Goal: Task Accomplishment & Management: Use online tool/utility

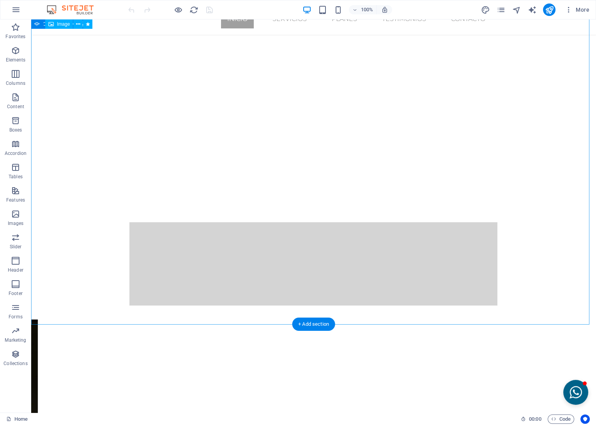
scroll to position [86, 0]
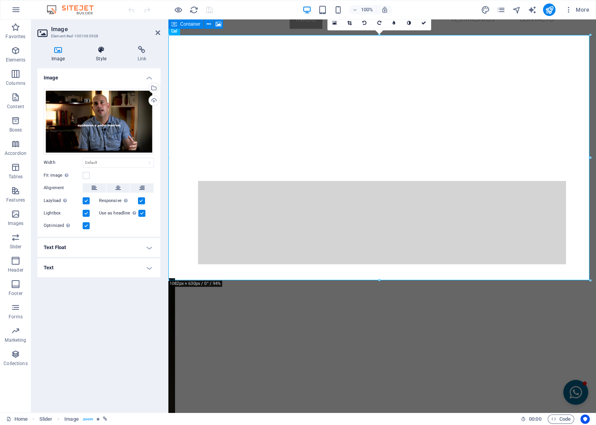
click at [102, 55] on h4 "Style" at bounding box center [102, 54] width 41 height 16
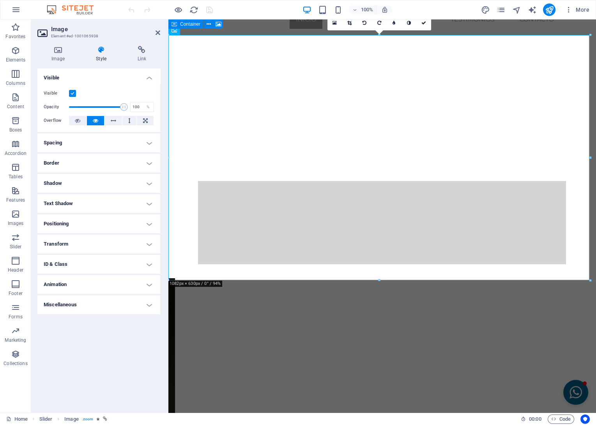
click at [150, 243] on h4 "Transform" at bounding box center [98, 244] width 123 height 19
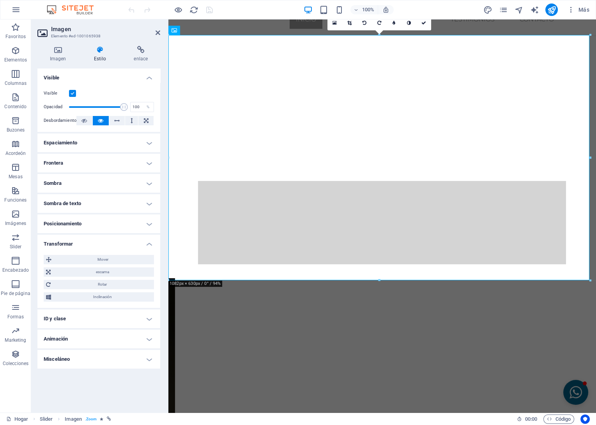
click at [74, 202] on h4 "Sombra de texto" at bounding box center [98, 203] width 123 height 19
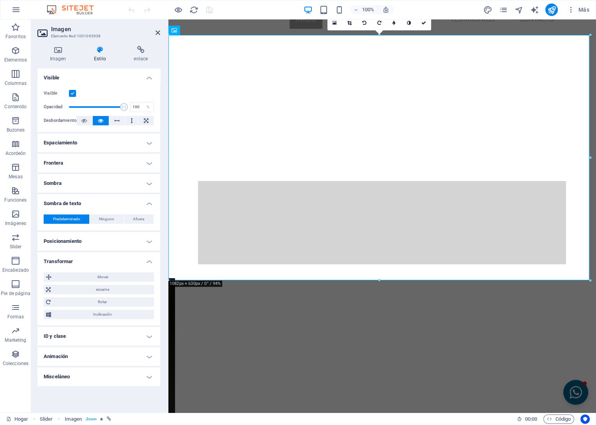
click at [67, 181] on h4 "Sombra" at bounding box center [98, 183] width 123 height 19
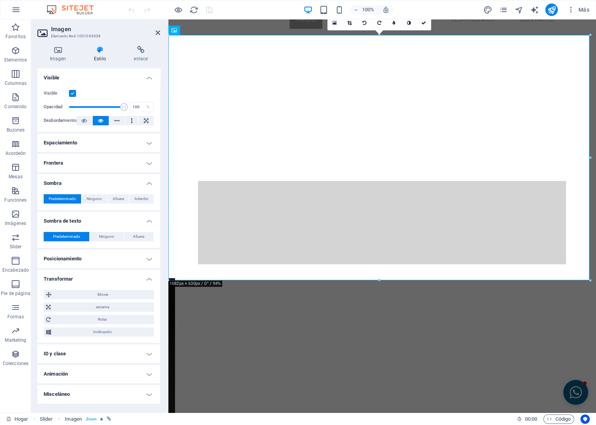
click at [120, 372] on h4 "Animación" at bounding box center [98, 374] width 123 height 19
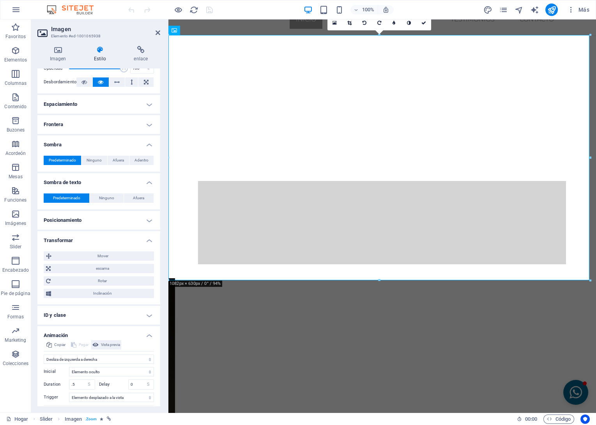
scroll to position [77, 0]
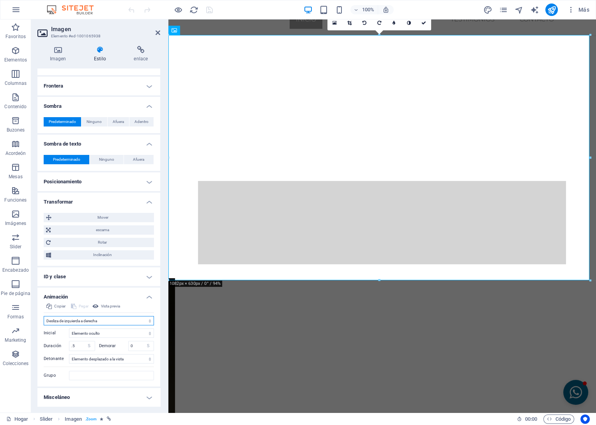
click at [76, 323] on select "No animar Mostrar / Ocultar Deslizar hacia arriba/abajo Acercar/alejar Desliza …" at bounding box center [99, 320] width 110 height 9
click at [76, 320] on select "No animar Mostrar / Ocultar Deslizar hacia arriba/abajo Acercar/alejar Desliza …" at bounding box center [99, 320] width 110 height 9
click at [156, 31] on icon at bounding box center [157, 33] width 5 height 6
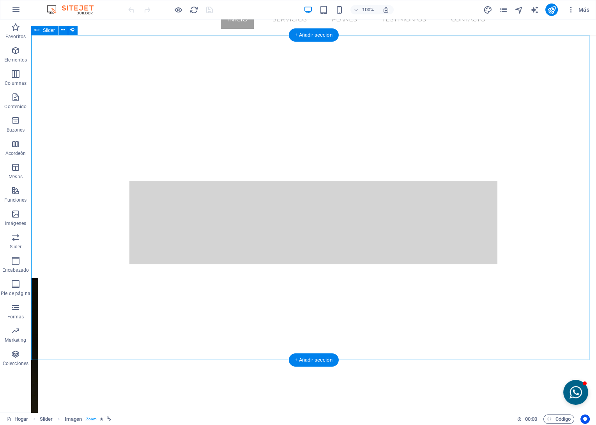
click at [31, 276] on button "button" at bounding box center [31, 276] width 0 height 0
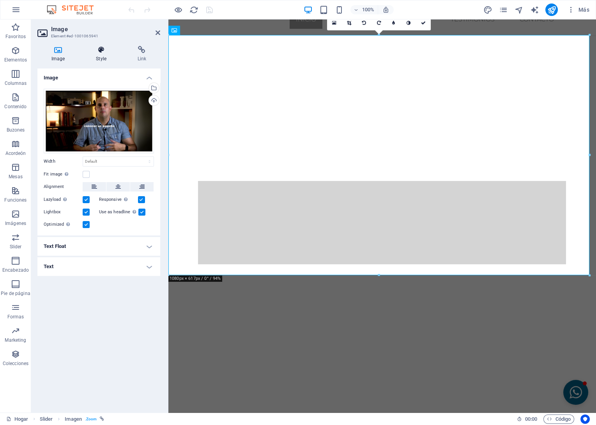
click at [103, 58] on h4 "Style" at bounding box center [102, 54] width 41 height 16
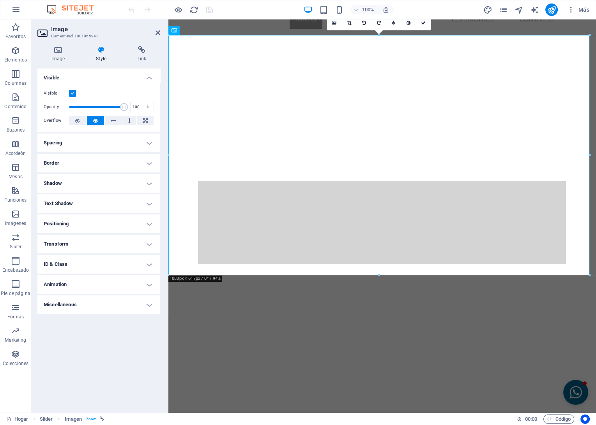
click at [73, 284] on h4 "Animation" at bounding box center [98, 284] width 123 height 19
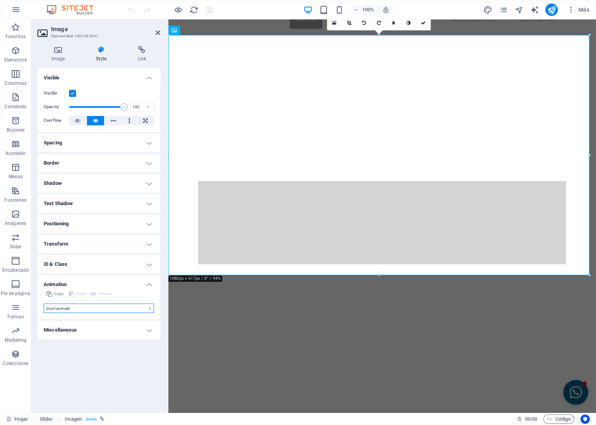
click at [79, 311] on select "Don't animate Show / Hide Slide up/down Zoom in/out Slide left to right Slide r…" at bounding box center [99, 308] width 110 height 9
click at [79, 310] on select "No animar Mostrar / Ocultar Deslizar hacia arriba/abajo Acercar/alejar Desliza …" at bounding box center [99, 308] width 110 height 9
select select "move-left-to-right"
click at [44, 304] on select "No animar Mostrar / Ocultar Deslizar hacia arriba/abajo Acercar/alejar Desliza …" at bounding box center [99, 308] width 110 height 9
select select "scroll"
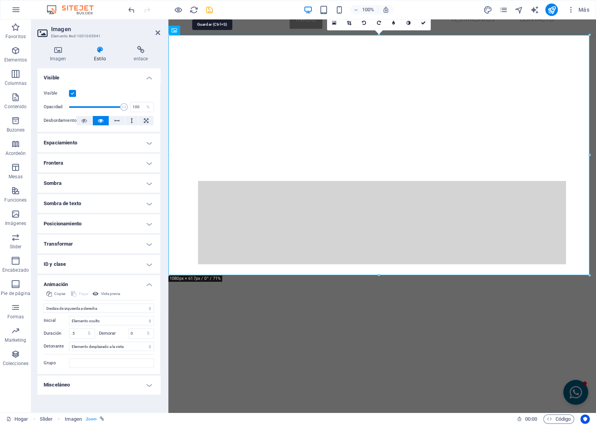
click at [211, 8] on icon "Salvar" at bounding box center [209, 9] width 9 height 9
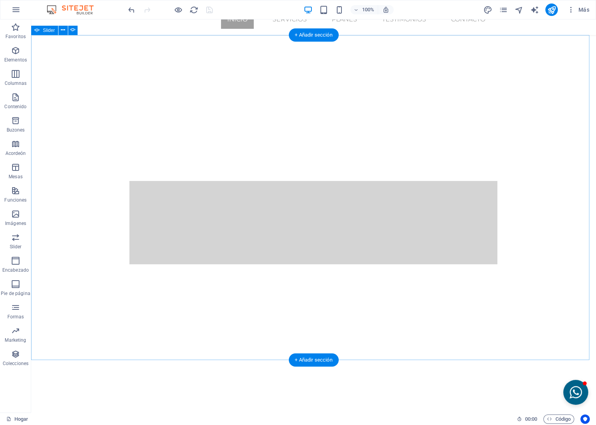
click at [31, 276] on button "button" at bounding box center [31, 276] width 0 height 0
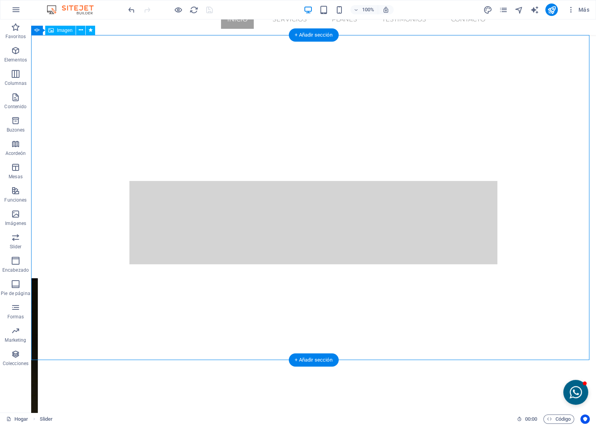
select select "move-left-to-right"
select select "s"
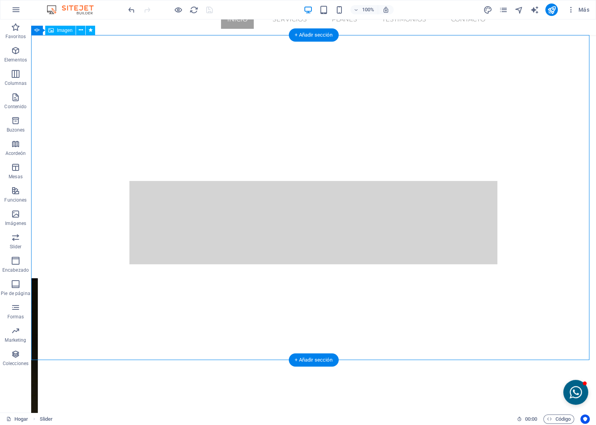
select select "scroll"
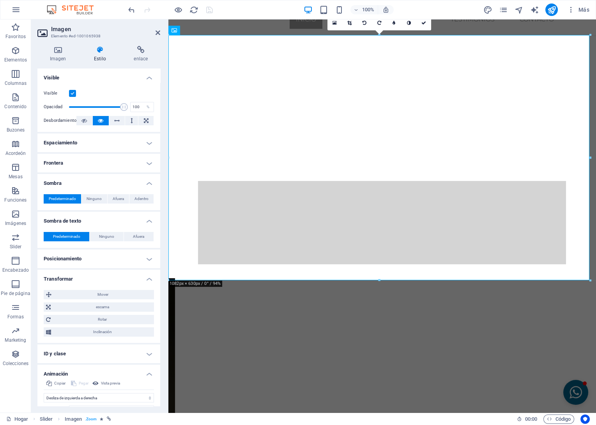
click at [100, 51] on icon at bounding box center [99, 50] width 37 height 8
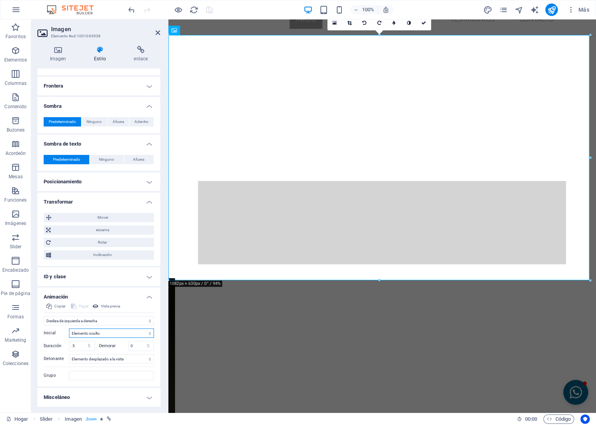
click at [101, 335] on select "Elemento oculto Elemento mostrado" at bounding box center [111, 333] width 85 height 9
select select "show"
click at [69, 329] on select "Elemento oculto Elemento mostrado" at bounding box center [111, 333] width 85 height 9
click at [207, 10] on icon "Salvar" at bounding box center [209, 9] width 9 height 9
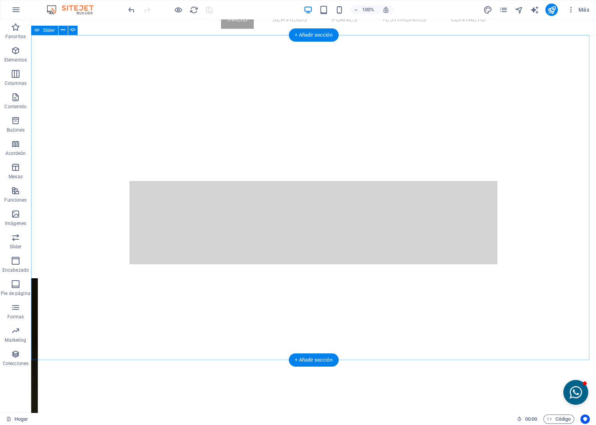
click at [31, 276] on button "button" at bounding box center [31, 276] width 0 height 0
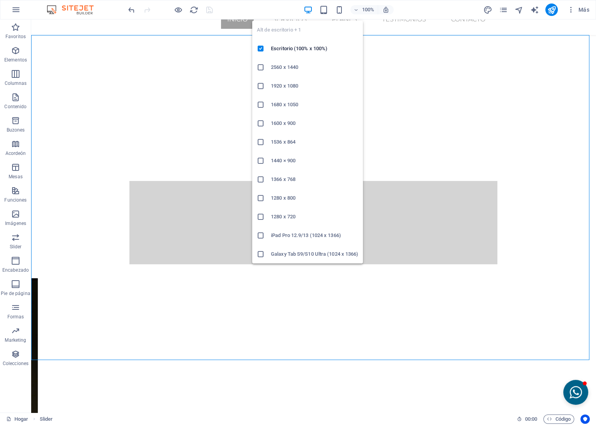
click at [305, 8] on icon "button" at bounding box center [308, 9] width 9 height 9
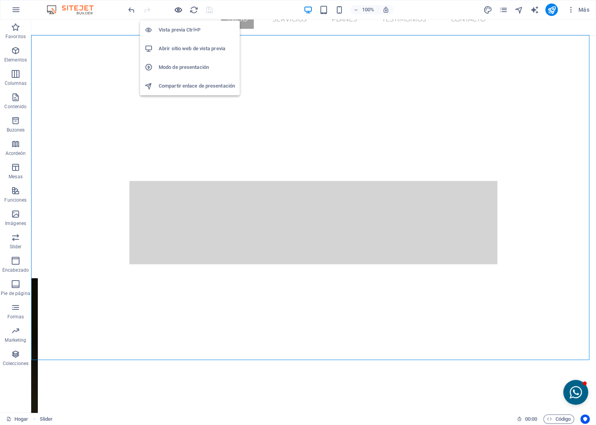
click at [180, 7] on icon "button" at bounding box center [178, 9] width 9 height 9
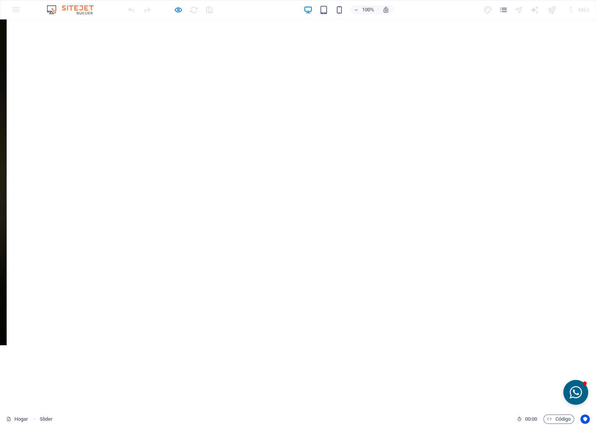
scroll to position [0, 0]
click at [0, 26] on button "button" at bounding box center [0, 26] width 0 height 0
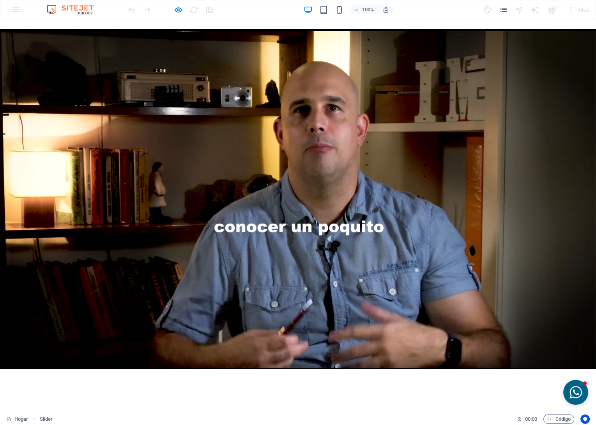
click at [0, 26] on button "button" at bounding box center [0, 26] width 0 height 0
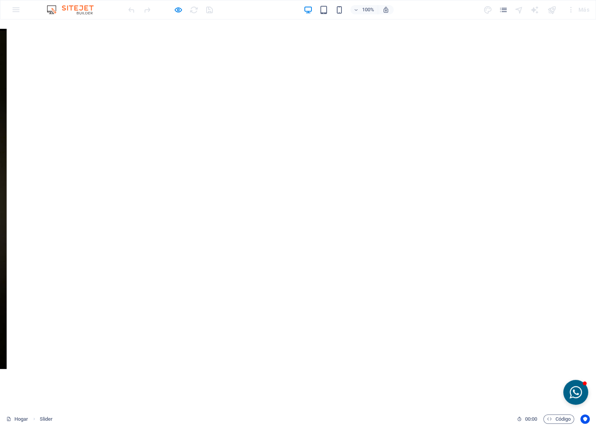
click at [0, 26] on button "button" at bounding box center [0, 26] width 0 height 0
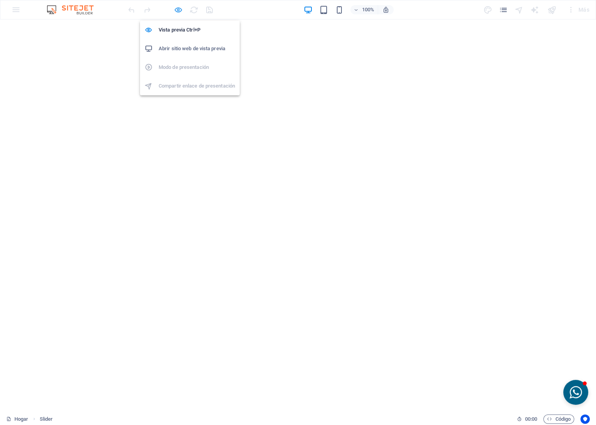
click at [177, 9] on icon "button" at bounding box center [178, 9] width 9 height 9
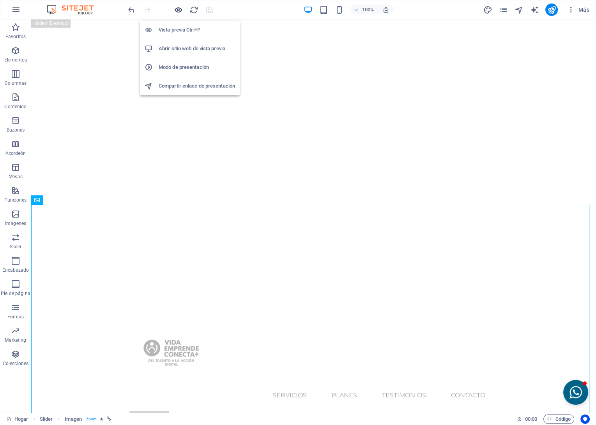
click at [175, 8] on icon "button" at bounding box center [178, 9] width 9 height 9
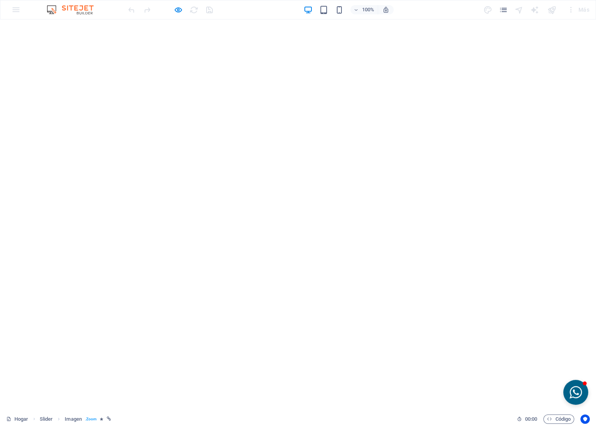
click at [0, 26] on button "button" at bounding box center [0, 26] width 0 height 0
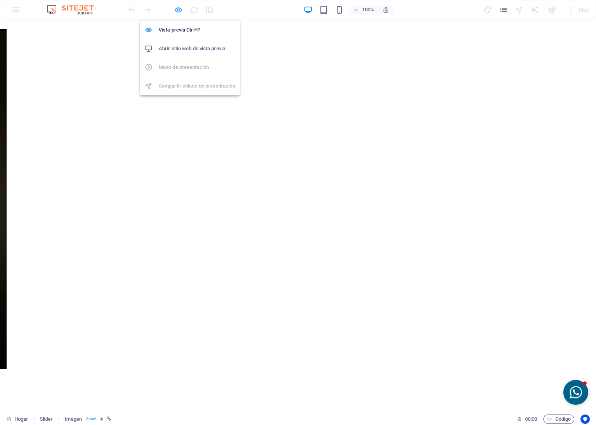
click at [176, 10] on icon "button" at bounding box center [178, 9] width 9 height 9
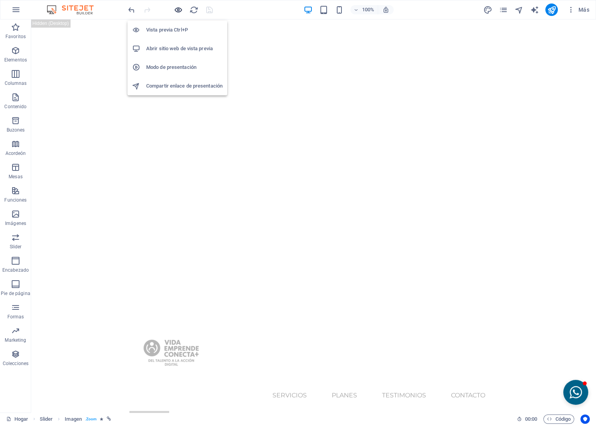
click at [176, 10] on icon "button" at bounding box center [178, 9] width 9 height 9
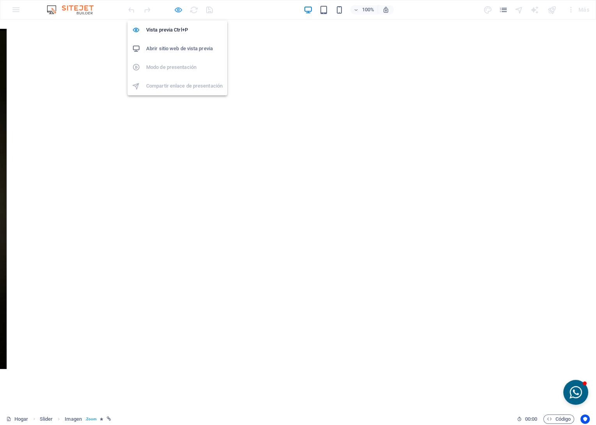
click at [176, 10] on icon "button" at bounding box center [178, 9] width 9 height 9
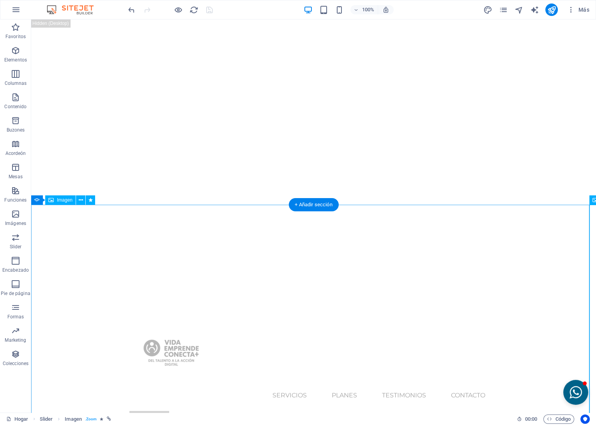
select select "move-left-to-right"
select select "show"
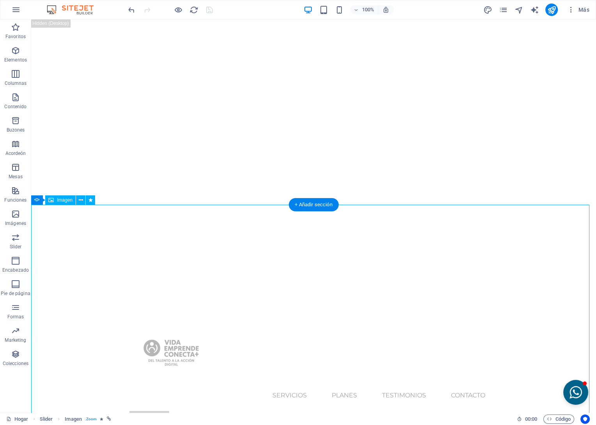
select select "s"
select select "scroll"
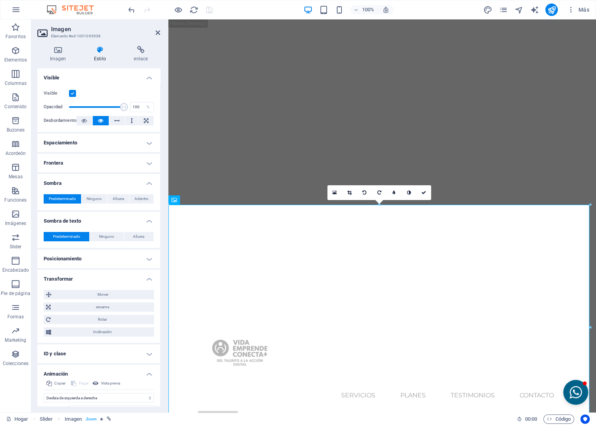
click at [102, 51] on icon at bounding box center [99, 50] width 37 height 8
click at [150, 222] on h4 "Sombra de texto" at bounding box center [98, 219] width 123 height 14
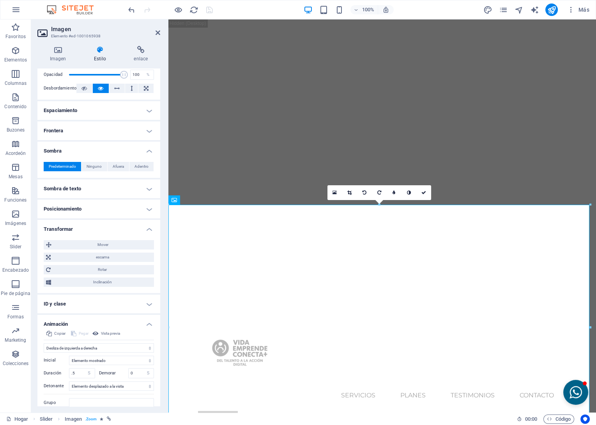
scroll to position [59, 0]
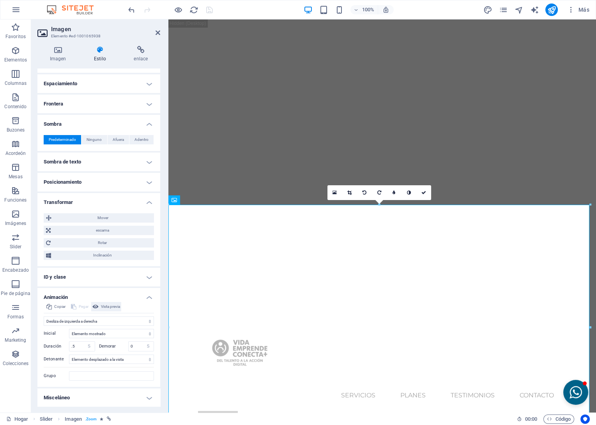
click at [111, 305] on span "Vista previa" at bounding box center [110, 306] width 19 height 9
click at [105, 322] on select "No animar Mostrar / Ocultar Deslizar hacia arriba/abajo Acercar/alejar Desliza …" at bounding box center [99, 321] width 110 height 9
click at [132, 9] on icon "Deshacer" at bounding box center [131, 9] width 9 height 9
select select "hide"
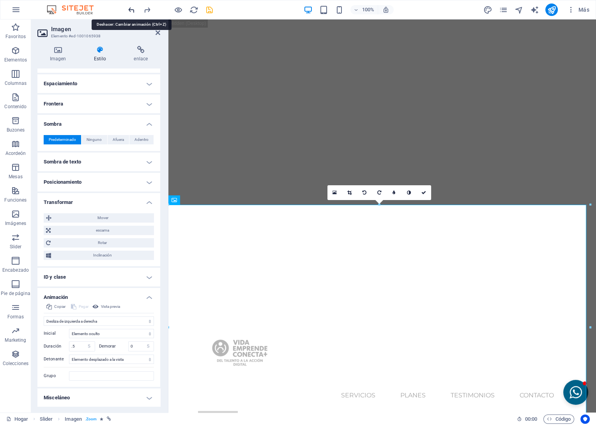
click at [132, 9] on icon "Deshacer" at bounding box center [131, 9] width 9 height 9
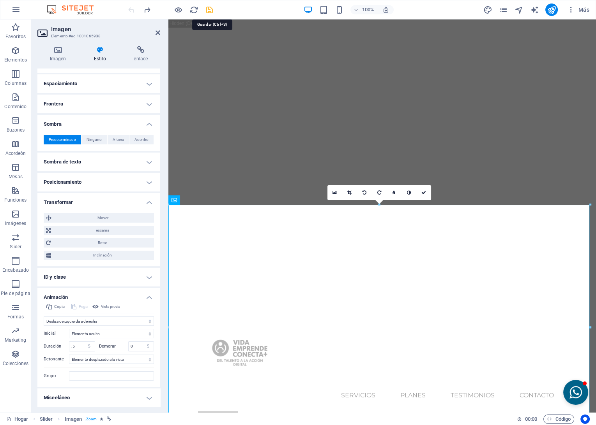
click at [207, 9] on icon "Salvar" at bounding box center [209, 9] width 9 height 9
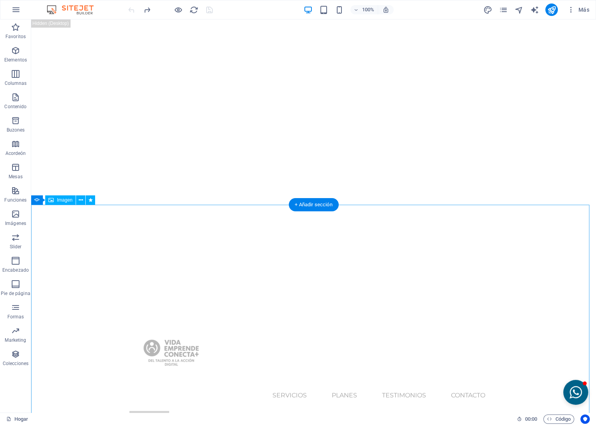
select select "move-left-to-right"
select select "s"
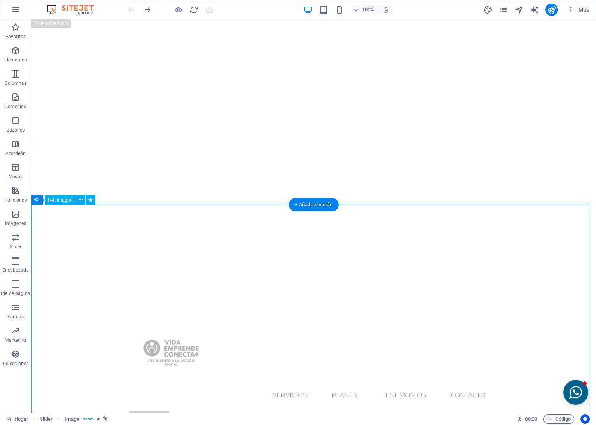
select select "scroll"
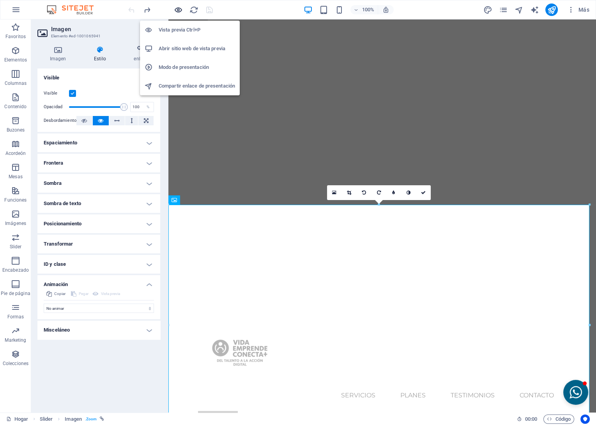
click at [179, 11] on icon "button" at bounding box center [178, 9] width 9 height 9
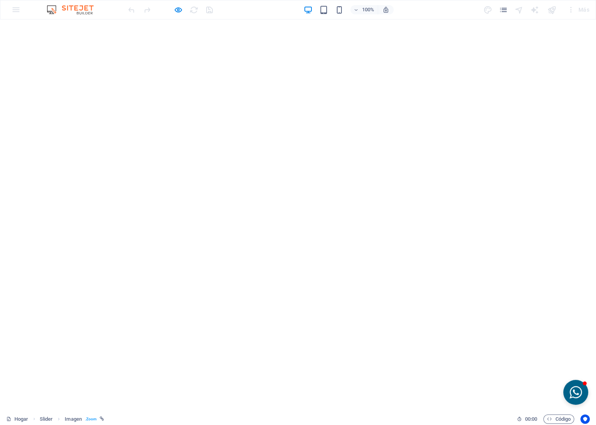
click at [0, 26] on button "button" at bounding box center [0, 26] width 0 height 0
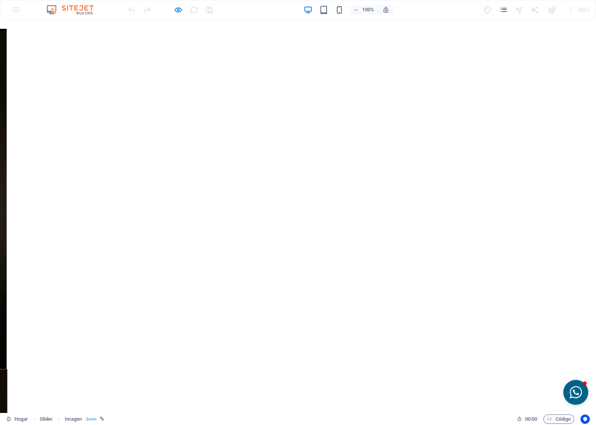
click at [0, 26] on button "button" at bounding box center [0, 26] width 0 height 0
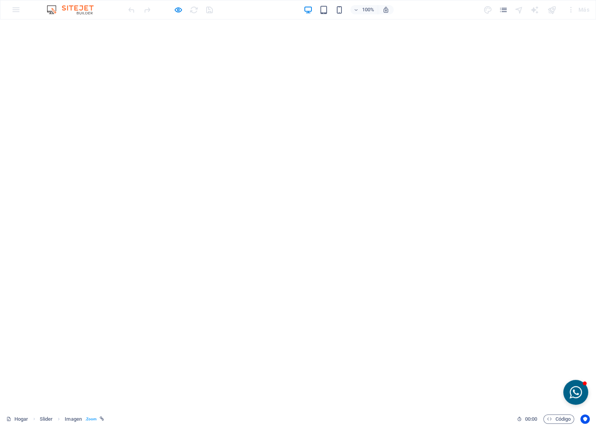
click at [0, 26] on button "button" at bounding box center [0, 26] width 0 height 0
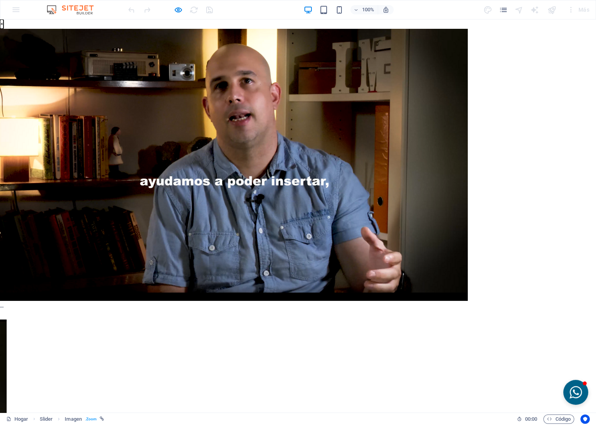
click at [4, 29] on button "×" at bounding box center [2, 23] width 4 height 9
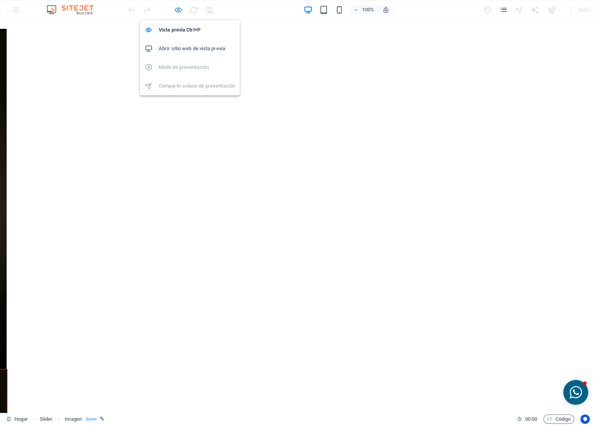
click at [178, 8] on icon "button" at bounding box center [178, 9] width 9 height 9
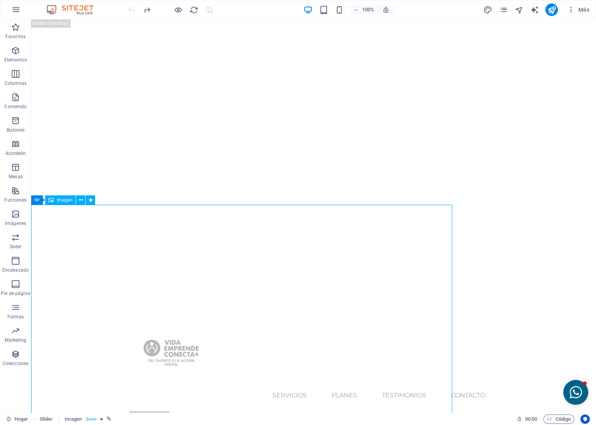
select select "move-left-to-right"
select select "s"
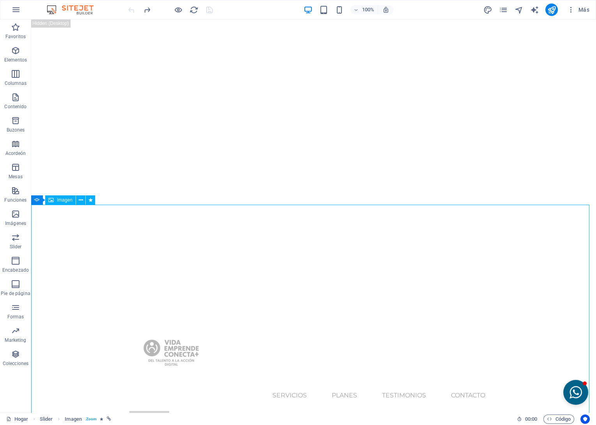
select select "s"
select select "scroll"
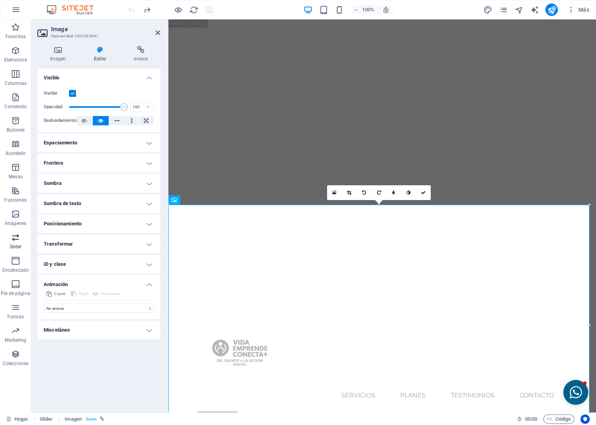
click at [17, 246] on p "Slider" at bounding box center [16, 247] width 12 height 6
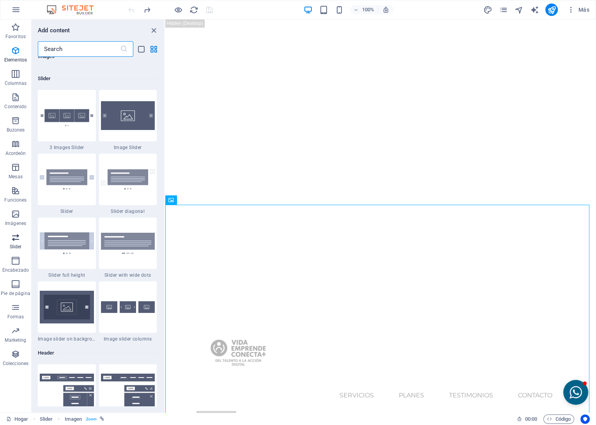
scroll to position [4417, 0]
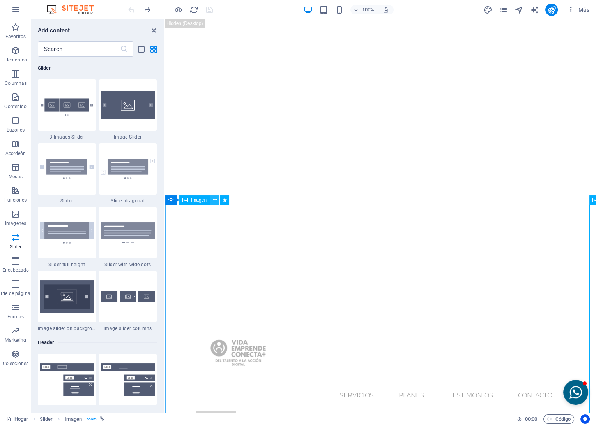
click at [215, 199] on icon at bounding box center [215, 200] width 4 height 8
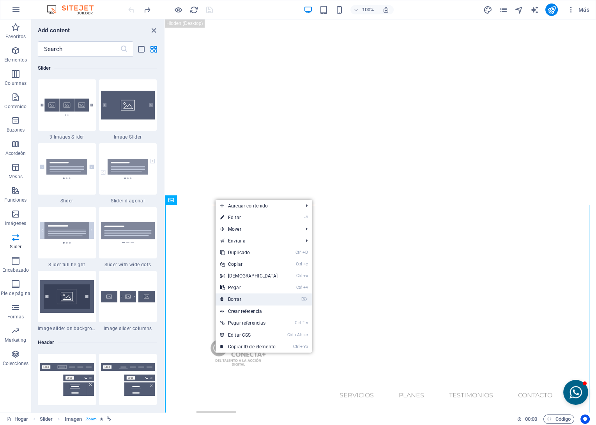
click at [231, 300] on link "⌦ Borrar" at bounding box center [248, 300] width 67 height 12
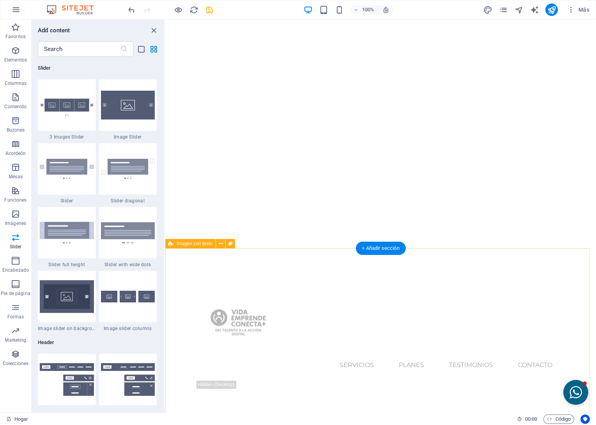
scroll to position [0, 0]
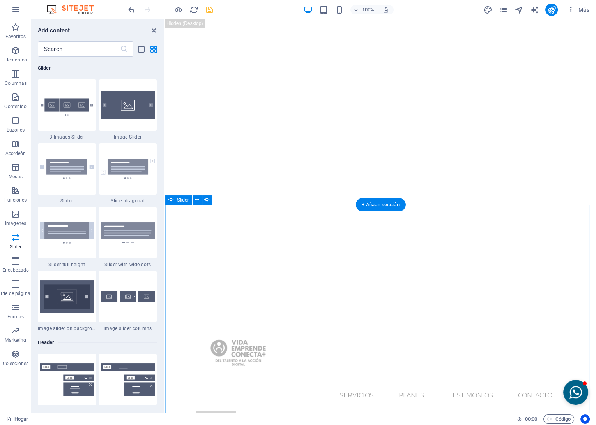
click at [196, 200] on icon at bounding box center [197, 200] width 4 height 8
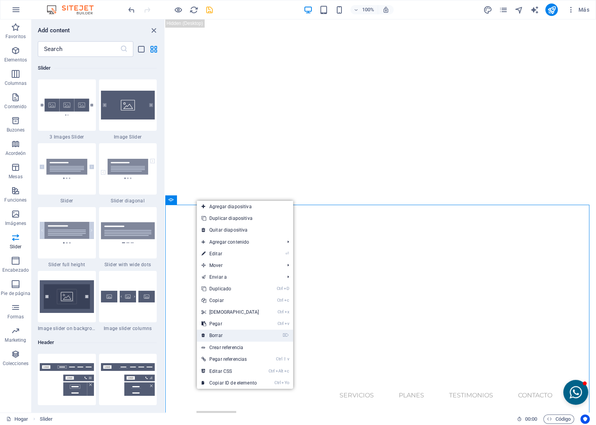
click at [218, 336] on link "⌦ Borrar" at bounding box center [230, 336] width 67 height 12
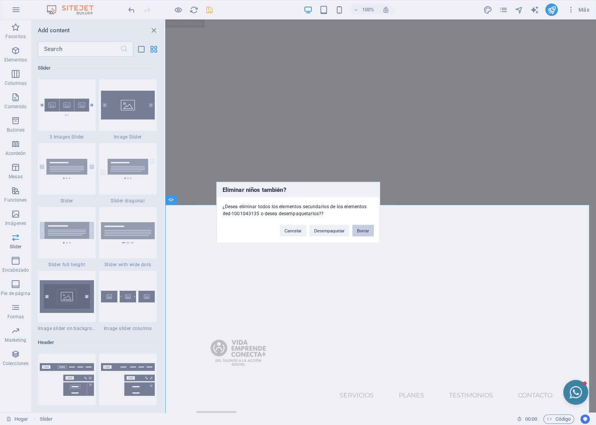
click at [357, 229] on button "Borrar" at bounding box center [362, 231] width 21 height 12
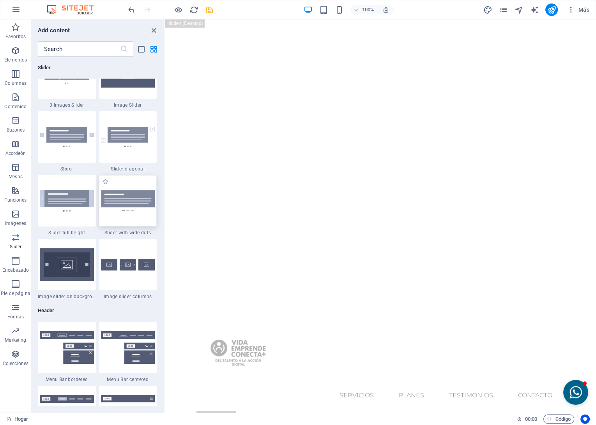
scroll to position [4460, 0]
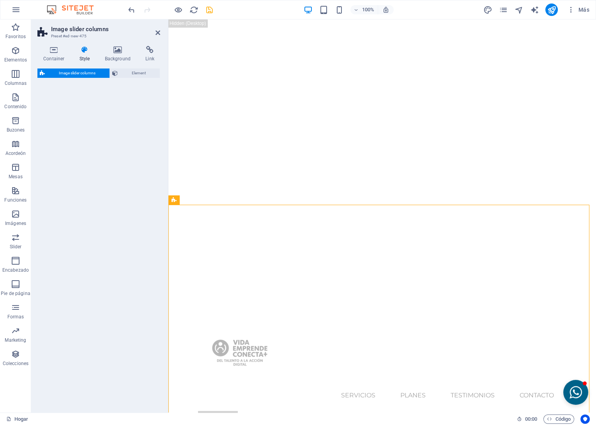
select select "rem"
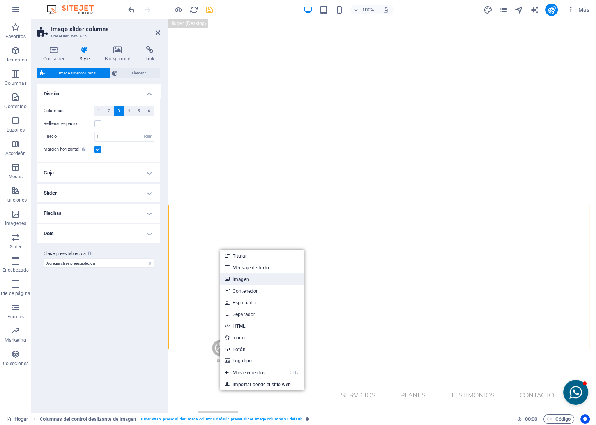
click at [235, 282] on link "Imagen" at bounding box center [262, 280] width 84 height 12
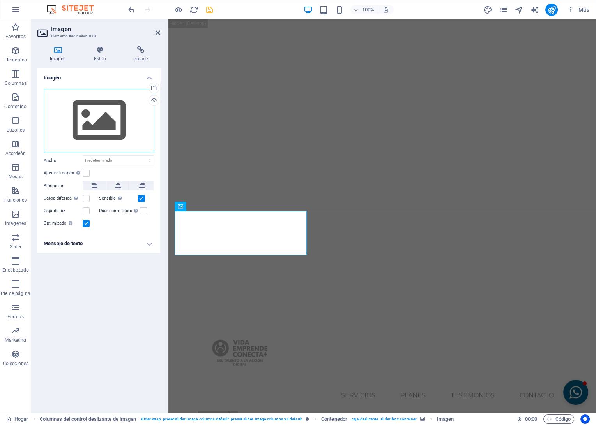
click at [109, 127] on div "Drag files here, click to choose files or select files from Files or our free s…" at bounding box center [99, 121] width 110 height 64
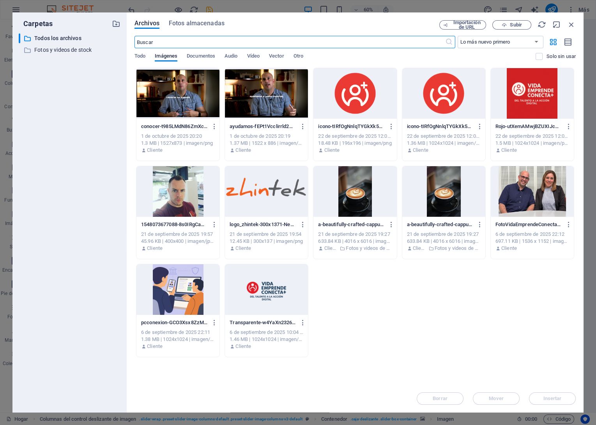
click at [256, 104] on div at bounding box center [266, 93] width 83 height 51
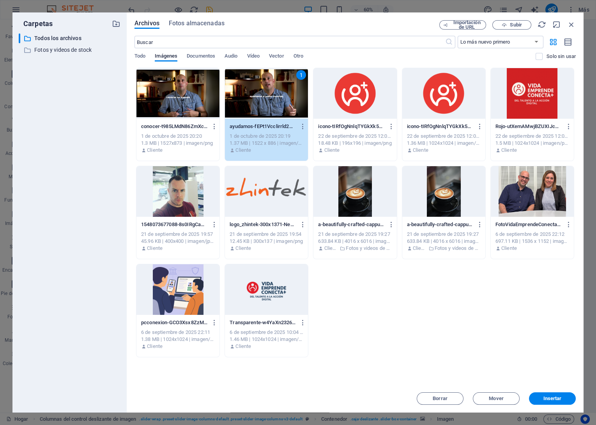
click at [256, 104] on div "1" at bounding box center [266, 93] width 83 height 51
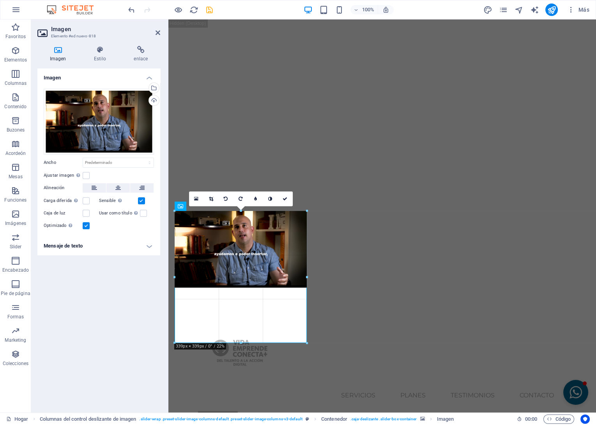
drag, startPoint x: 241, startPoint y: 287, endPoint x: 68, endPoint y: 323, distance: 176.4
click at [236, 343] on div at bounding box center [241, 343] width 132 height 3
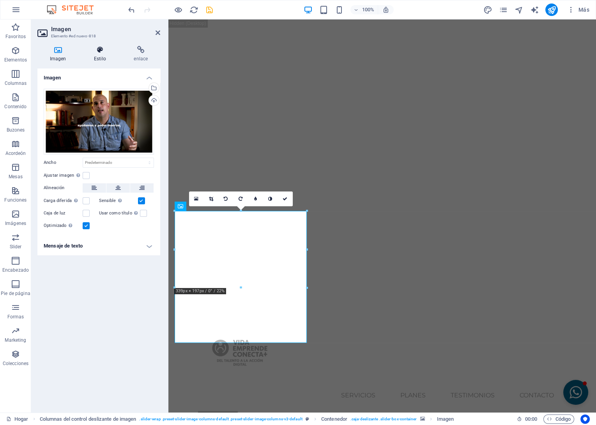
click at [102, 59] on h4 "Estilo" at bounding box center [101, 54] width 40 height 16
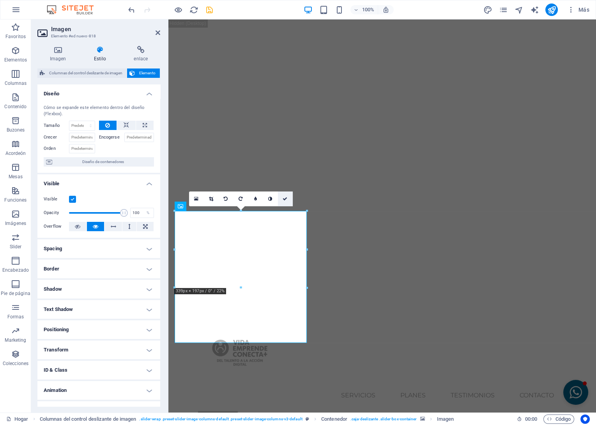
click at [287, 199] on icon at bounding box center [284, 199] width 5 height 5
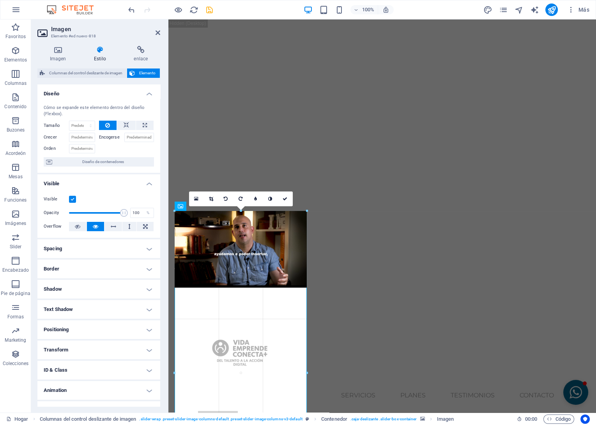
drag, startPoint x: 306, startPoint y: 277, endPoint x: 305, endPoint y: 298, distance: 21.1
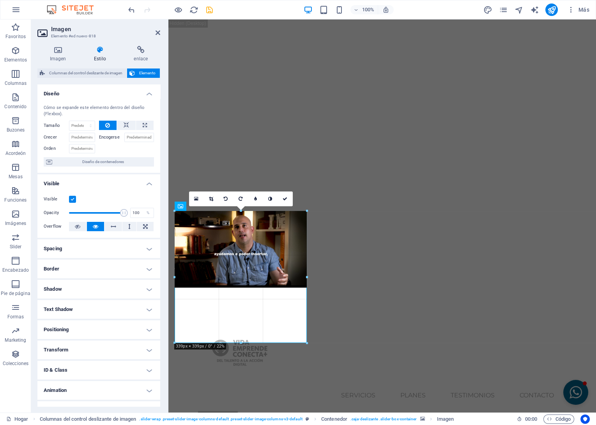
drag, startPoint x: 241, startPoint y: 289, endPoint x: 69, endPoint y: 325, distance: 176.3
click at [237, 344] on div at bounding box center [241, 343] width 132 height 3
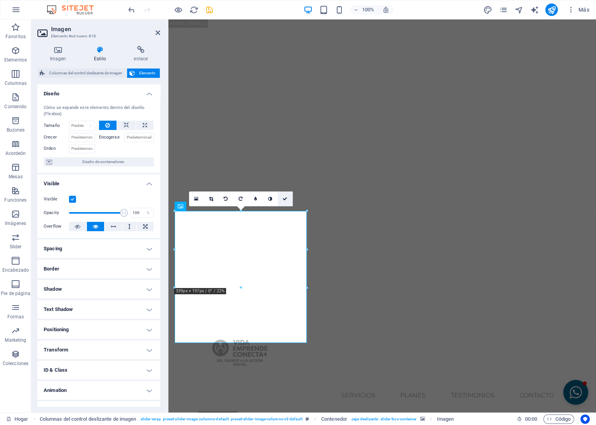
click at [284, 200] on icon at bounding box center [284, 199] width 5 height 5
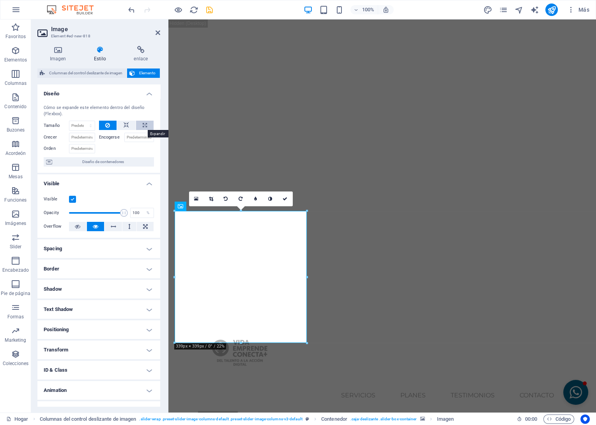
click at [140, 124] on button at bounding box center [145, 125] width 18 height 9
type input "100"
select select "%"
drag, startPoint x: 288, startPoint y: 198, endPoint x: 256, endPoint y: 179, distance: 36.8
click at [288, 198] on link at bounding box center [285, 199] width 15 height 15
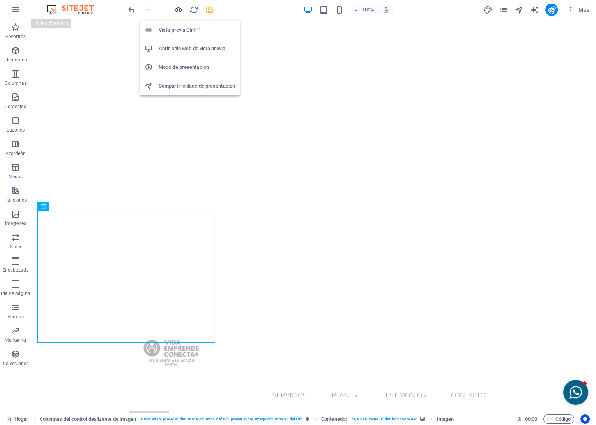
click at [175, 8] on icon "button" at bounding box center [178, 9] width 9 height 9
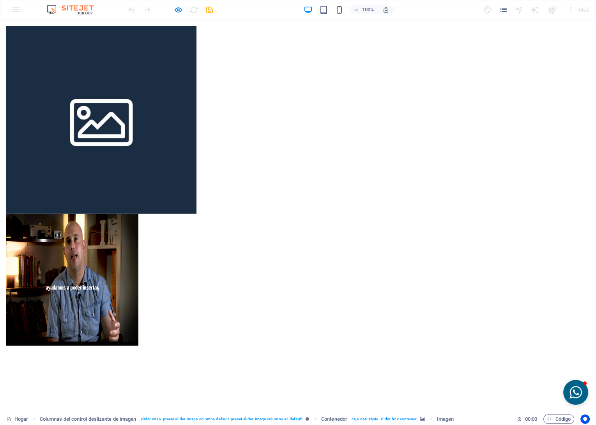
click at [77, 214] on img at bounding box center [72, 280] width 132 height 132
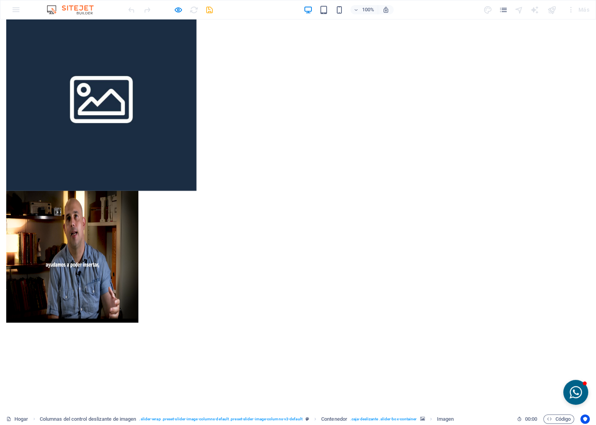
scroll to position [0, 0]
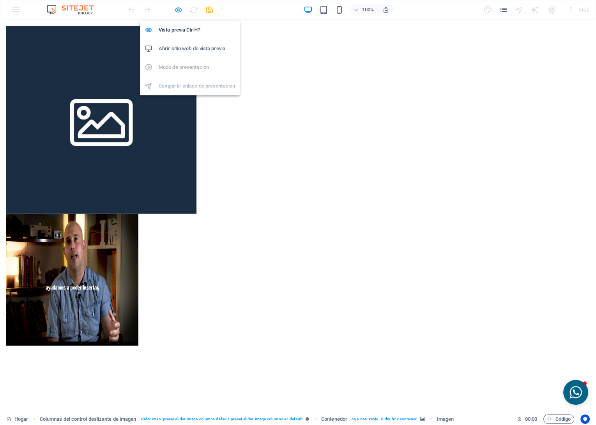
click at [181, 9] on icon "button" at bounding box center [178, 9] width 9 height 9
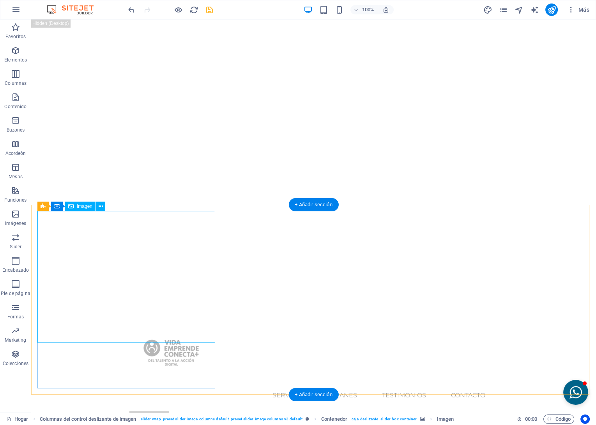
click at [100, 205] on icon at bounding box center [101, 207] width 4 height 8
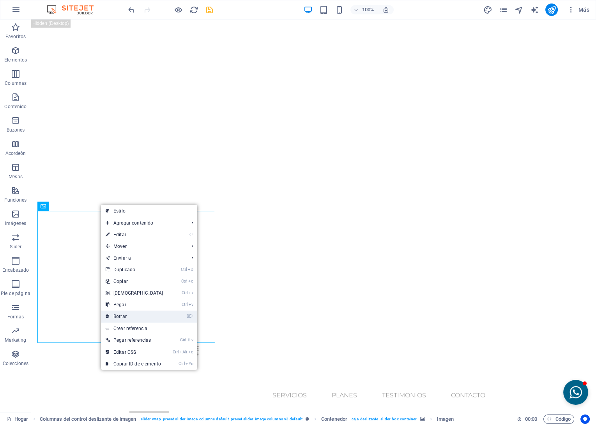
click at [120, 316] on link "⌦ Borrar" at bounding box center [134, 317] width 67 height 12
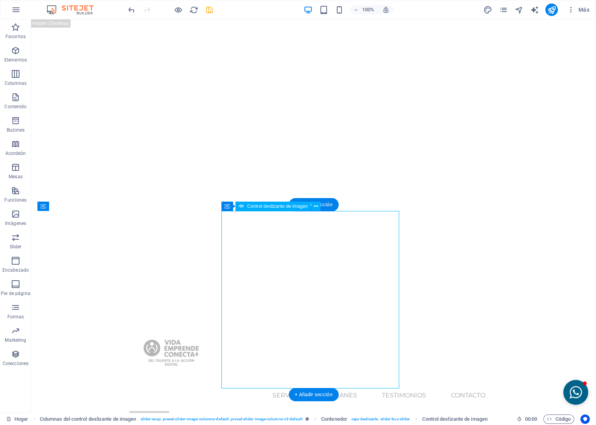
select select "px"
select select "ms"
select select "s"
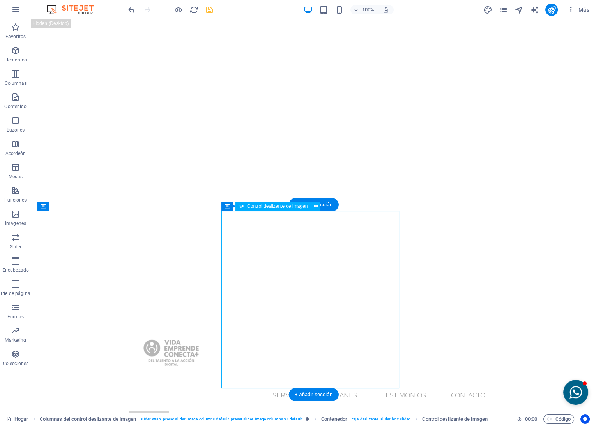
select select "progressive"
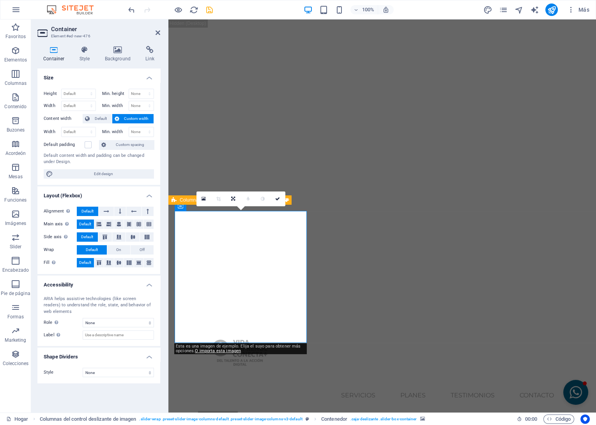
click at [79, 56] on h4 "Style" at bounding box center [86, 54] width 25 height 16
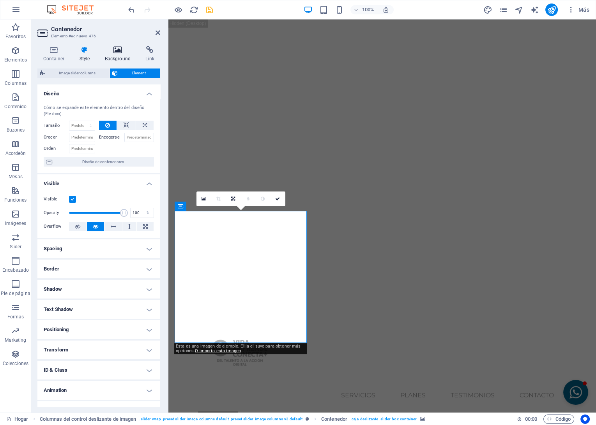
click at [111, 51] on icon at bounding box center [118, 50] width 38 height 8
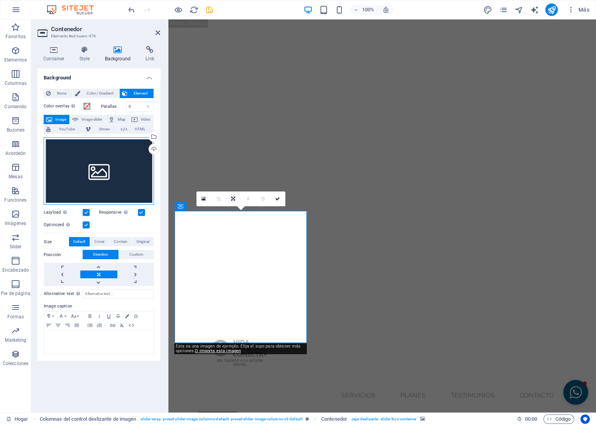
click at [131, 163] on div "Drag files here, click to choose files or select files from Files or our free s…" at bounding box center [99, 172] width 110 height 68
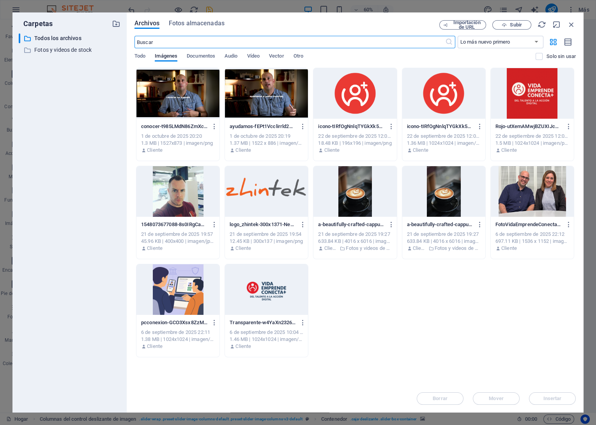
click at [263, 100] on div at bounding box center [266, 93] width 83 height 51
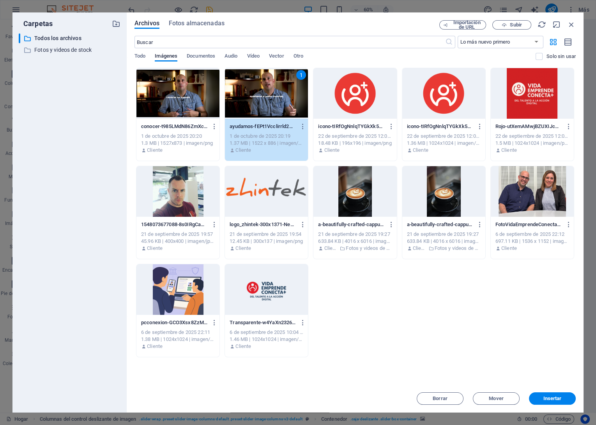
click at [263, 100] on div "1" at bounding box center [266, 93] width 83 height 51
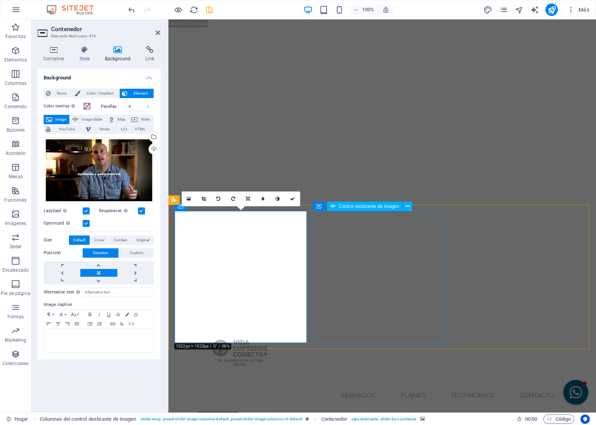
select select "px"
select select "ms"
select select "s"
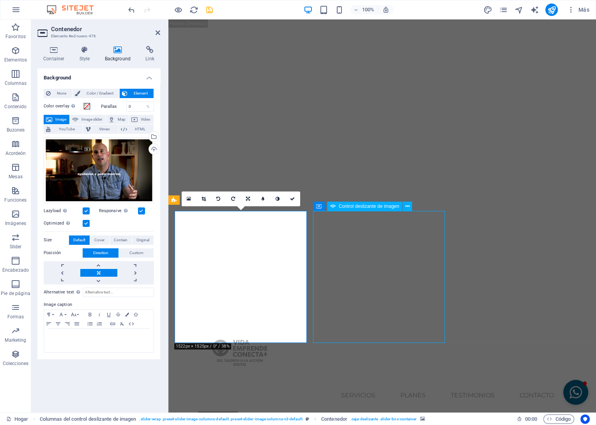
select select "progressive"
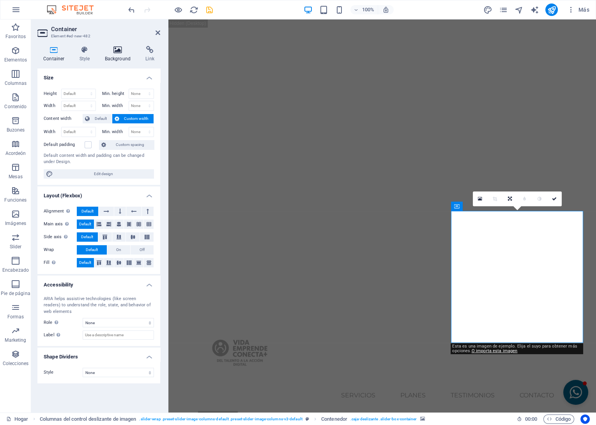
click at [111, 53] on icon at bounding box center [118, 50] width 38 height 8
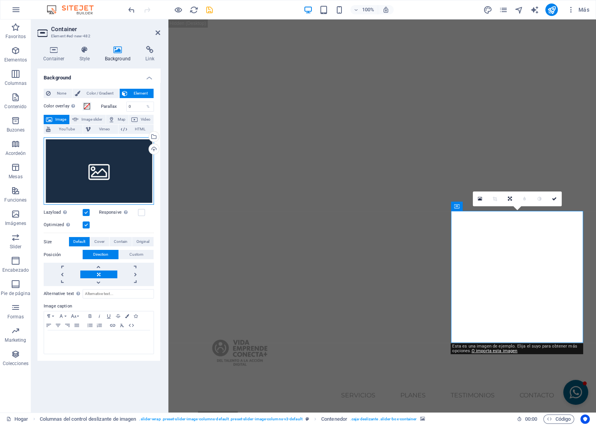
click at [87, 183] on div "Drag files here, click to choose files or select files from Files or our free s…" at bounding box center [99, 172] width 110 height 68
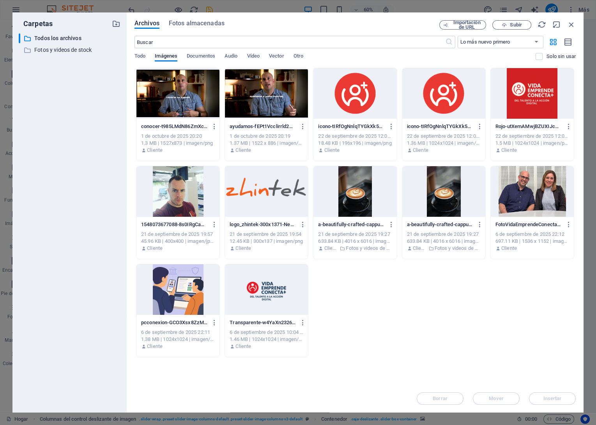
click at [187, 93] on div at bounding box center [177, 93] width 83 height 51
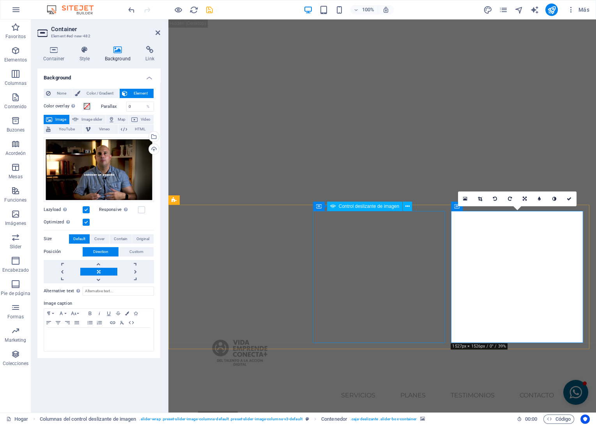
select select "px"
select select "ms"
select select "s"
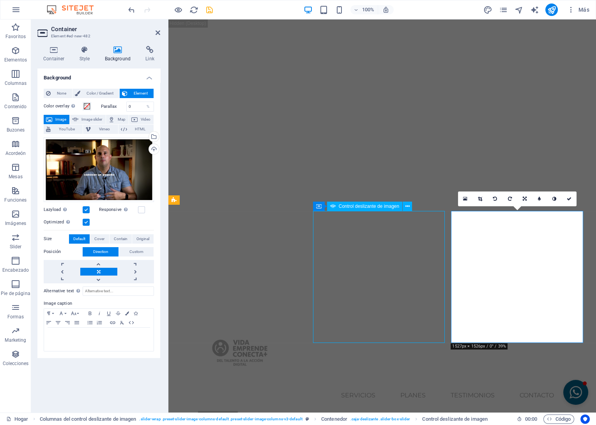
select select "progressive"
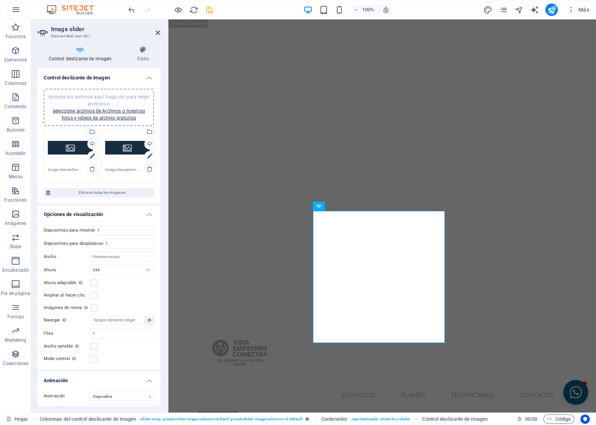
click at [62, 146] on div "Drag files here, click to choose files or select files from Files or our free s…" at bounding box center [70, 147] width 45 height 31
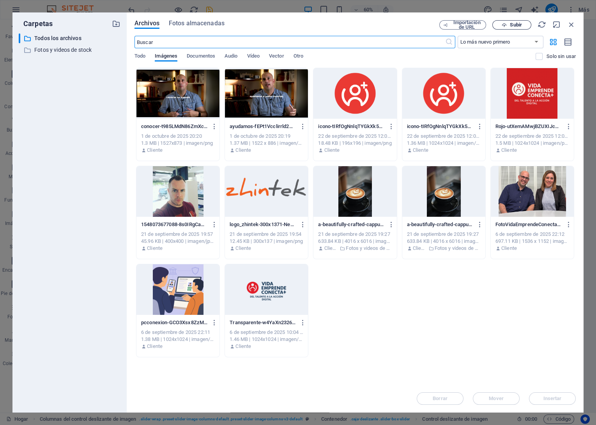
click at [501, 26] on icon "button" at bounding box center [503, 25] width 5 height 5
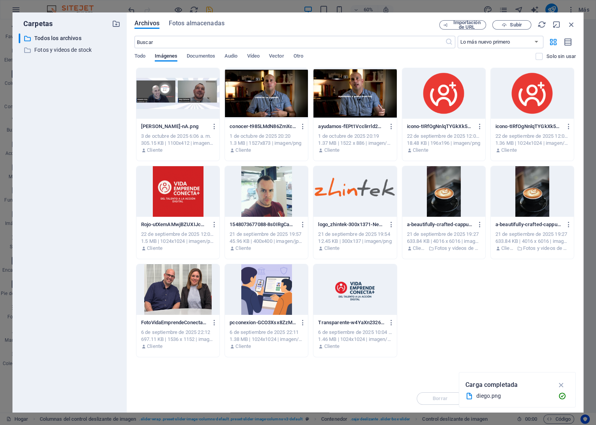
click at [176, 109] on div at bounding box center [177, 93] width 83 height 51
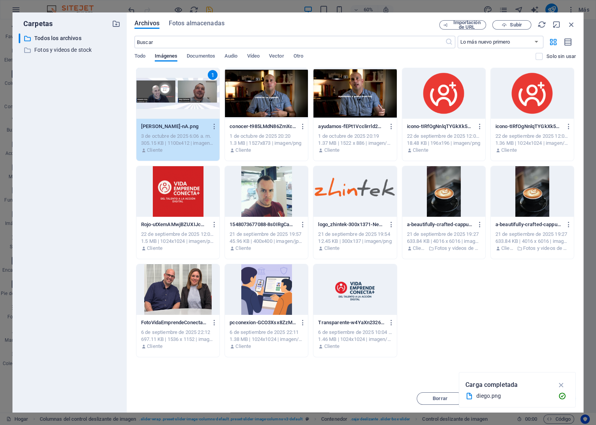
click at [176, 109] on div "1" at bounding box center [177, 93] width 83 height 51
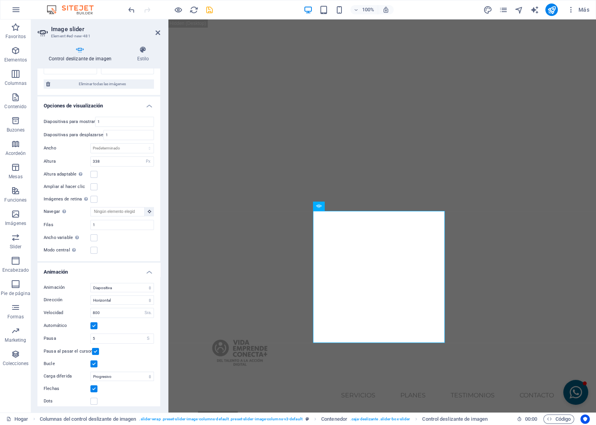
scroll to position [113, 0]
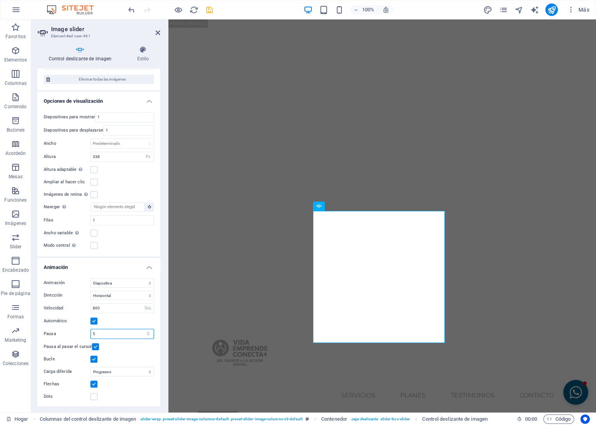
click at [113, 334] on input "5" at bounding box center [122, 334] width 63 height 9
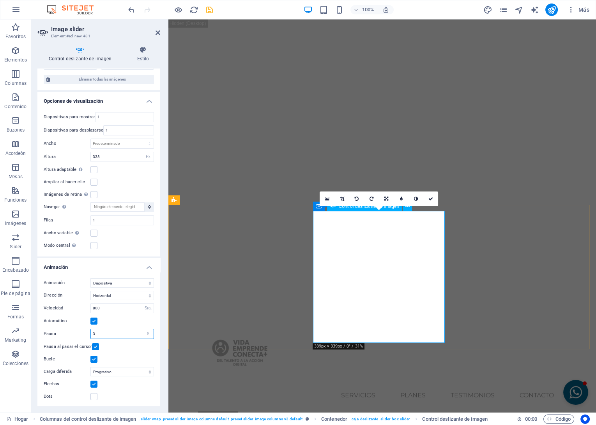
type input "3"
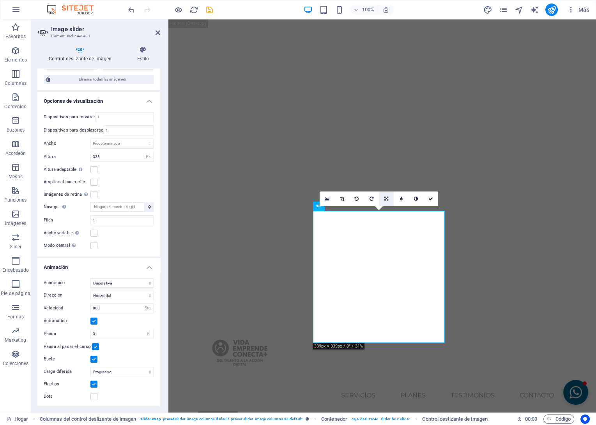
click at [383, 196] on link at bounding box center [386, 199] width 15 height 15
click at [374, 198] on link at bounding box center [371, 199] width 15 height 15
click at [388, 199] on link at bounding box center [386, 199] width 15 height 15
click at [400, 199] on icon at bounding box center [401, 199] width 4 height 5
click at [383, 199] on link at bounding box center [386, 199] width 15 height 15
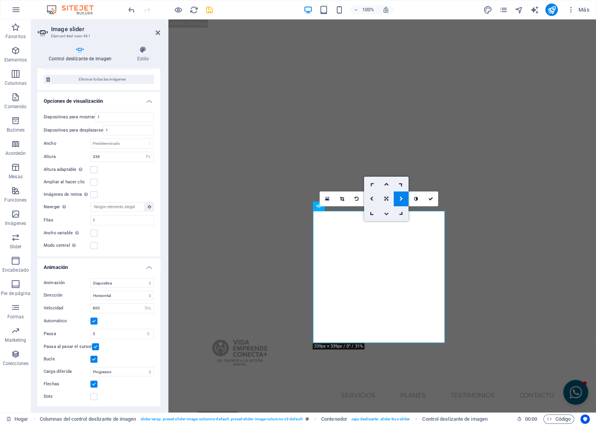
click at [384, 213] on icon at bounding box center [386, 214] width 5 height 5
click at [384, 199] on icon at bounding box center [386, 199] width 5 height 5
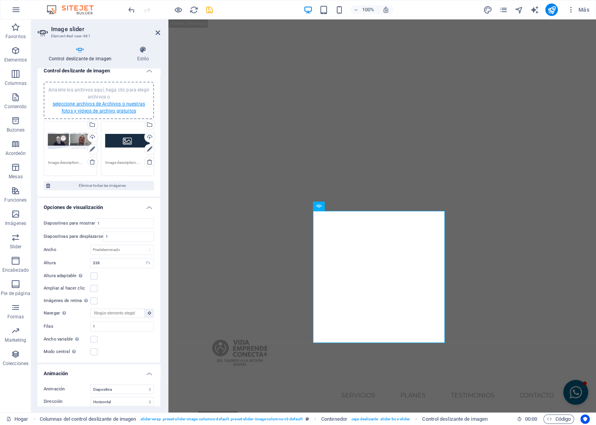
scroll to position [0, 0]
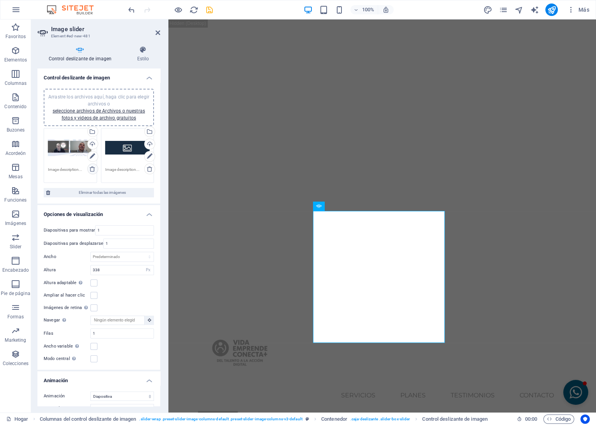
click at [93, 170] on icon at bounding box center [92, 169] width 6 height 6
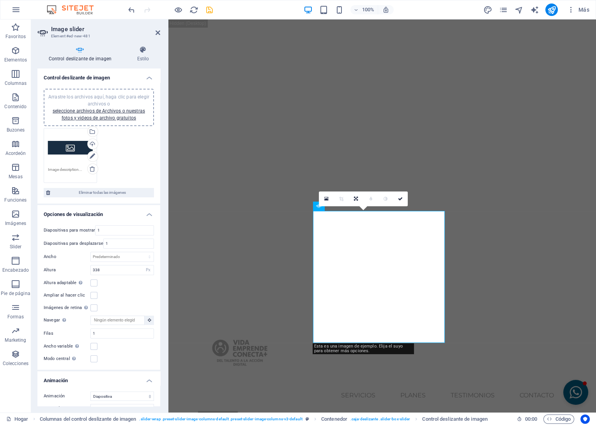
click at [74, 151] on div "Drag files here, click to choose files or select files from Files or our free s…" at bounding box center [70, 147] width 45 height 31
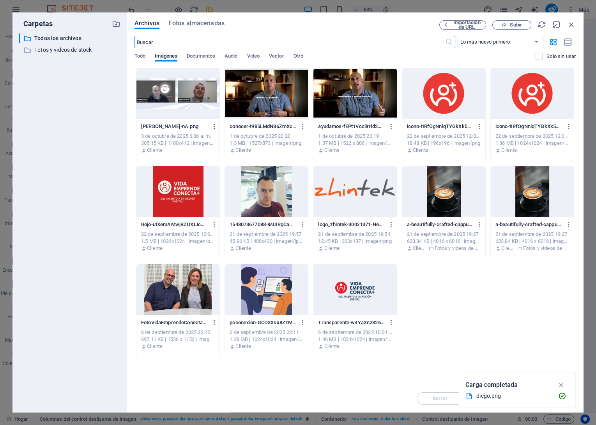
click at [213, 127] on icon "button" at bounding box center [214, 126] width 7 height 7
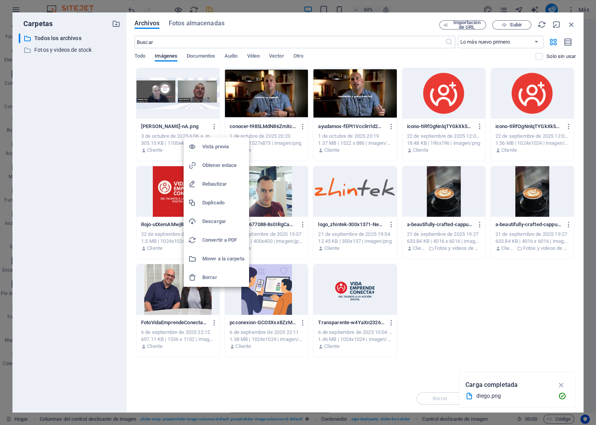
click at [205, 279] on h6 "Borrar" at bounding box center [223, 277] width 42 height 9
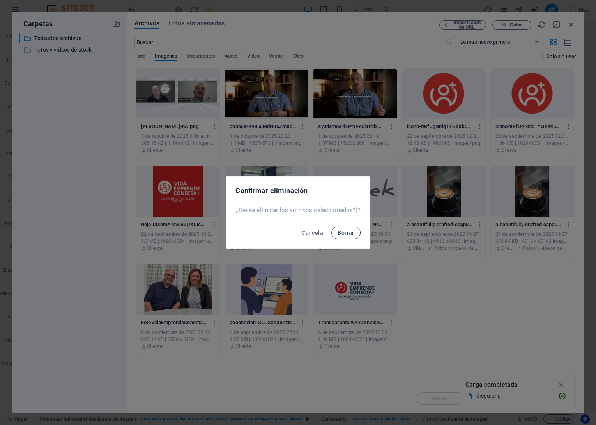
click at [351, 234] on span "Borrar" at bounding box center [345, 233] width 16 height 6
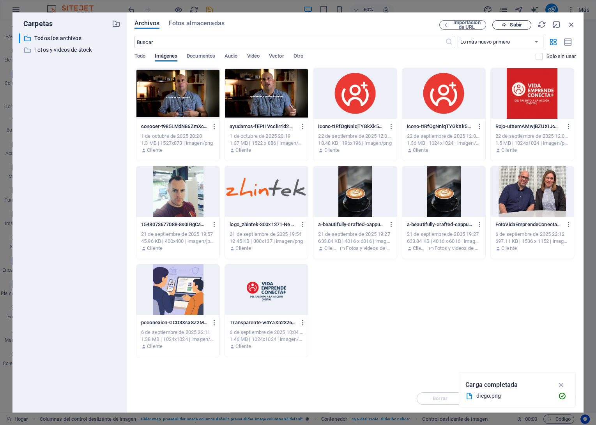
click at [511, 28] on button "Subir" at bounding box center [511, 24] width 39 height 9
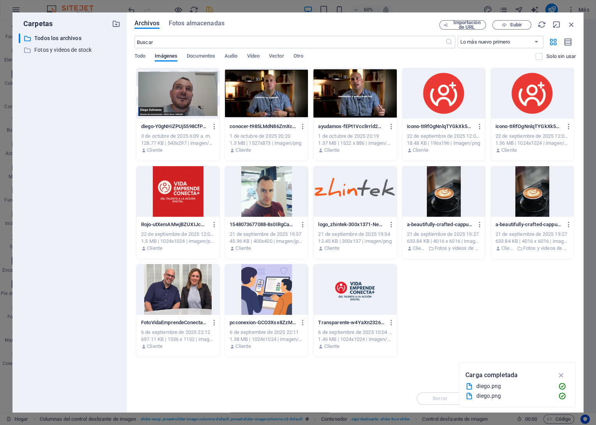
click at [168, 108] on div at bounding box center [177, 93] width 83 height 51
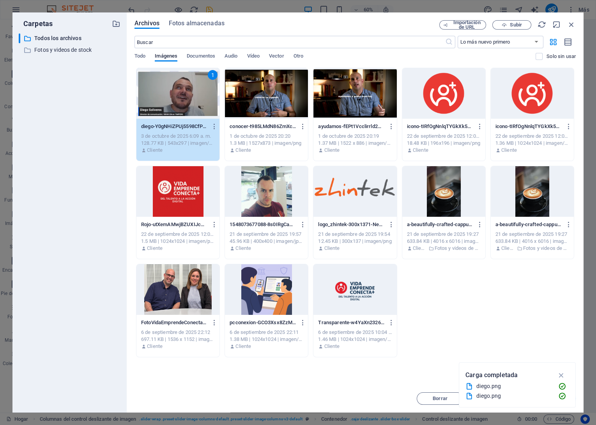
click at [168, 108] on div "1" at bounding box center [177, 93] width 83 height 51
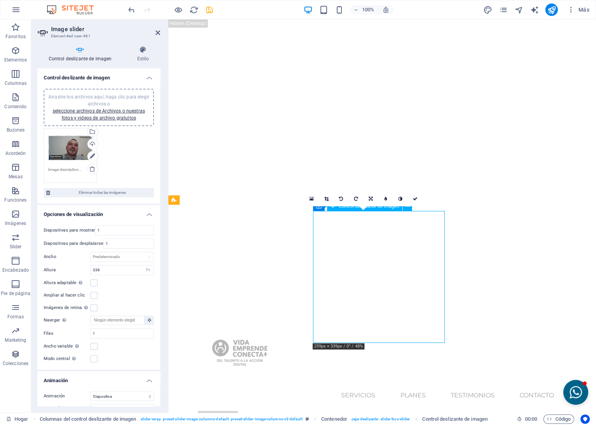
drag, startPoint x: 349, startPoint y: 261, endPoint x: 354, endPoint y: 261, distance: 5.1
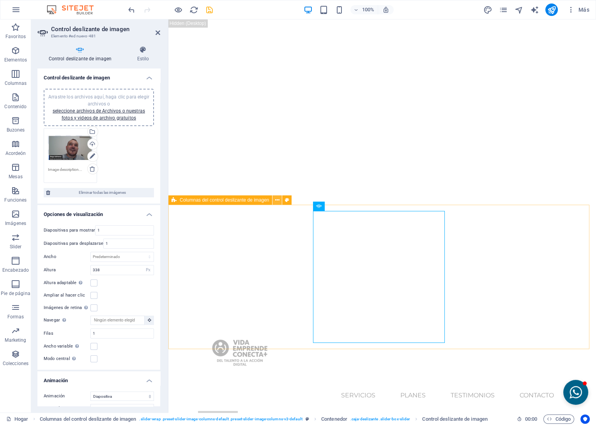
click at [276, 199] on icon at bounding box center [277, 200] width 4 height 8
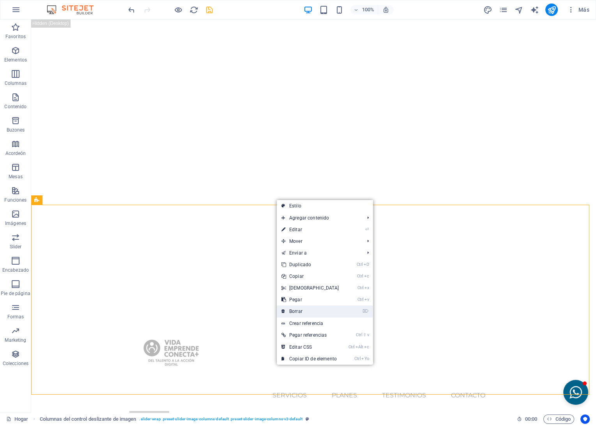
click at [295, 311] on link "⌦ Borrar" at bounding box center [310, 312] width 67 height 12
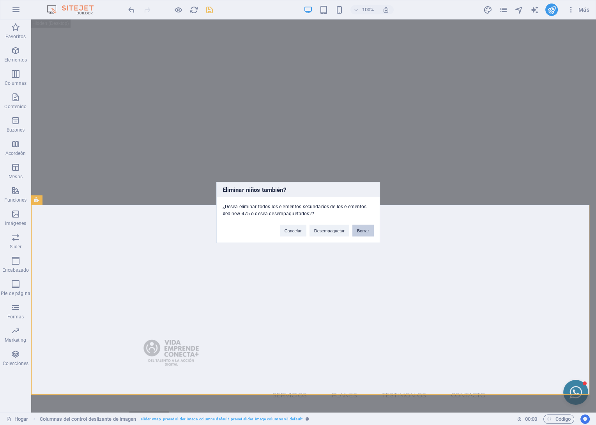
click at [362, 229] on button "Borrar" at bounding box center [362, 231] width 21 height 12
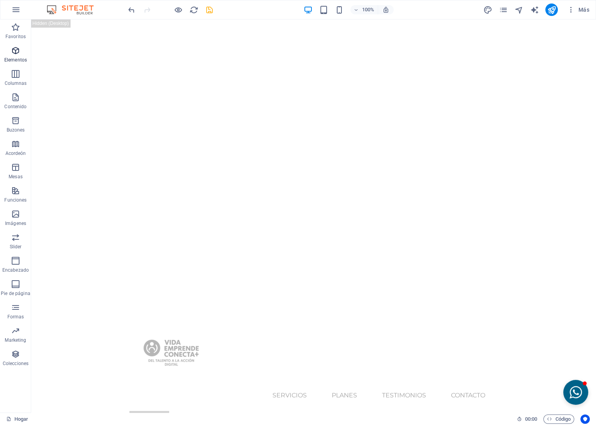
click at [21, 58] on p "Elementos" at bounding box center [15, 60] width 23 height 6
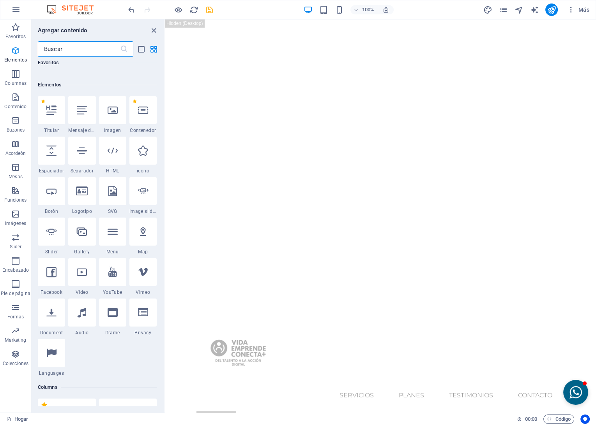
scroll to position [83, 0]
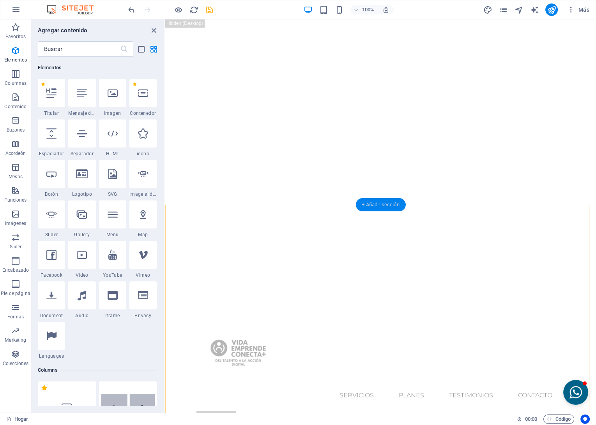
click at [383, 207] on div "+ Añadir sección" at bounding box center [380, 204] width 50 height 13
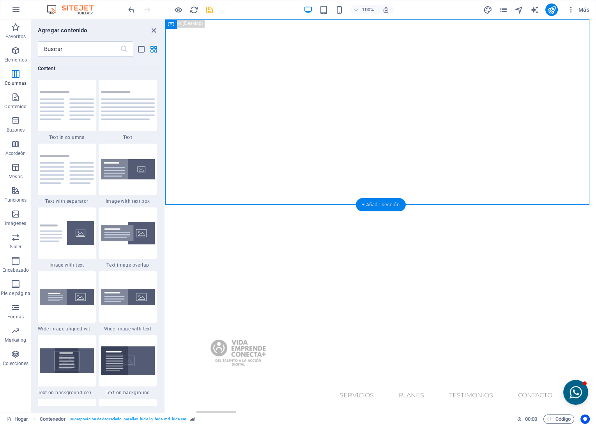
scroll to position [1363, 0]
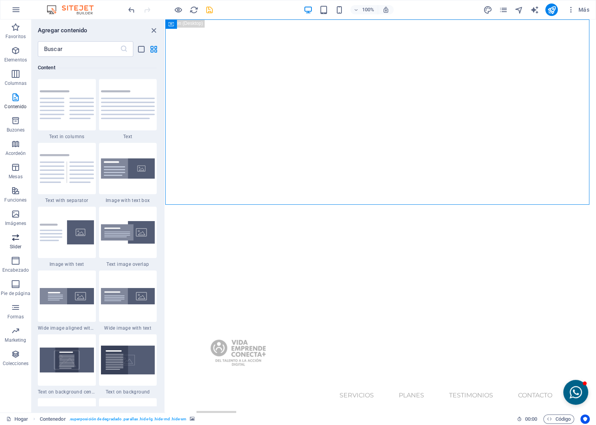
click at [13, 238] on icon "button" at bounding box center [15, 237] width 9 height 9
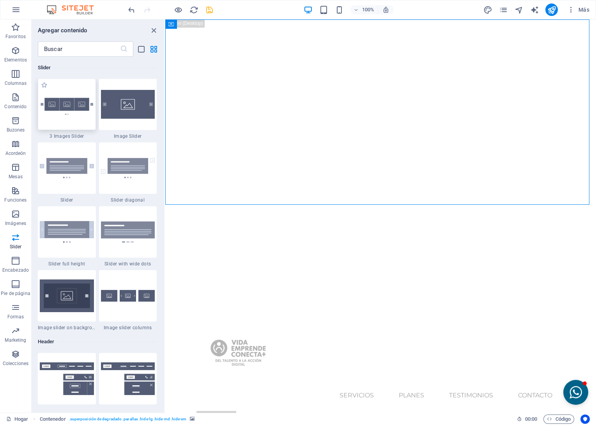
scroll to position [4417, 0]
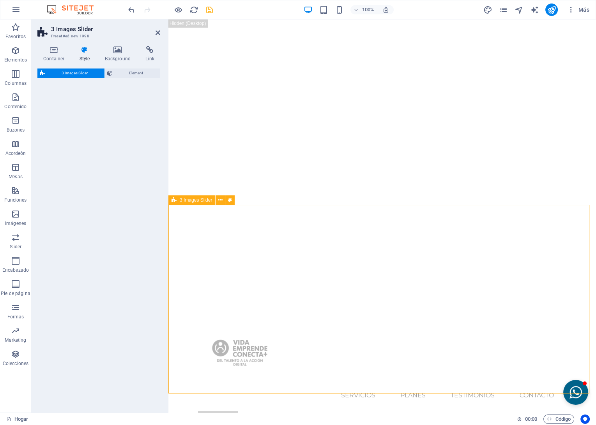
select select "rem"
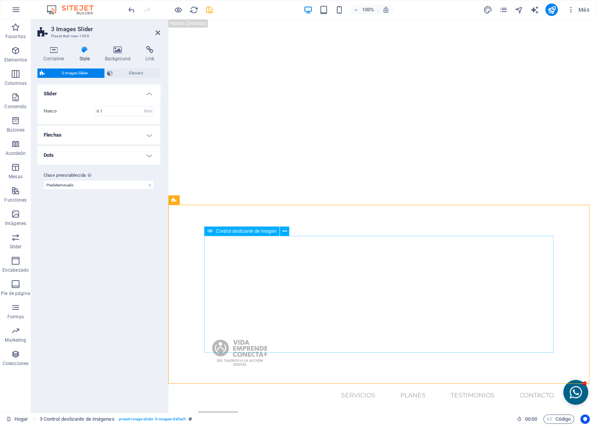
select select "px"
select select "ms"
select select "s"
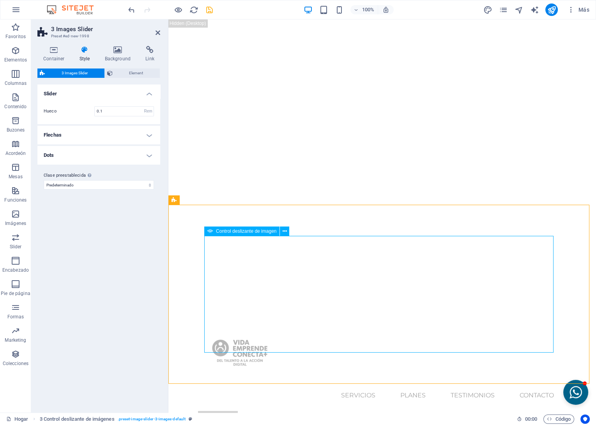
select select "progressive"
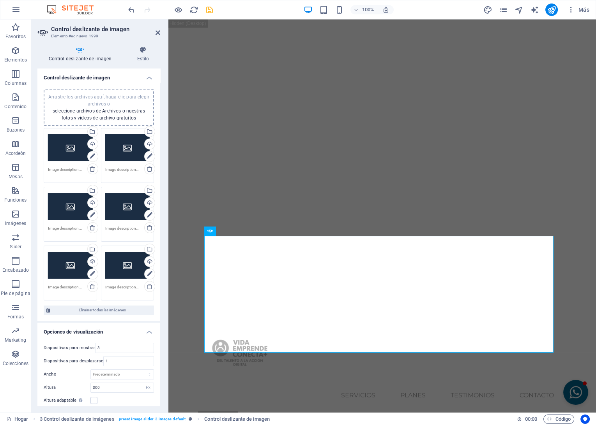
click at [76, 145] on div "Drag files here, click to choose files or select files from Files or our free s…" at bounding box center [70, 147] width 45 height 31
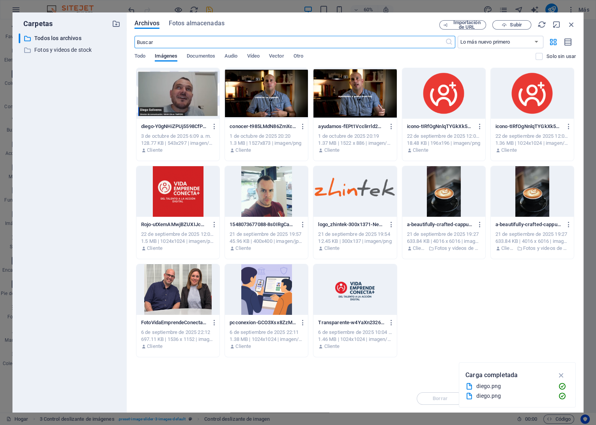
click at [181, 88] on div at bounding box center [177, 93] width 83 height 51
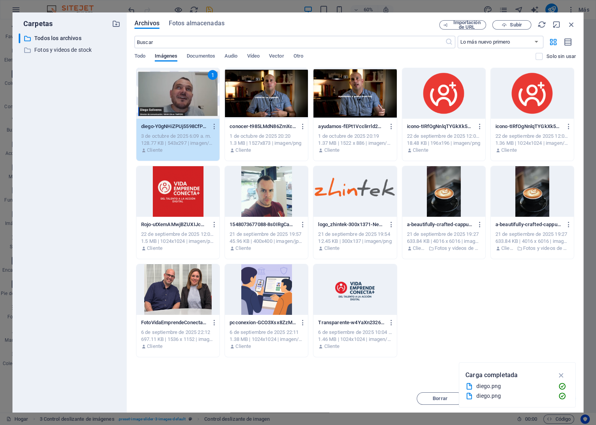
click at [181, 88] on div "1" at bounding box center [177, 93] width 83 height 51
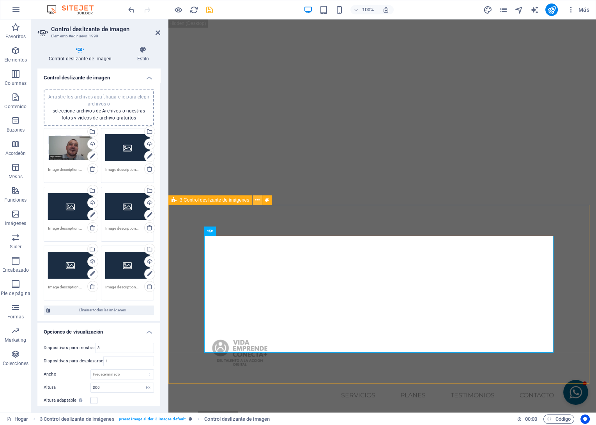
click at [258, 202] on icon at bounding box center [257, 200] width 4 height 8
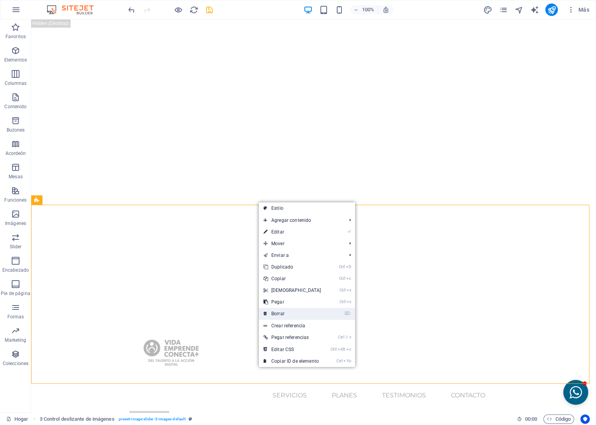
click at [279, 314] on link "⌦ Borrar" at bounding box center [292, 314] width 67 height 12
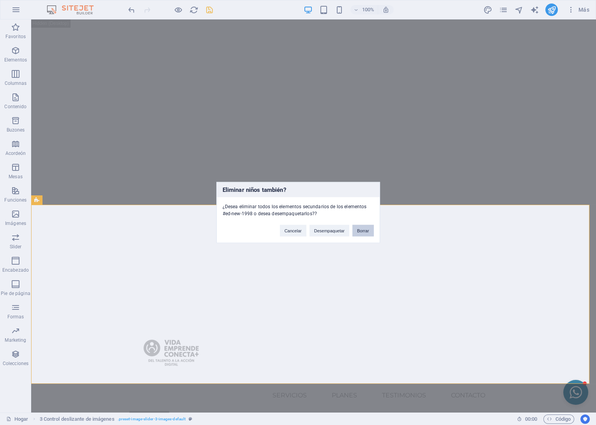
click at [361, 228] on button "Borrar" at bounding box center [362, 231] width 21 height 12
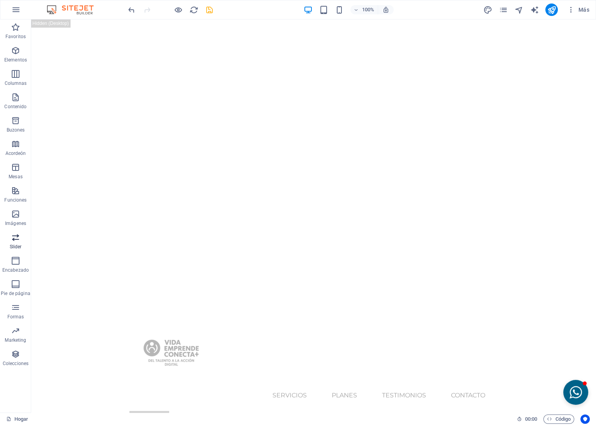
click at [11, 240] on icon "button" at bounding box center [15, 237] width 9 height 9
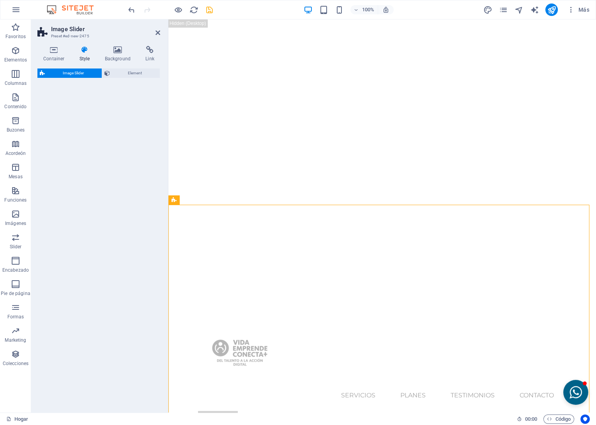
select select "rem"
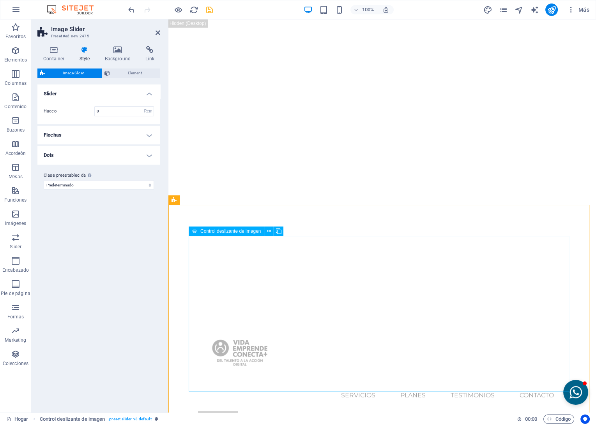
select select "px"
select select "ms"
select select "s"
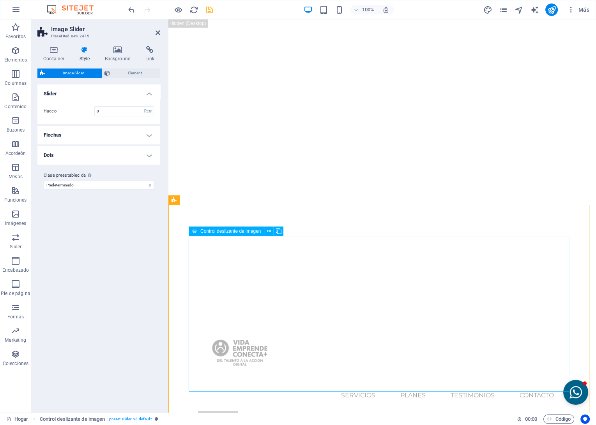
select select "progressive"
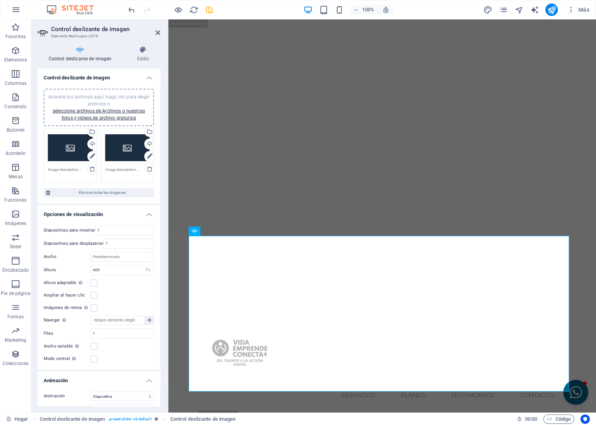
click at [58, 148] on div "Drag files here, click to choose files or select files from Files or our free s…" at bounding box center [70, 147] width 45 height 31
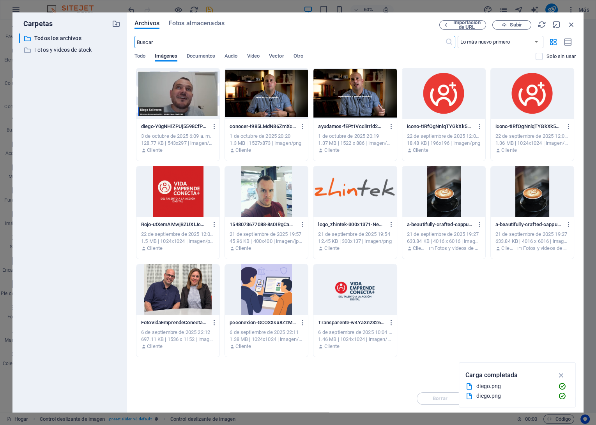
click at [178, 102] on div at bounding box center [177, 93] width 83 height 51
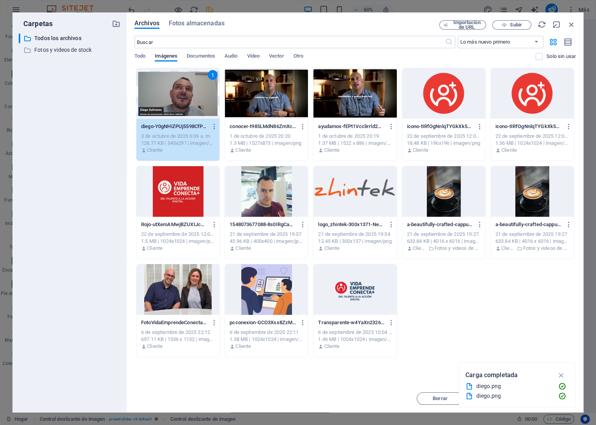
click at [178, 102] on div "1" at bounding box center [177, 93] width 83 height 51
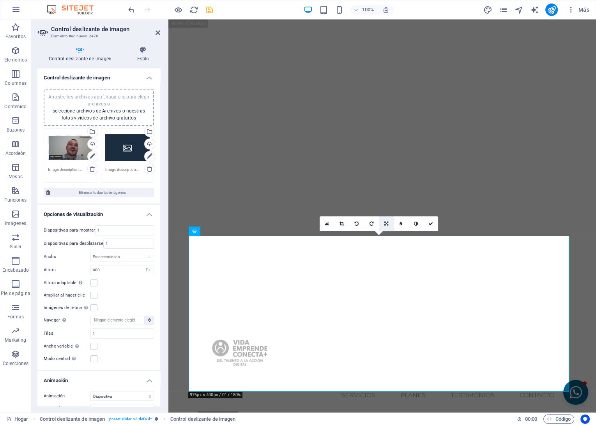
click at [390, 223] on link at bounding box center [386, 224] width 15 height 15
click at [387, 208] on icon at bounding box center [386, 209] width 5 height 5
click at [386, 223] on icon at bounding box center [386, 224] width 5 height 5
click at [385, 239] on icon at bounding box center [386, 238] width 5 height 5
click at [124, 150] on div "Drag files here, click to choose files or select files from Files or our free s…" at bounding box center [127, 147] width 45 height 31
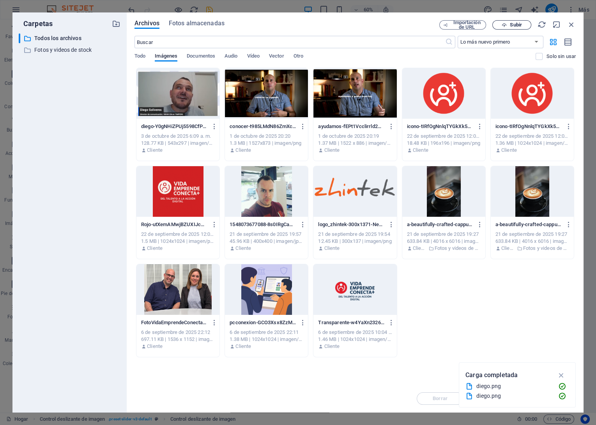
click at [517, 24] on span "Subir" at bounding box center [516, 25] width 12 height 5
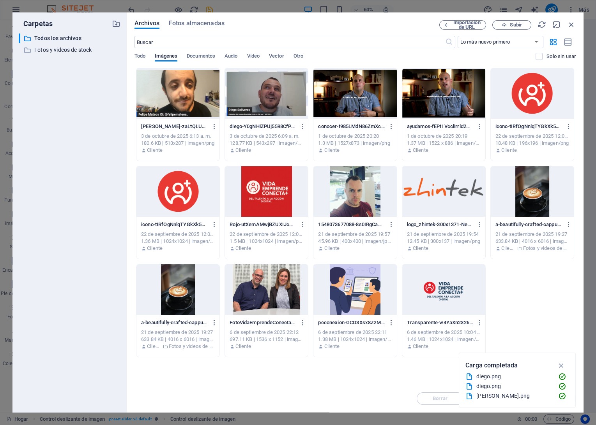
click at [168, 96] on div at bounding box center [177, 93] width 83 height 51
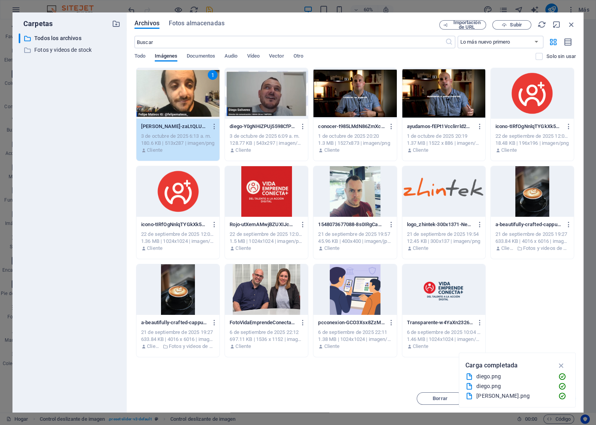
click at [168, 96] on div "1" at bounding box center [177, 93] width 83 height 51
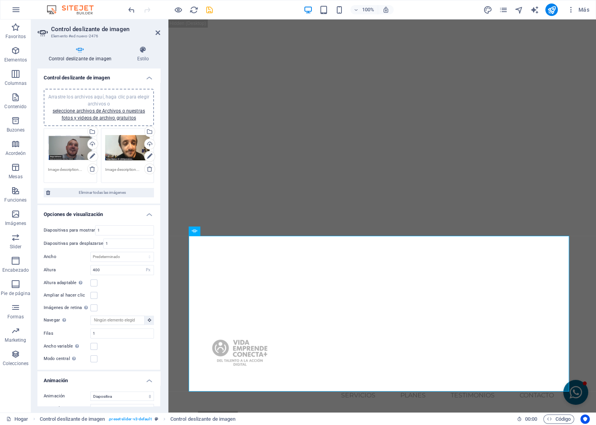
click at [123, 142] on div "Drag files here, click to choose files or select files from Files or our free s…" at bounding box center [127, 147] width 45 height 31
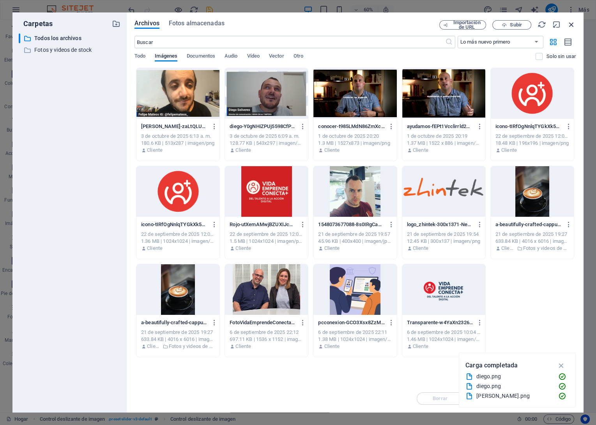
click at [571, 24] on icon "button" at bounding box center [571, 24] width 9 height 9
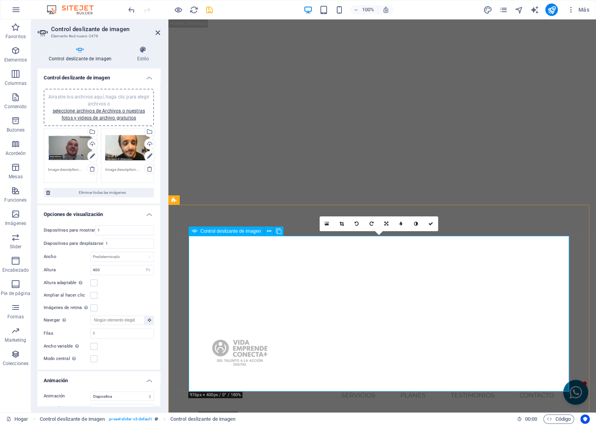
click at [388, 223] on icon at bounding box center [386, 224] width 4 height 5
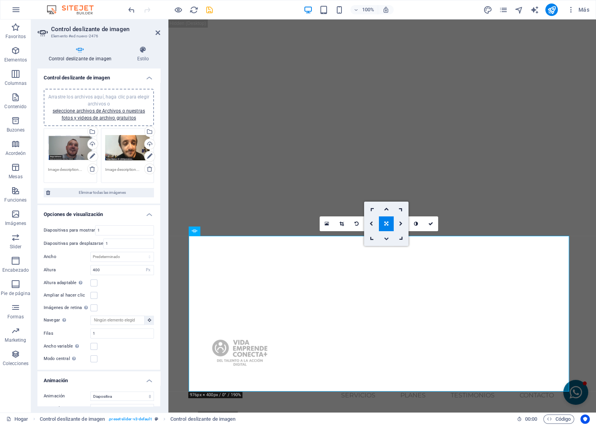
click at [386, 238] on icon at bounding box center [386, 238] width 5 height 5
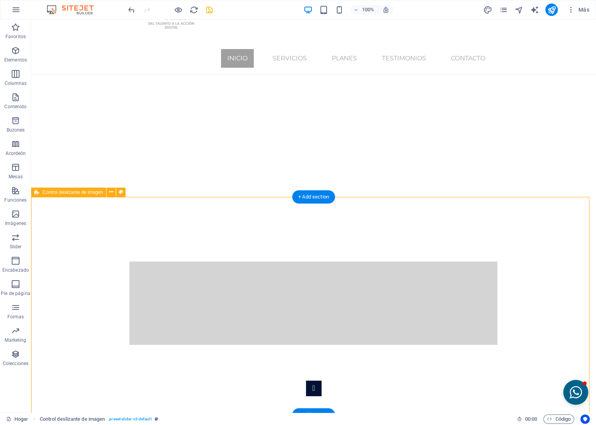
scroll to position [130, 0]
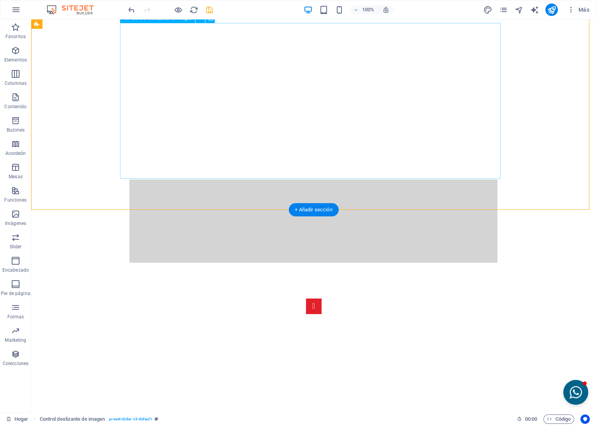
click at [306, 299] on button "Image Slider" at bounding box center [314, 307] width 16 height 16
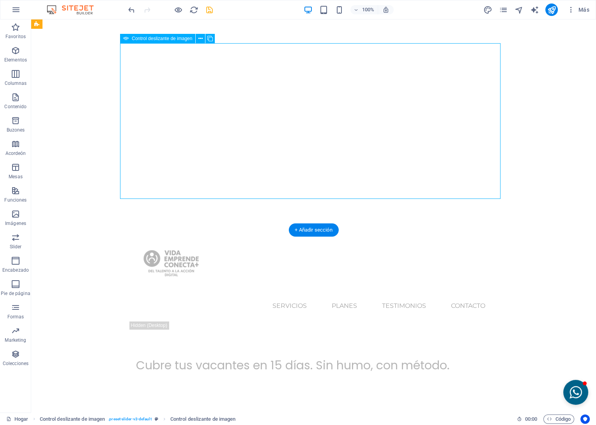
scroll to position [43, 0]
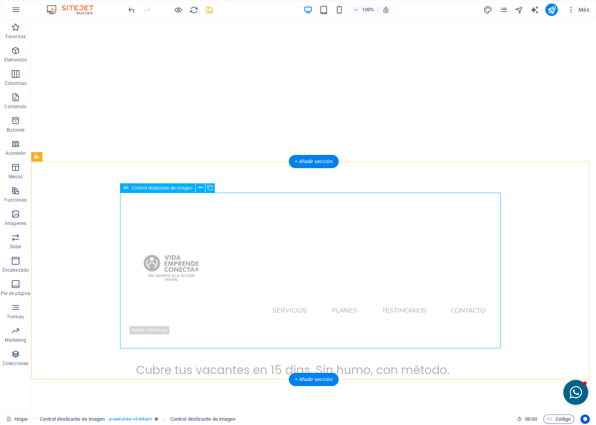
select select "px"
select select "ms"
select select "s"
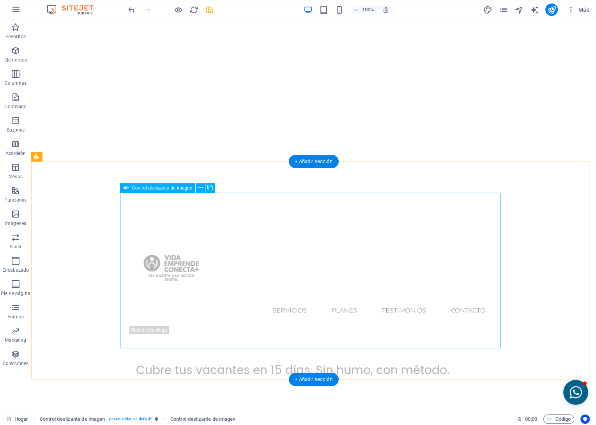
select select "progressive"
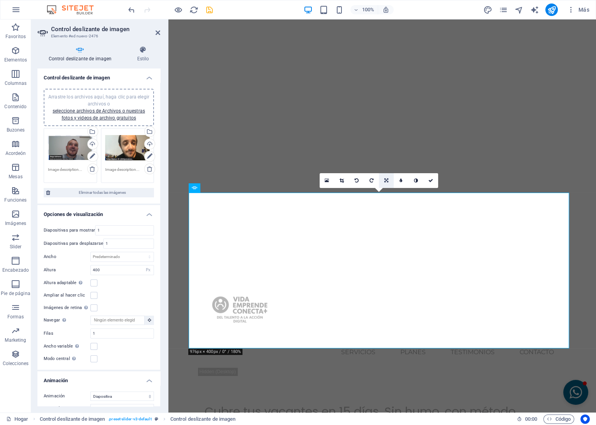
click at [388, 180] on link at bounding box center [386, 180] width 15 height 15
click at [385, 195] on icon at bounding box center [386, 195] width 5 height 5
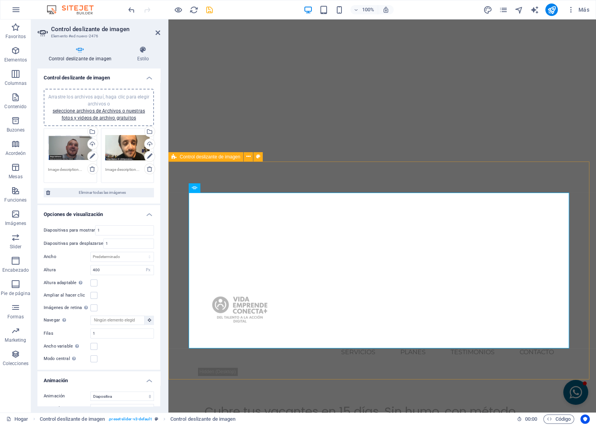
select select "rem"
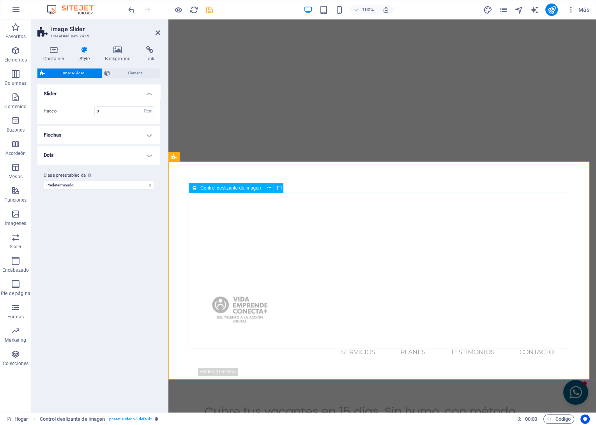
select select "px"
select select "ms"
select select "s"
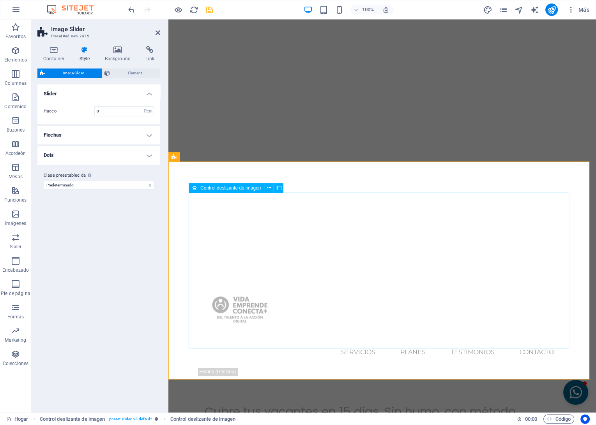
select select "progressive"
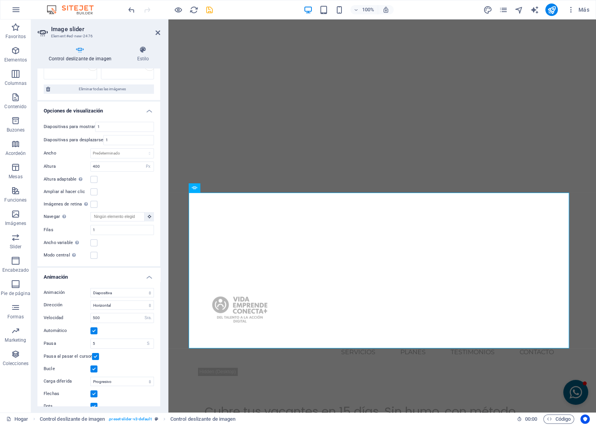
scroll to position [113, 0]
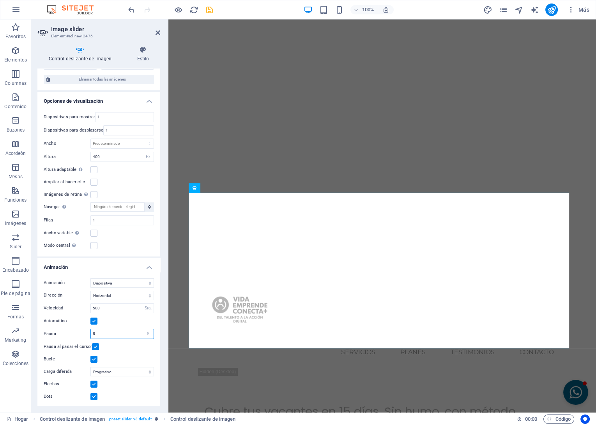
click at [104, 332] on input "5" at bounding box center [122, 334] width 63 height 9
type input "3"
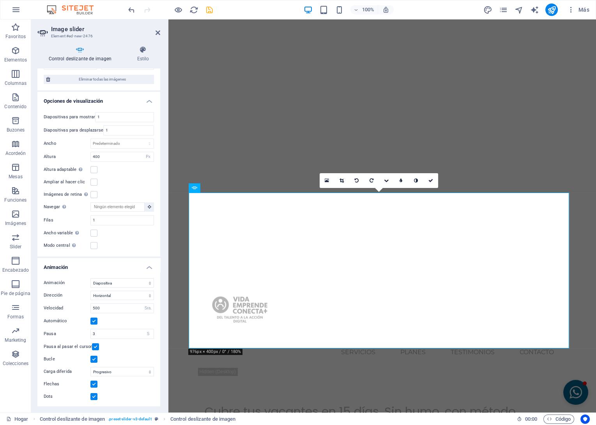
click at [78, 332] on label "Pausa" at bounding box center [67, 334] width 47 height 4
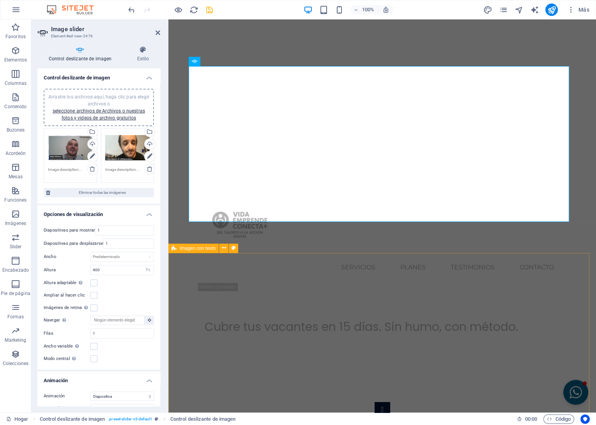
scroll to position [0, 0]
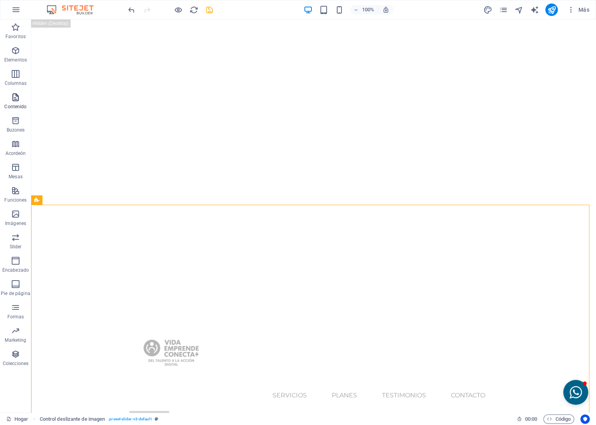
click at [17, 102] on icon "button" at bounding box center [15, 97] width 9 height 9
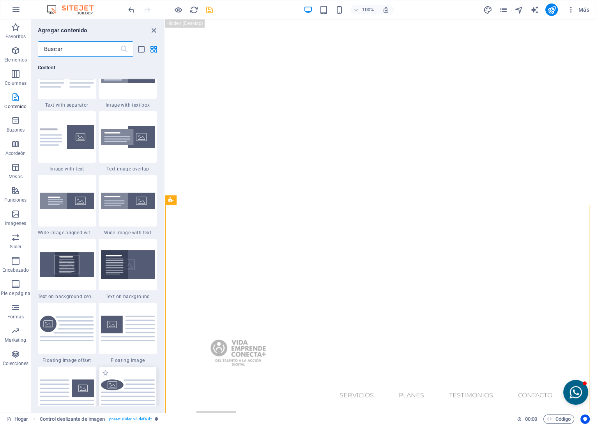
scroll to position [1449, 0]
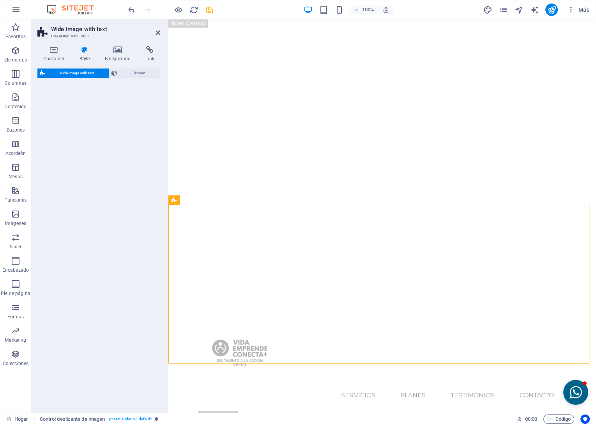
select select "%"
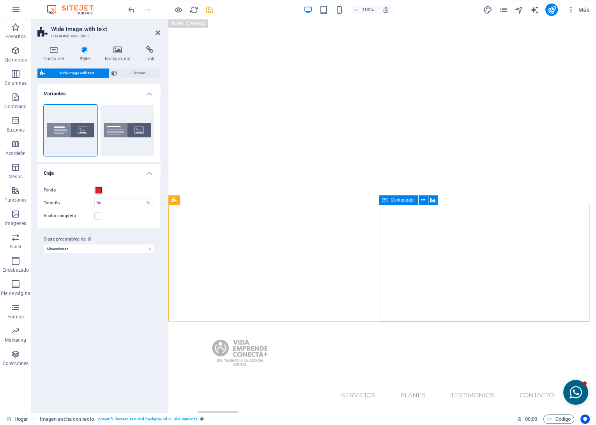
click at [121, 58] on h4 "Background" at bounding box center [119, 54] width 41 height 16
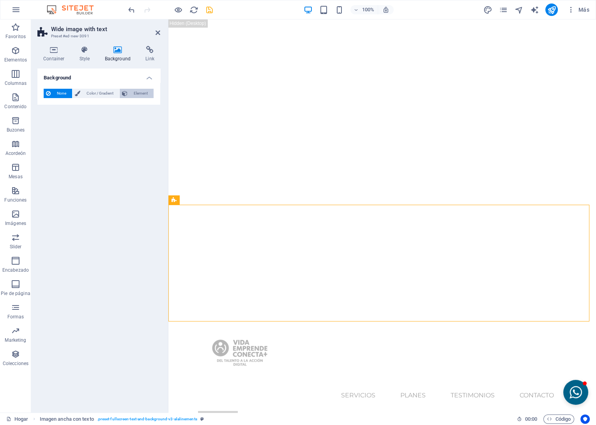
click at [137, 95] on span "Element" at bounding box center [140, 93] width 21 height 9
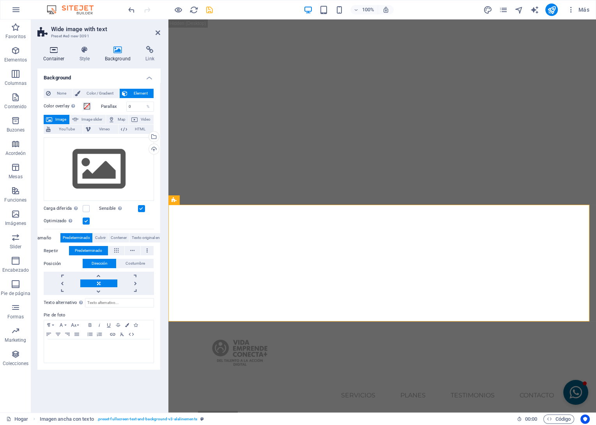
click at [55, 55] on h4 "Container" at bounding box center [55, 54] width 36 height 16
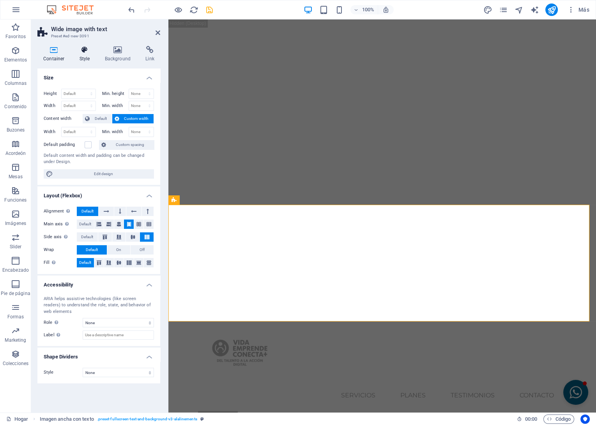
click at [81, 56] on h4 "Style" at bounding box center [86, 54] width 25 height 16
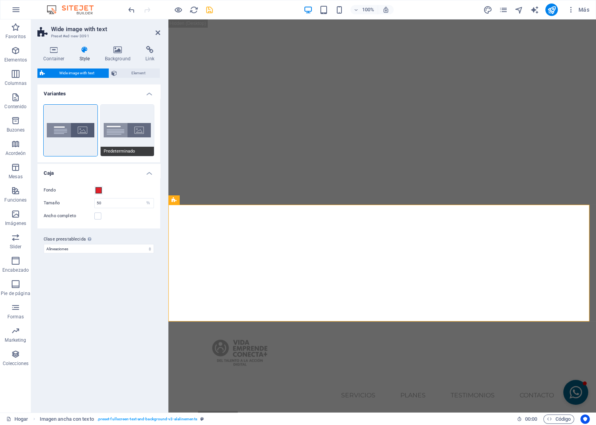
click at [116, 127] on button "Predeterminado" at bounding box center [128, 130] width 54 height 51
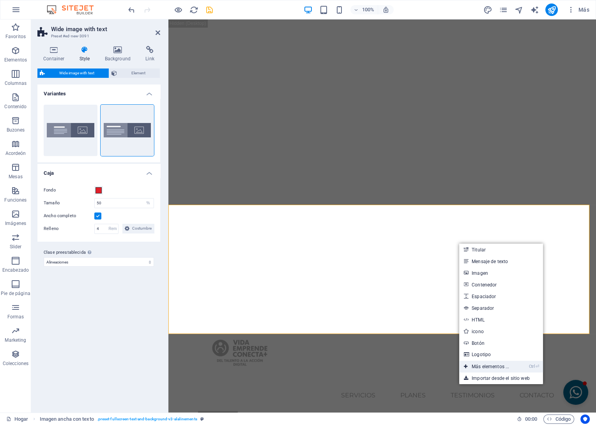
click at [489, 366] on link "Ctrl ⏎ Más elementos ..." at bounding box center [486, 367] width 55 height 12
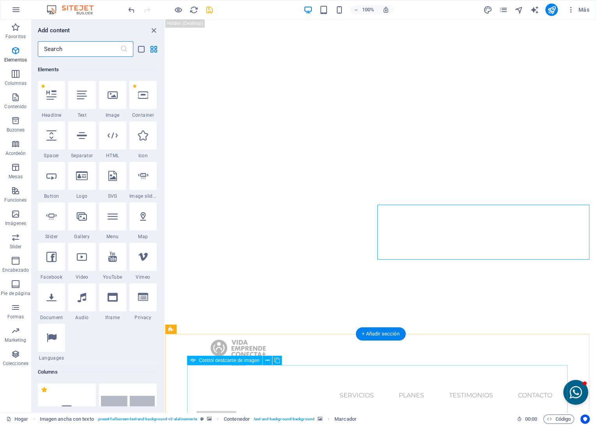
scroll to position [83, 0]
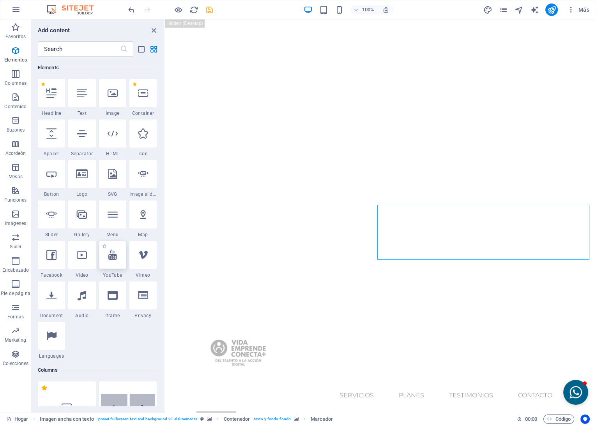
click at [110, 255] on icon at bounding box center [112, 255] width 9 height 10
select select "ar16_9"
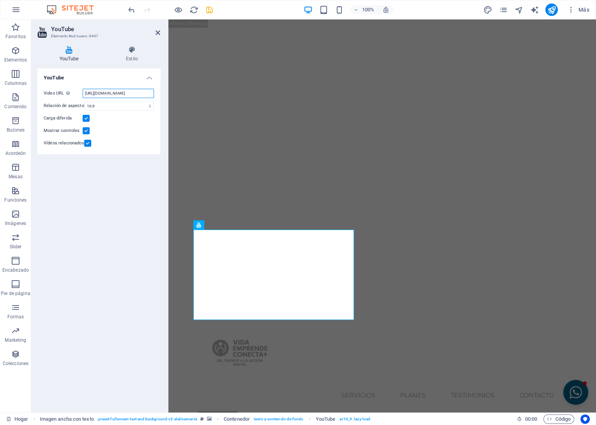
click at [118, 92] on input "https://www.youtube.com/watch?v=hnoviHgPHkY" at bounding box center [118, 93] width 71 height 9
paste input "youtu.be/nT9jbKBSz68"
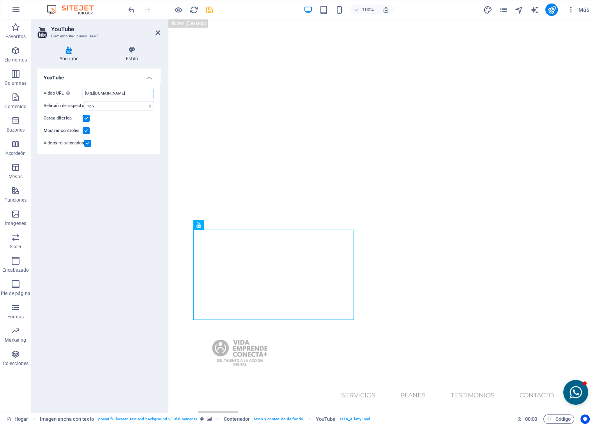
drag, startPoint x: 379, startPoint y: 243, endPoint x: 432, endPoint y: 238, distance: 53.6
type input "https://youtu.be/nT9jbKBSz68"
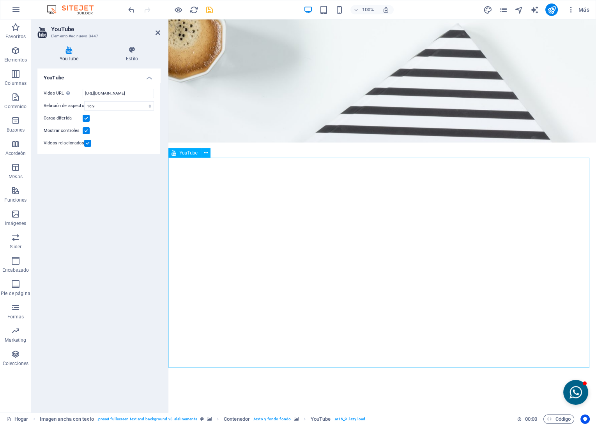
scroll to position [2078, 0]
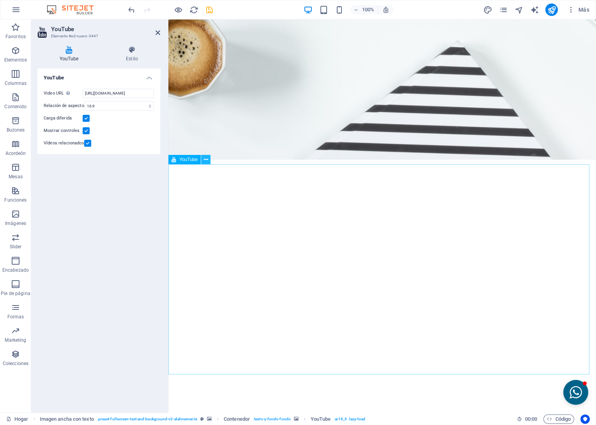
click at [208, 159] on icon at bounding box center [206, 160] width 4 height 8
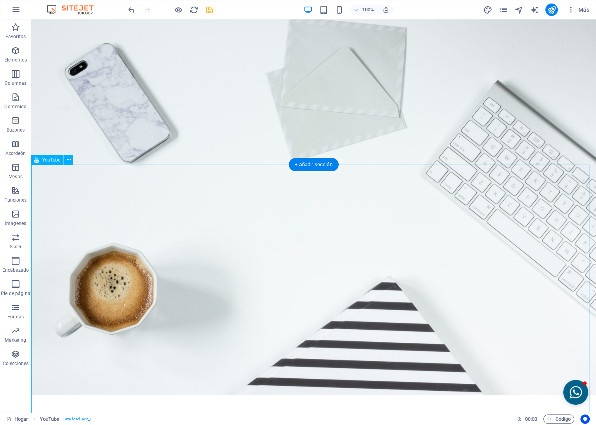
scroll to position [2105, 0]
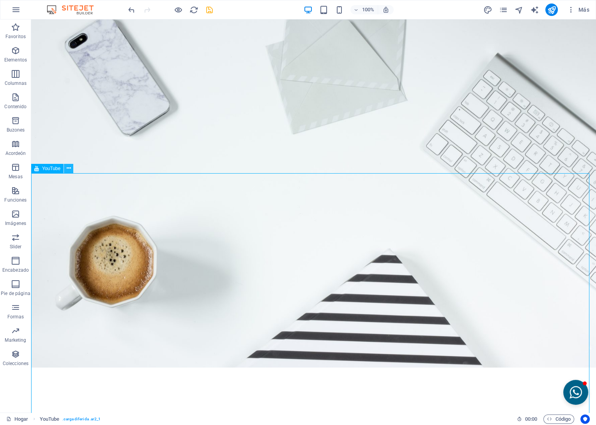
click at [65, 168] on button at bounding box center [68, 168] width 9 height 9
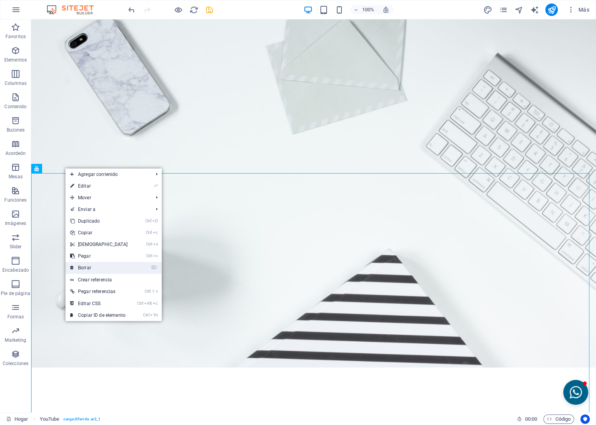
click at [91, 265] on link "⌦ Borrar" at bounding box center [98, 268] width 67 height 12
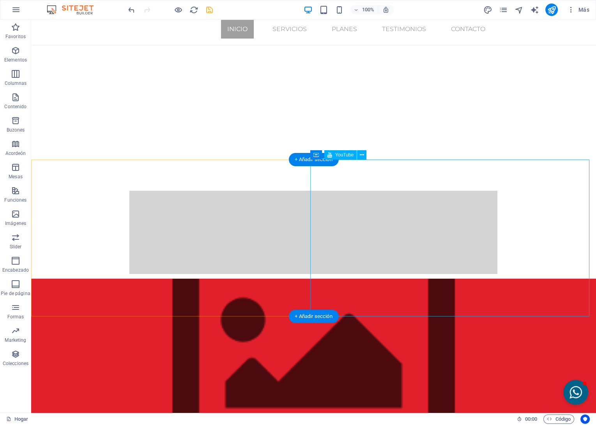
scroll to position [86, 0]
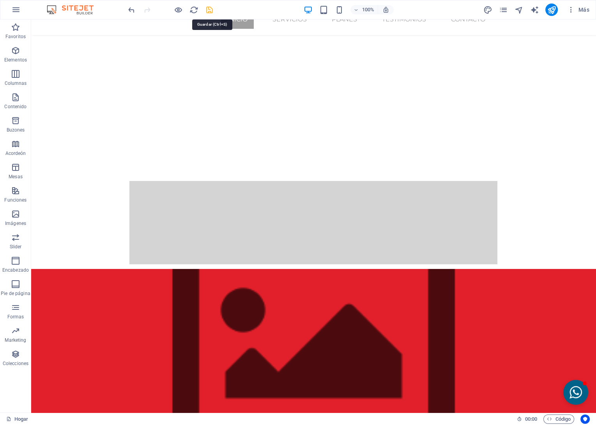
click at [211, 11] on icon "Salvar" at bounding box center [209, 9] width 9 height 9
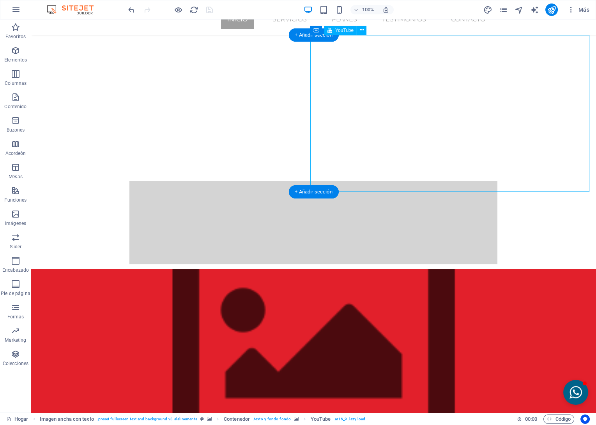
drag, startPoint x: 397, startPoint y: 163, endPoint x: 261, endPoint y: 163, distance: 136.4
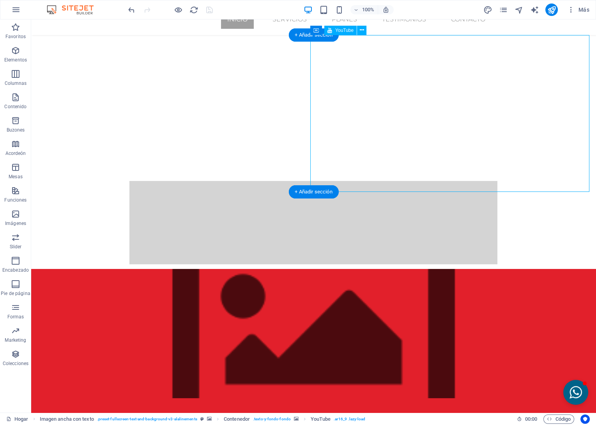
select select "ar16_9"
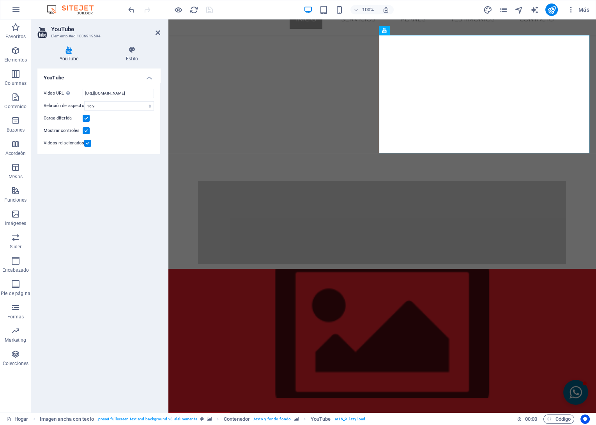
click at [86, 133] on label at bounding box center [86, 130] width 7 height 7
click at [0, 0] on input "Mostrar controles" at bounding box center [0, 0] width 0 height 0
click at [89, 144] on label at bounding box center [87, 143] width 7 height 7
click at [0, 0] on input "Vídeos relacionados" at bounding box center [0, 0] width 0 height 0
click at [121, 108] on select "16:10 16:9 4:3 2:1 1:1" at bounding box center [119, 105] width 70 height 9
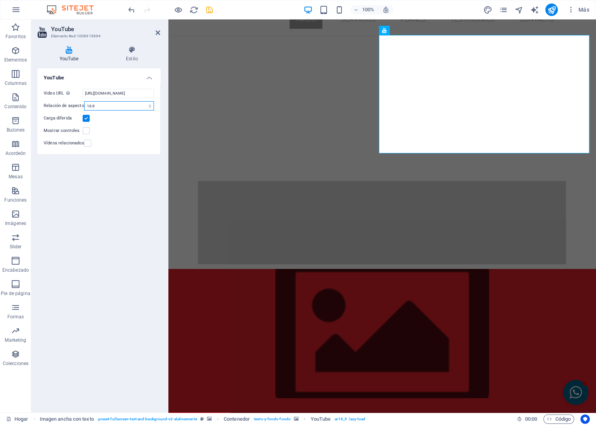
click at [84, 101] on select "16:10 16:9 4:3 2:1 1:1" at bounding box center [119, 105] width 70 height 9
click at [132, 55] on h4 "Estilo" at bounding box center [132, 54] width 56 height 16
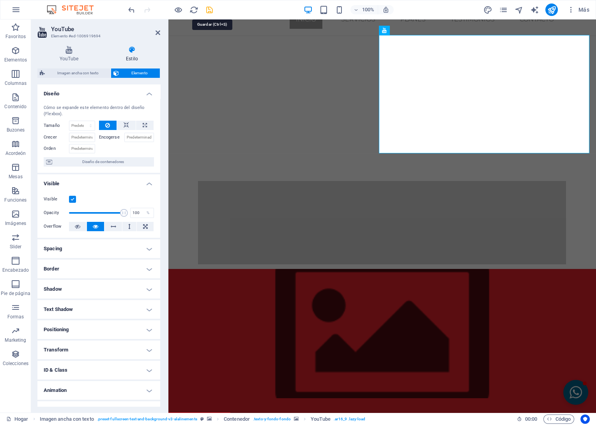
click at [209, 9] on icon "Salvar" at bounding box center [209, 9] width 9 height 9
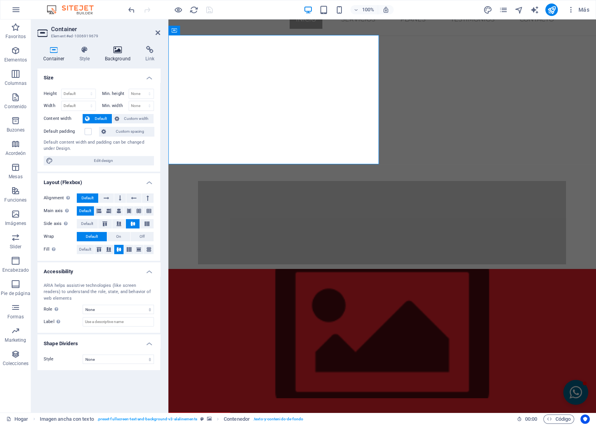
click at [125, 57] on h4 "Background" at bounding box center [119, 54] width 41 height 16
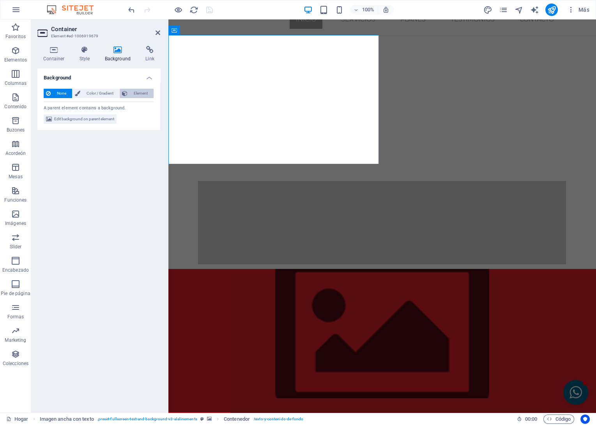
click at [131, 93] on span "Element" at bounding box center [140, 93] width 21 height 9
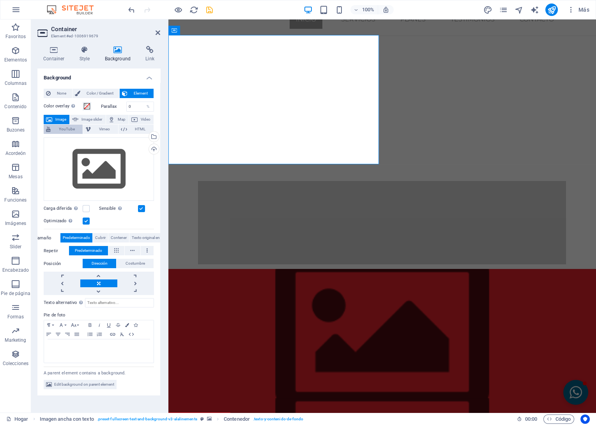
click at [66, 131] on span "YouTube" at bounding box center [66, 129] width 27 height 9
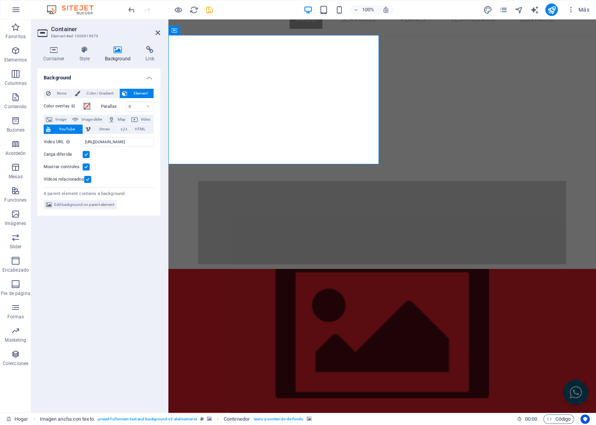
click at [83, 165] on label at bounding box center [86, 167] width 7 height 7
click at [0, 0] on input "Mostrar controles" at bounding box center [0, 0] width 0 height 0
click at [87, 179] on label at bounding box center [87, 179] width 7 height 7
click at [0, 0] on input "Vídeos relacionados" at bounding box center [0, 0] width 0 height 0
click at [111, 143] on input "https://www.youtube.com/watch?v=hnoviHgPHkY" at bounding box center [118, 142] width 71 height 9
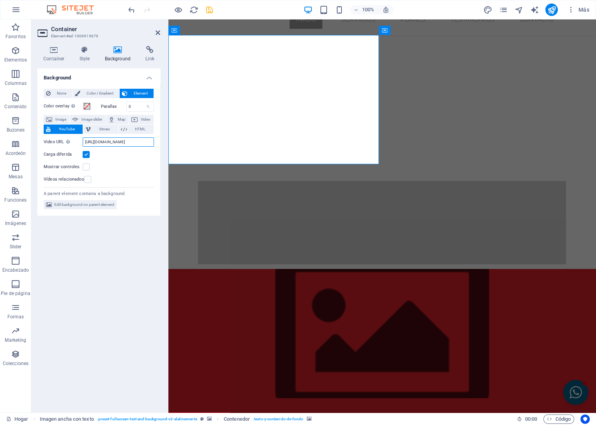
click at [111, 143] on input "https://www.youtube.com/watch?v=hnoviHgPHkY" at bounding box center [118, 142] width 71 height 9
paste input "youtu.be/8gpfc1tJFSc"
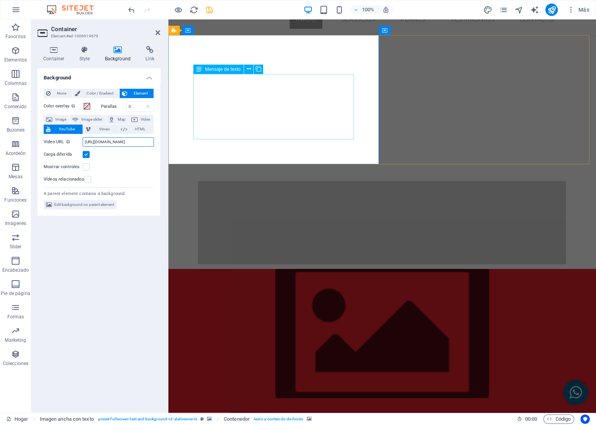
type input "[URL][DOMAIN_NAME]"
click at [247, 69] on icon at bounding box center [249, 69] width 4 height 8
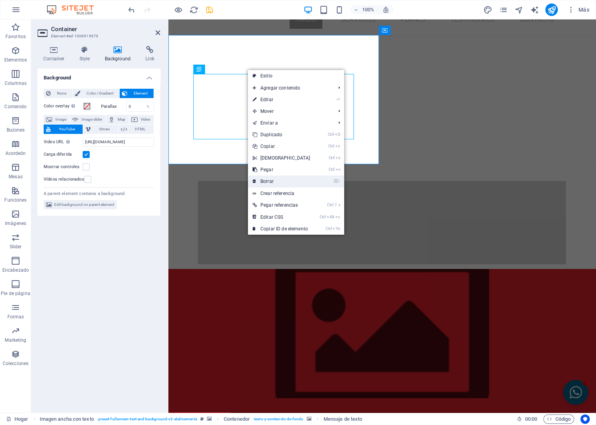
click at [263, 179] on link "⌦ Borrar" at bounding box center [281, 182] width 67 height 12
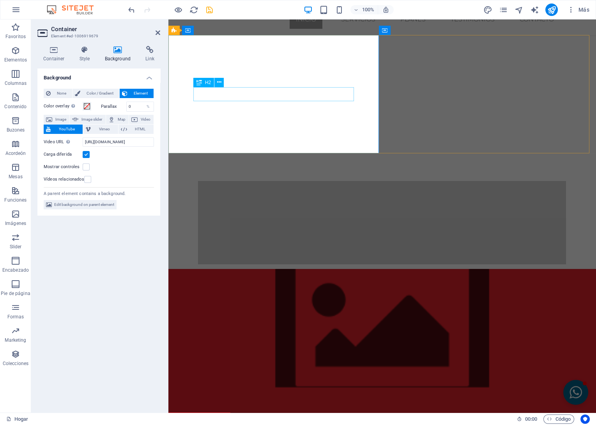
click at [223, 83] on button at bounding box center [218, 82] width 9 height 9
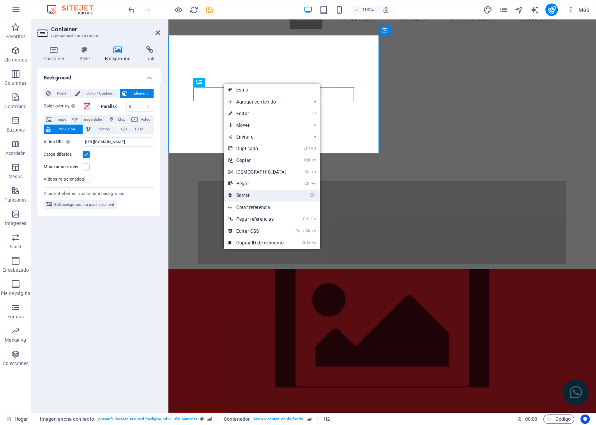
click at [245, 196] on link "⌦ Borrar" at bounding box center [257, 196] width 67 height 12
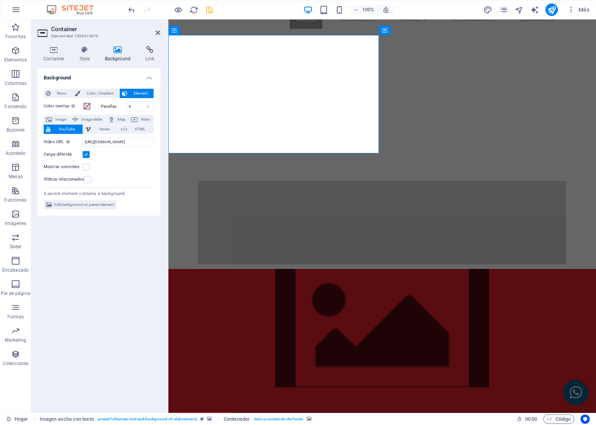
click at [209, 11] on icon "Salvar" at bounding box center [209, 9] width 9 height 9
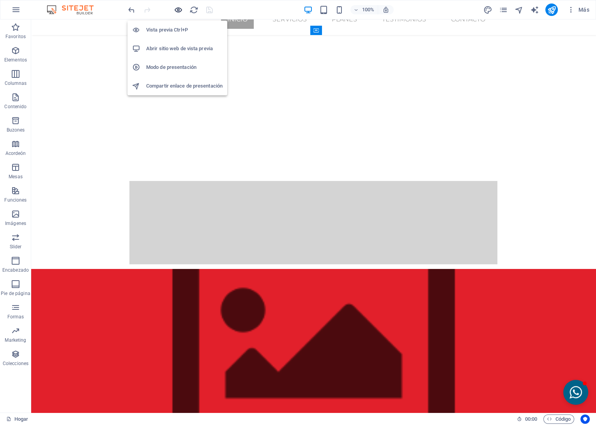
click at [178, 7] on icon "button" at bounding box center [178, 9] width 9 height 9
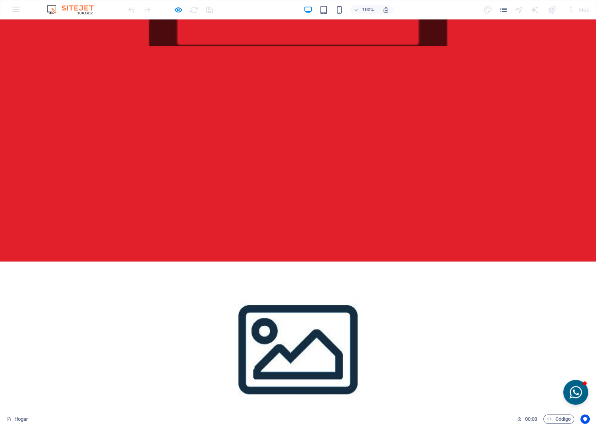
scroll to position [216, 0]
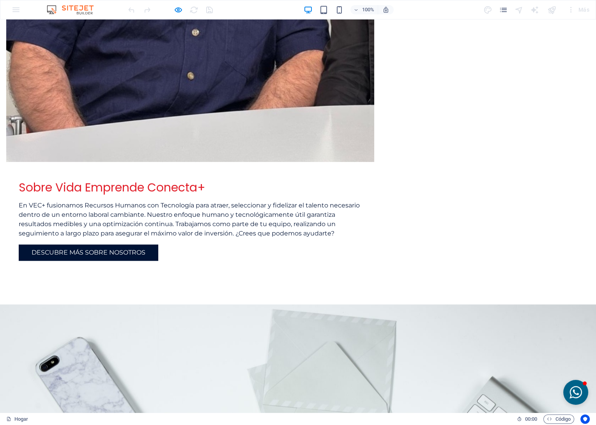
scroll to position [1602, 0]
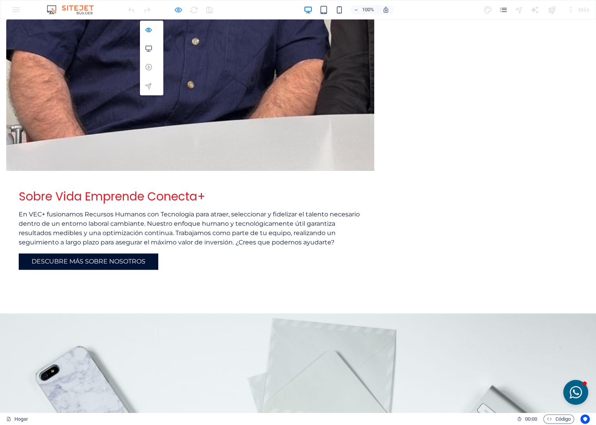
click at [175, 8] on icon "button" at bounding box center [178, 9] width 9 height 9
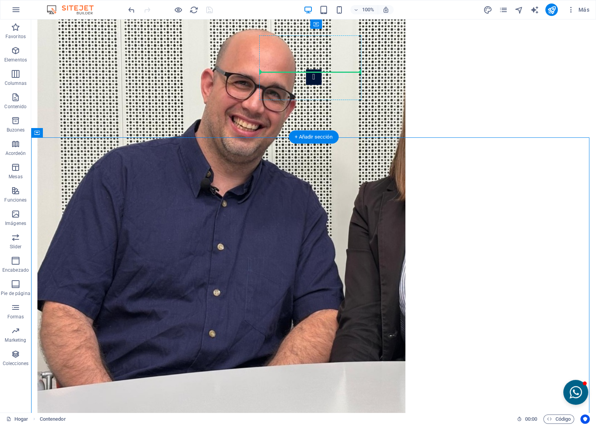
scroll to position [1681, 0]
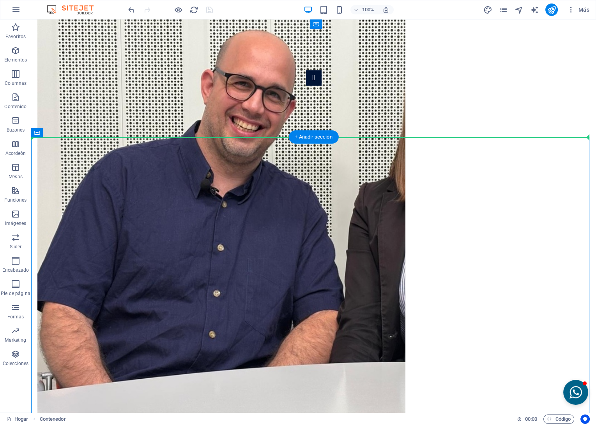
drag, startPoint x: 306, startPoint y: 314, endPoint x: 261, endPoint y: 120, distance: 199.9
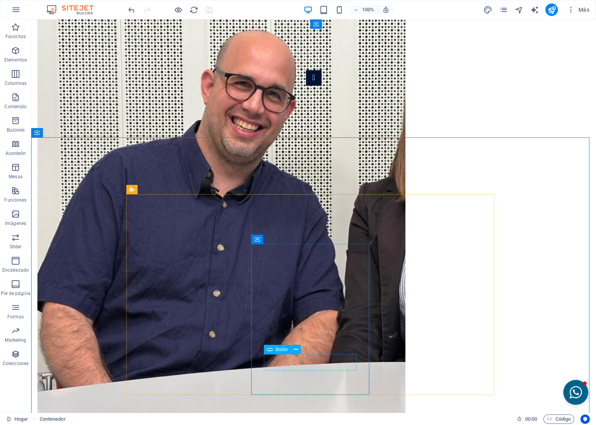
scroll to position [1682, 0]
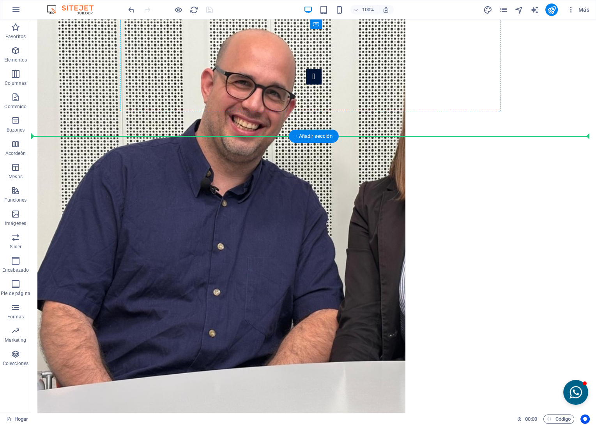
drag, startPoint x: 309, startPoint y: 371, endPoint x: 287, endPoint y: 102, distance: 269.4
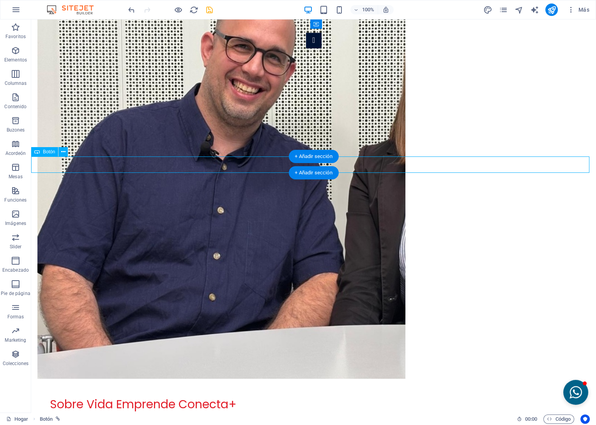
scroll to position [1726, 0]
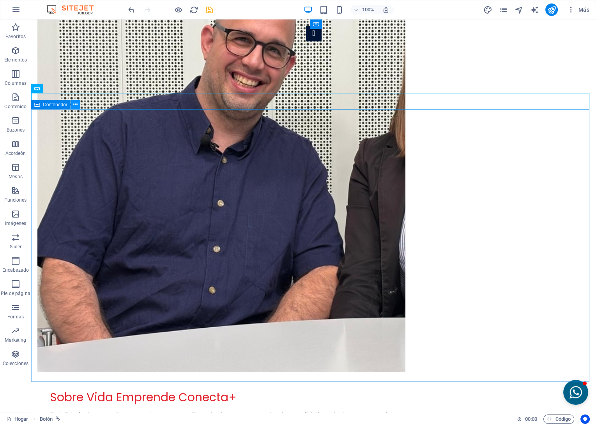
click at [74, 104] on icon at bounding box center [75, 105] width 4 height 8
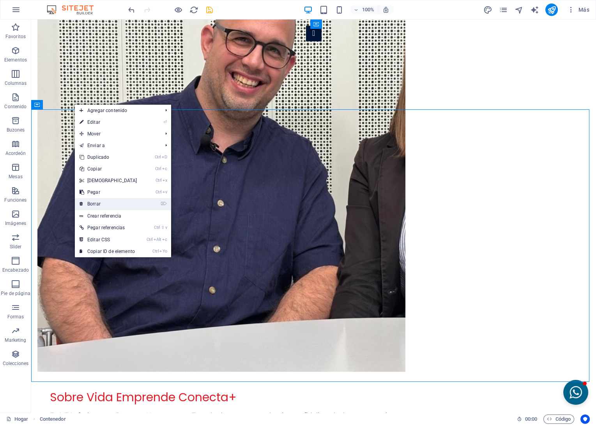
click at [98, 205] on link "⌦ Borrar" at bounding box center [108, 204] width 67 height 12
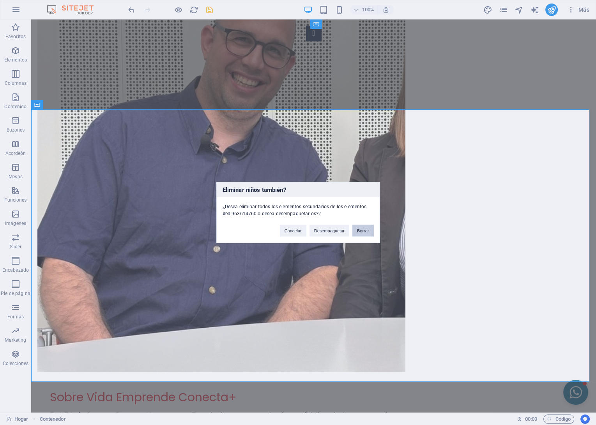
click at [365, 230] on button "Borrar" at bounding box center [362, 231] width 21 height 12
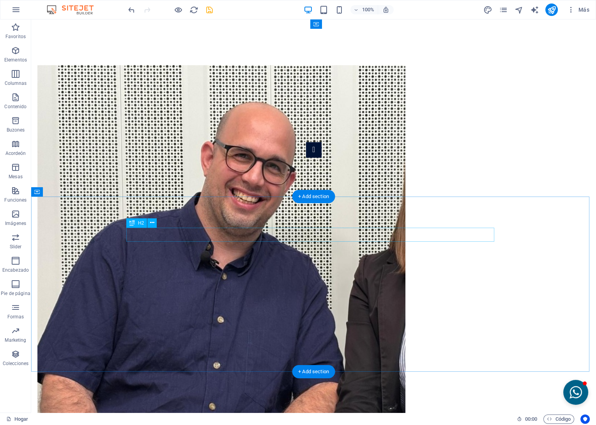
scroll to position [1596, 0]
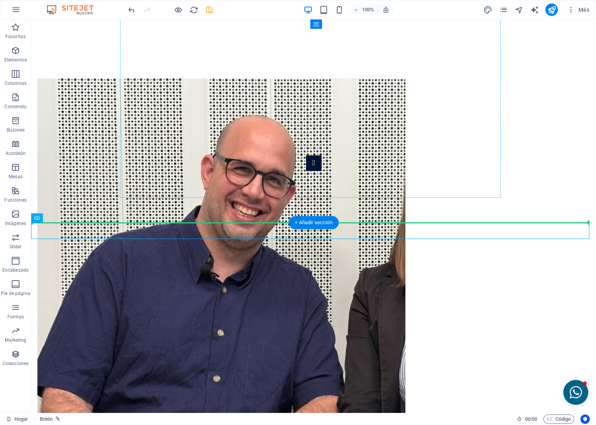
drag, startPoint x: 77, startPoint y: 237, endPoint x: 159, endPoint y: 182, distance: 99.0
drag, startPoint x: 73, startPoint y: 238, endPoint x: 164, endPoint y: 187, distance: 104.6
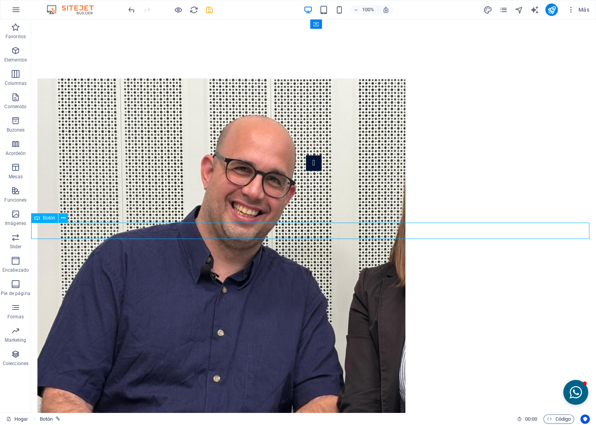
click at [39, 217] on icon at bounding box center [36, 218] width 5 height 9
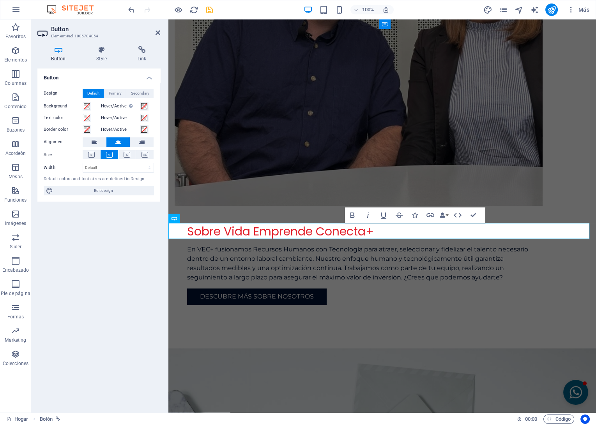
scroll to position [1557, 0]
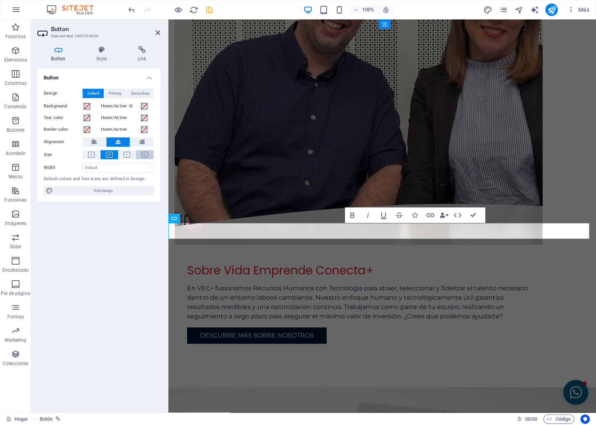
click at [142, 154] on icon at bounding box center [144, 155] width 7 height 6
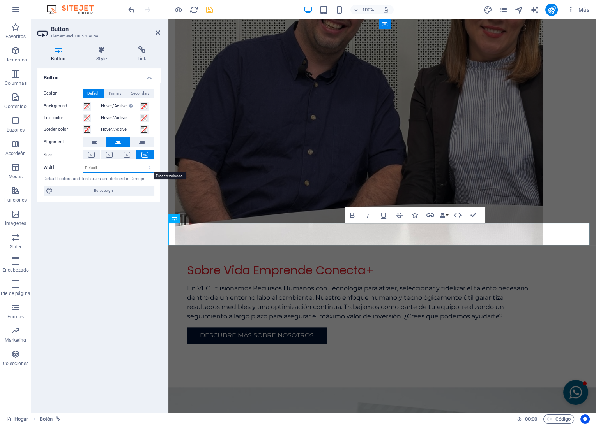
click at [117, 168] on select "Default px rem % em vh vw" at bounding box center [118, 167] width 71 height 9
select select "%"
click at [143, 163] on select "Default px rem % em vh vw" at bounding box center [118, 167] width 71 height 9
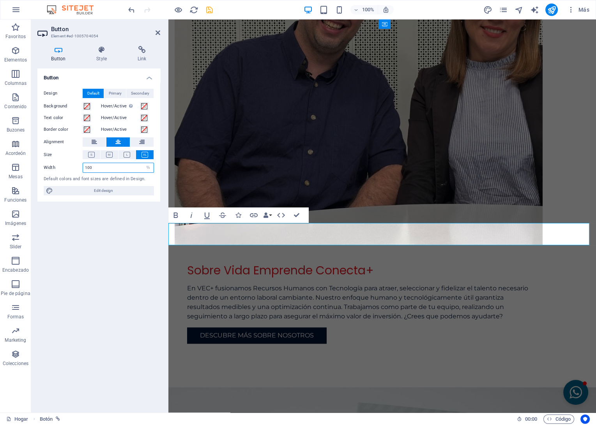
type input "100"
click at [97, 237] on div "Button Design Default Primary Secondary Background Hover/Active Switch to previ…" at bounding box center [98, 238] width 123 height 338
click at [251, 213] on icon "button" at bounding box center [253, 215] width 9 height 9
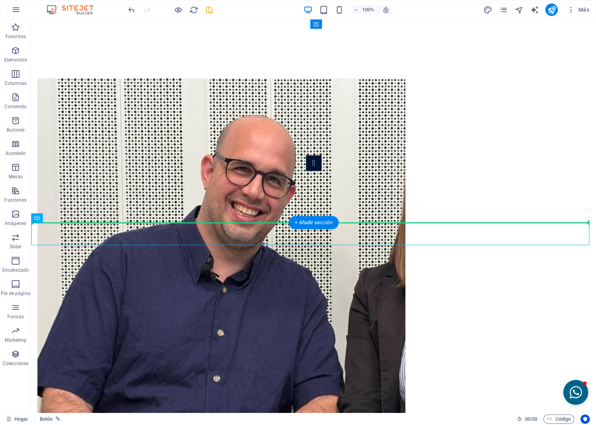
drag, startPoint x: 77, startPoint y: 238, endPoint x: 63, endPoint y: 192, distance: 47.8
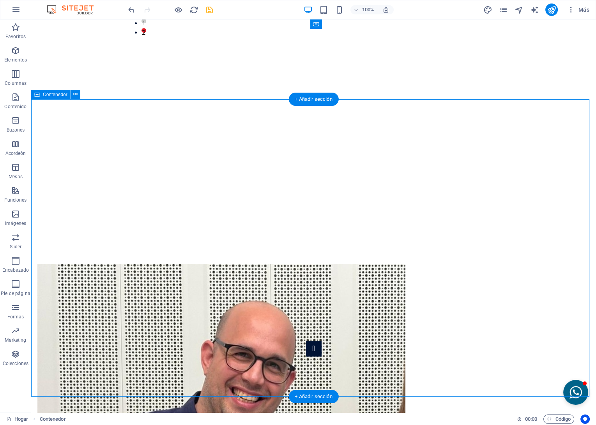
scroll to position [1422, 0]
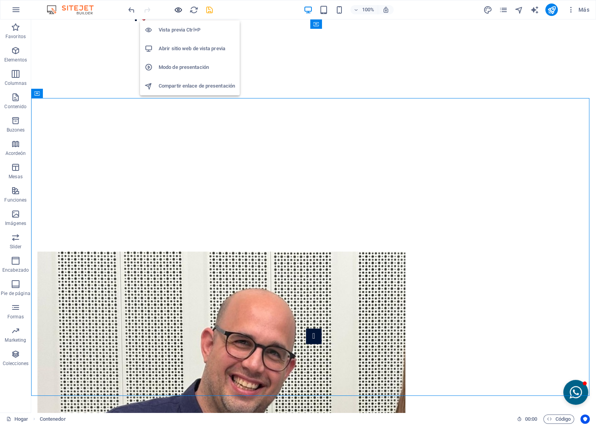
click at [175, 10] on icon "button" at bounding box center [178, 9] width 9 height 9
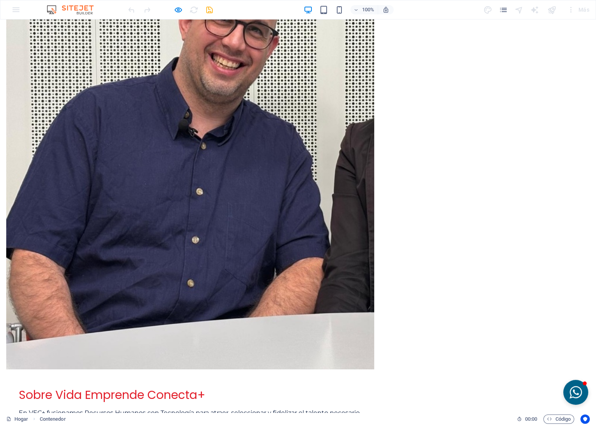
scroll to position [1379, 0]
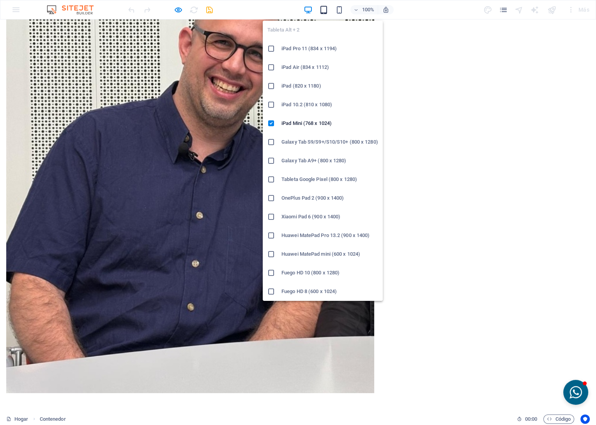
click at [321, 11] on icon "button" at bounding box center [323, 9] width 9 height 9
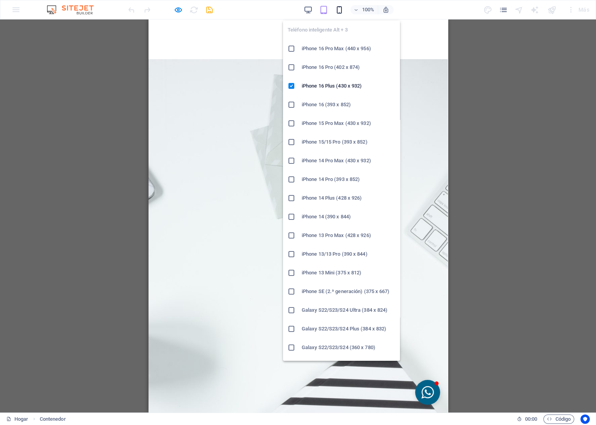
click at [337, 7] on icon "button" at bounding box center [339, 9] width 9 height 9
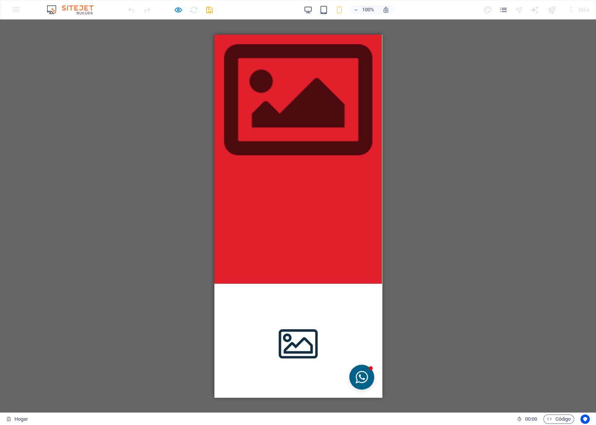
scroll to position [0, 0]
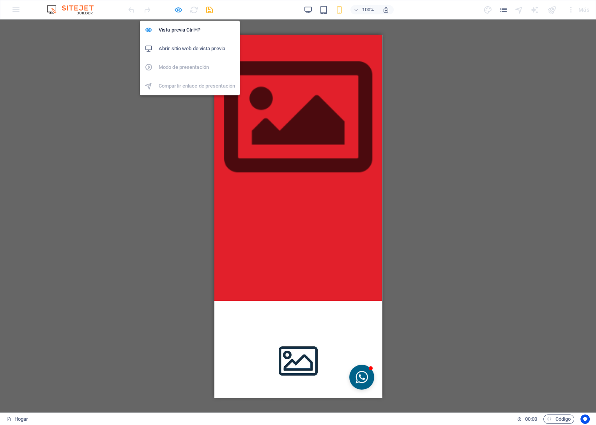
click at [177, 11] on icon "button" at bounding box center [178, 9] width 9 height 9
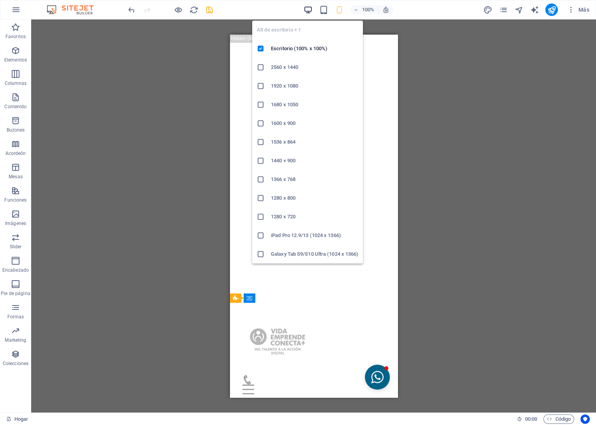
click at [306, 9] on icon "button" at bounding box center [308, 9] width 9 height 9
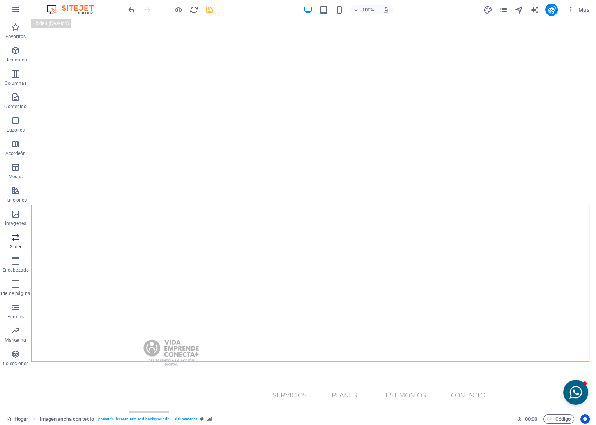
drag, startPoint x: 346, startPoint y: 201, endPoint x: 28, endPoint y: 246, distance: 321.6
click at [28, 246] on section "Favoritos Elementos Columnas Contenido Buzones Acordeón Mesas Funciones Imágene…" at bounding box center [298, 216] width 596 height 394
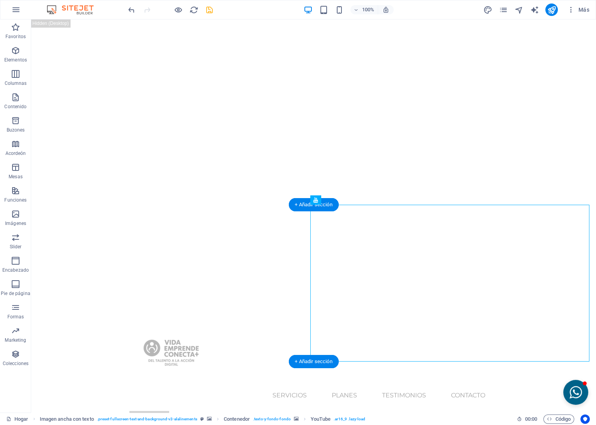
drag, startPoint x: 376, startPoint y: 221, endPoint x: 330, endPoint y: 217, distance: 46.5
click at [319, 200] on div "Contenedor" at bounding box center [329, 200] width 39 height 9
select select "px"
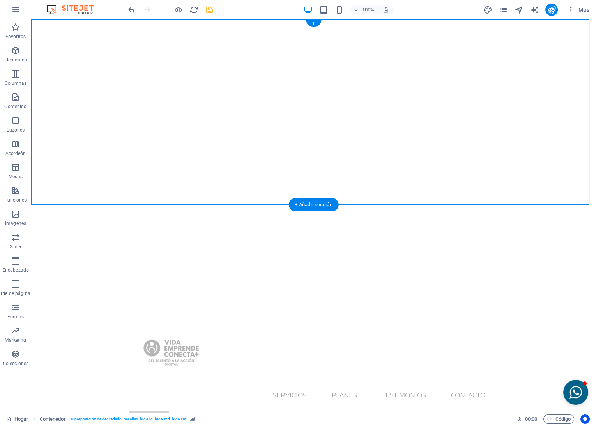
select select "header"
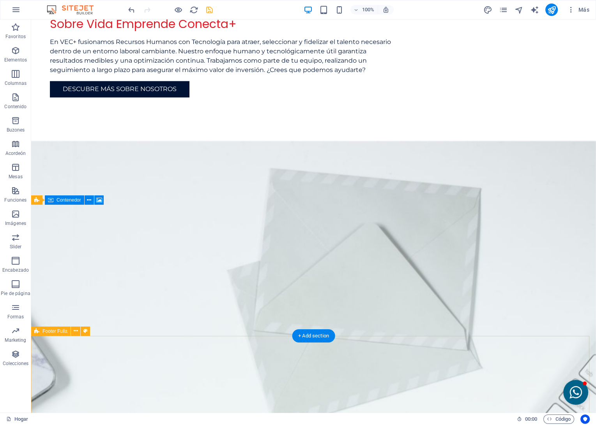
scroll to position [2119, 0]
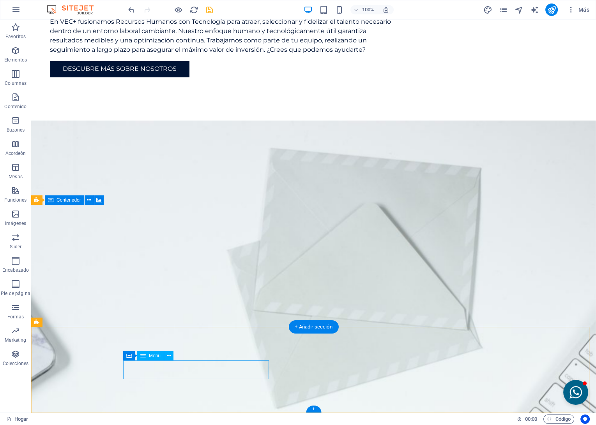
select select
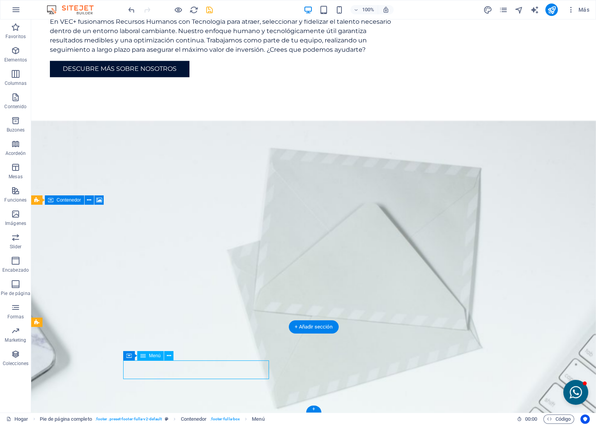
select select
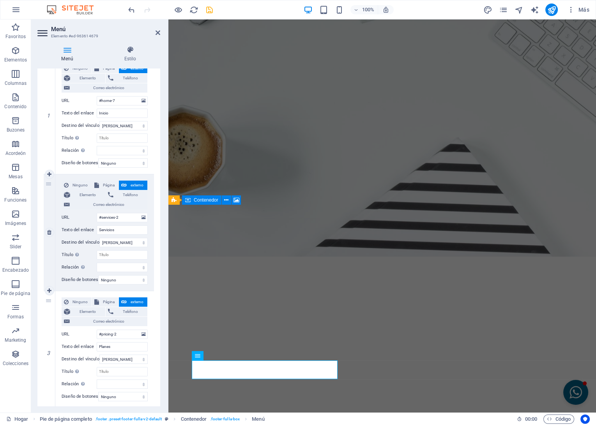
scroll to position [130, 0]
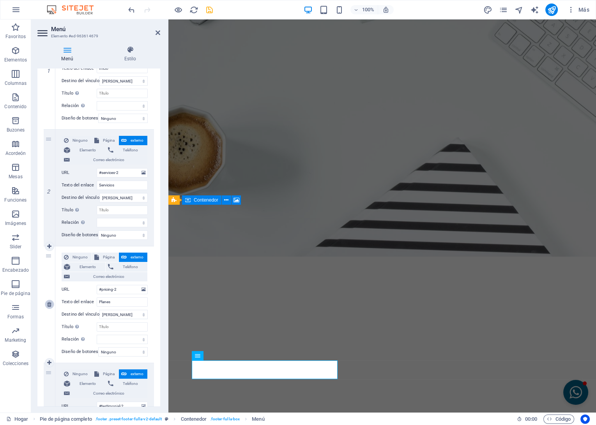
click at [49, 304] on icon at bounding box center [49, 304] width 4 height 5
select select
type input "#testimonial-2"
type input "Testimonios"
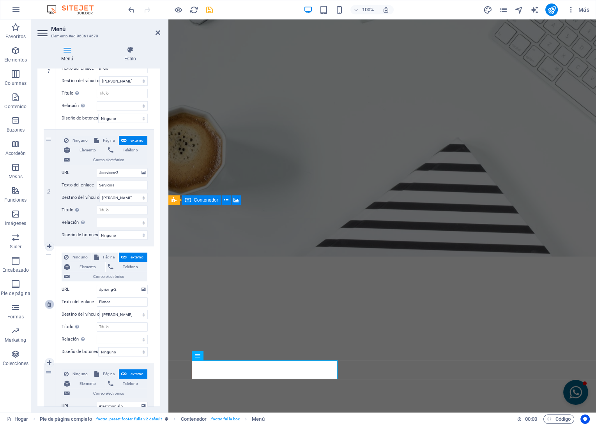
select select
type input "#contact-us-1"
type input "Contacto"
select select
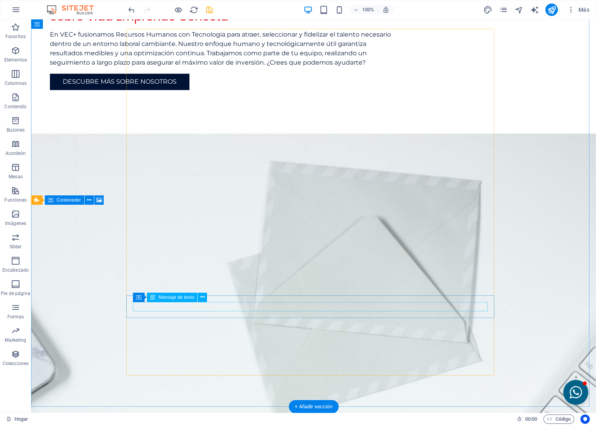
scroll to position [2119, 0]
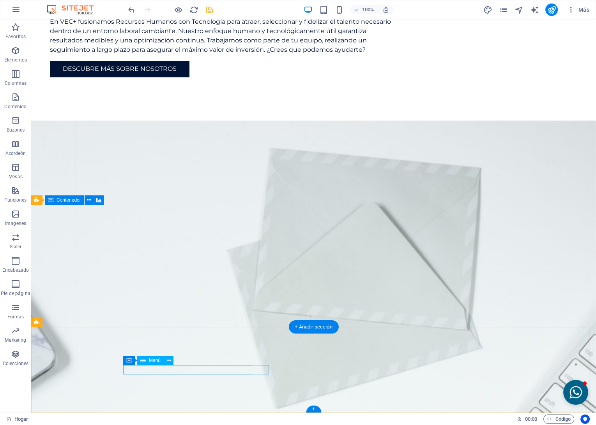
select select
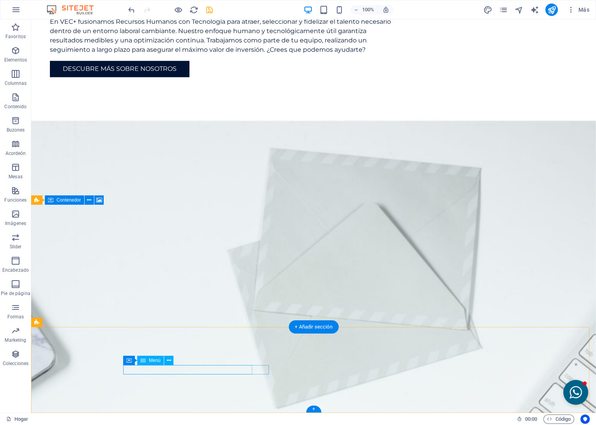
select select
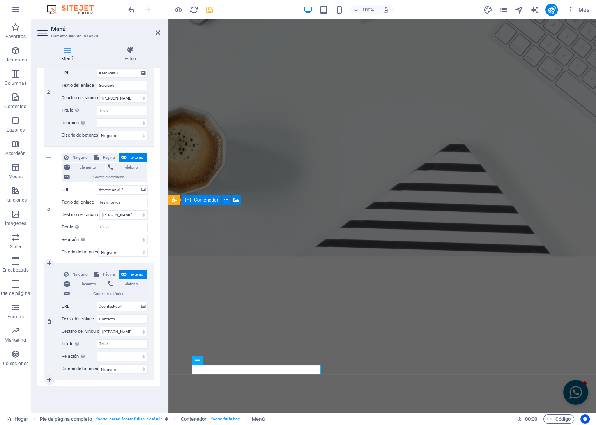
scroll to position [236, 0]
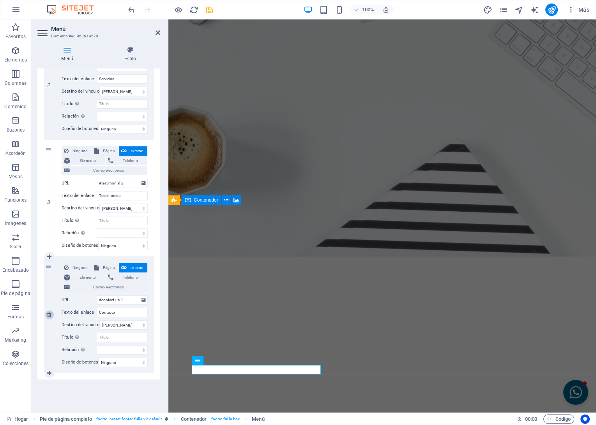
click at [48, 314] on icon at bounding box center [49, 314] width 4 height 5
select select
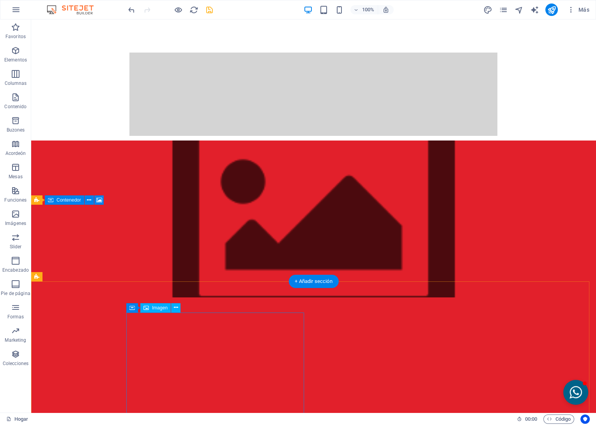
scroll to position [42, 0]
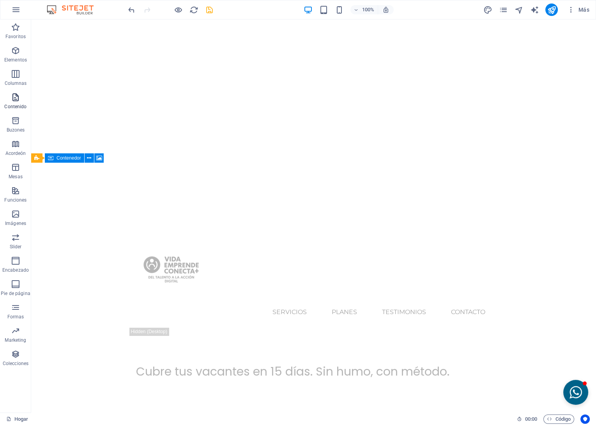
click at [10, 99] on span "Contenido" at bounding box center [15, 102] width 31 height 19
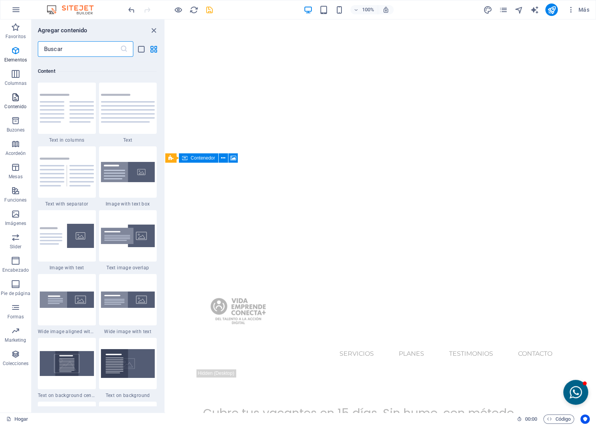
scroll to position [1363, 0]
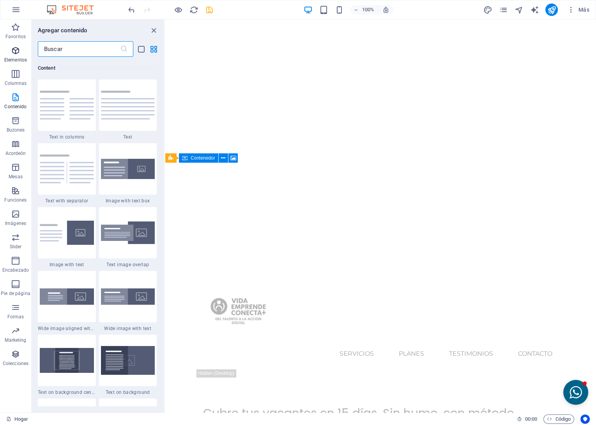
click at [16, 56] on span "Elementos" at bounding box center [15, 55] width 31 height 19
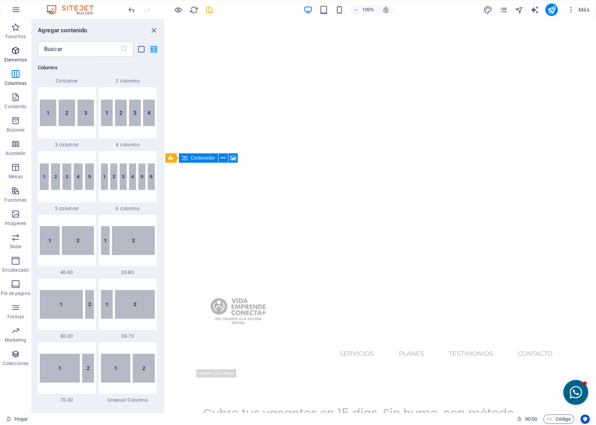
scroll to position [83, 0]
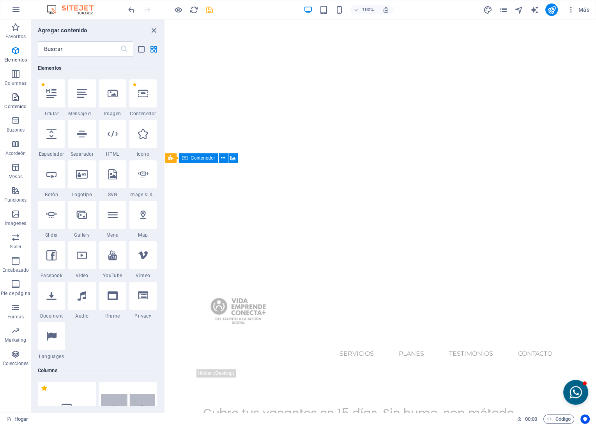
click at [17, 104] on p "Contenido" at bounding box center [15, 107] width 22 height 6
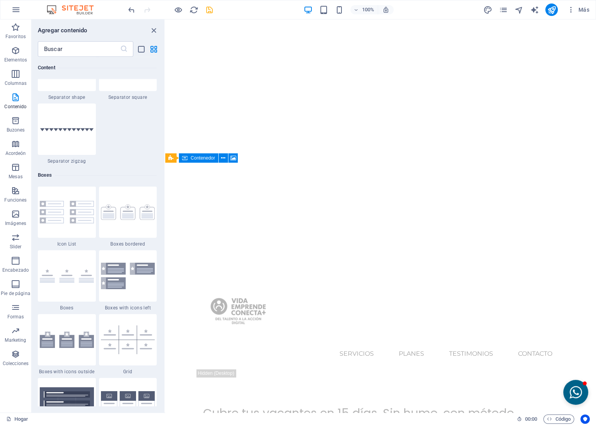
scroll to position [2056, 0]
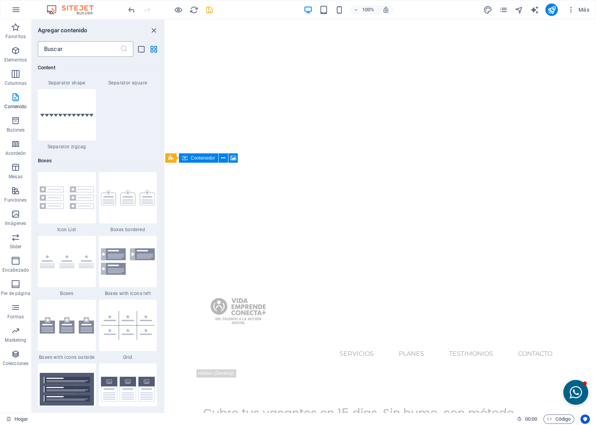
click at [80, 48] on input "text" at bounding box center [79, 49] width 82 height 16
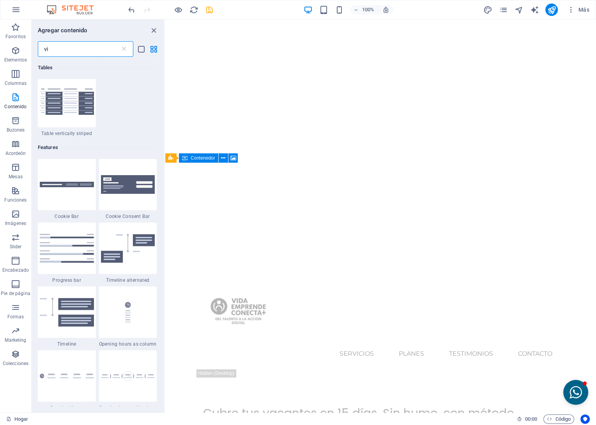
scroll to position [0, 0]
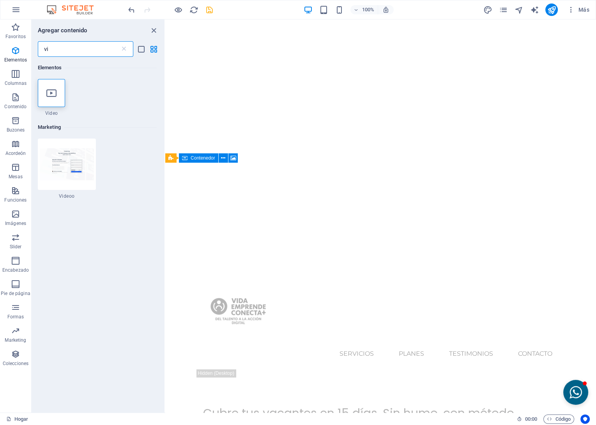
type input "v"
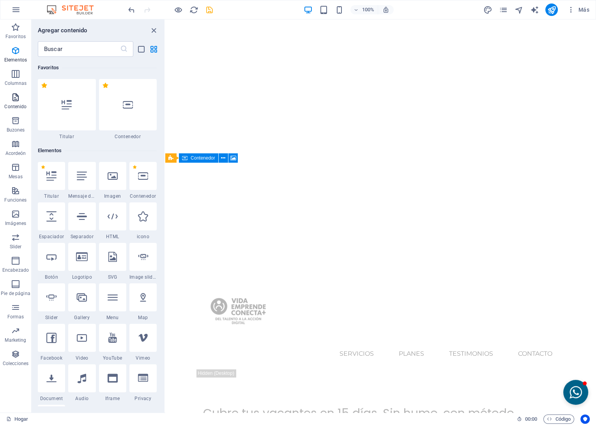
click at [19, 102] on icon "button" at bounding box center [15, 97] width 9 height 9
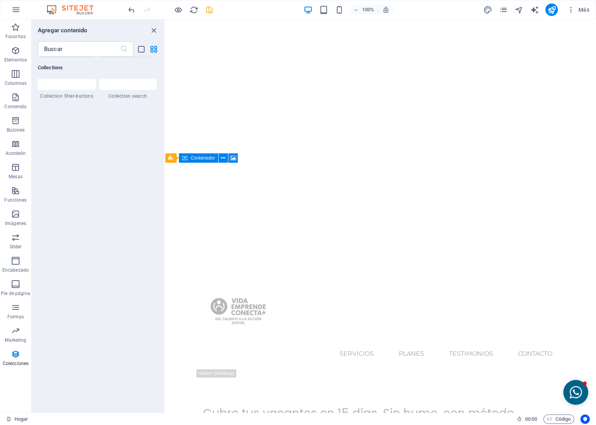
scroll to position [7466, 0]
click at [195, 157] on span "Contenedor" at bounding box center [203, 158] width 25 height 5
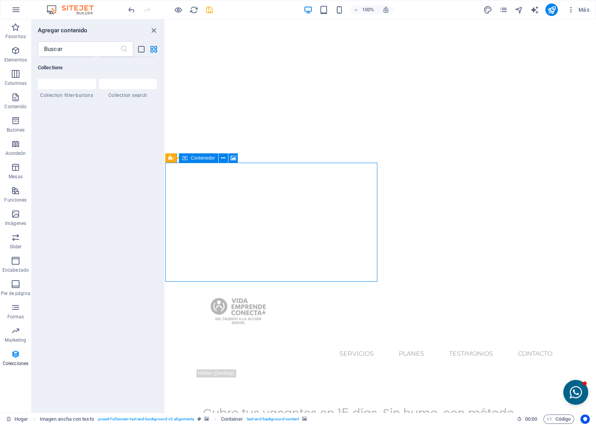
click at [195, 157] on span "Contenedor" at bounding box center [203, 158] width 25 height 5
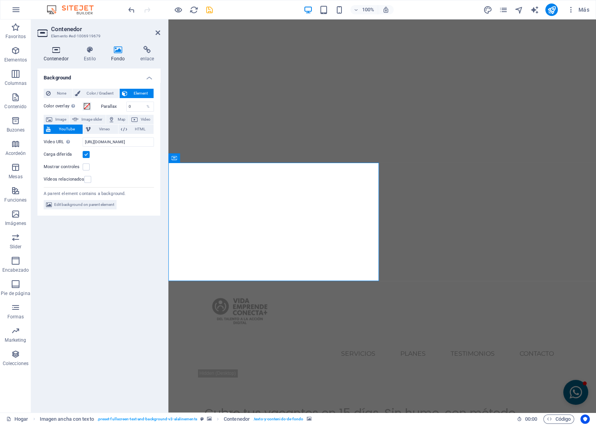
click at [60, 55] on h4 "Contenedor" at bounding box center [57, 54] width 40 height 16
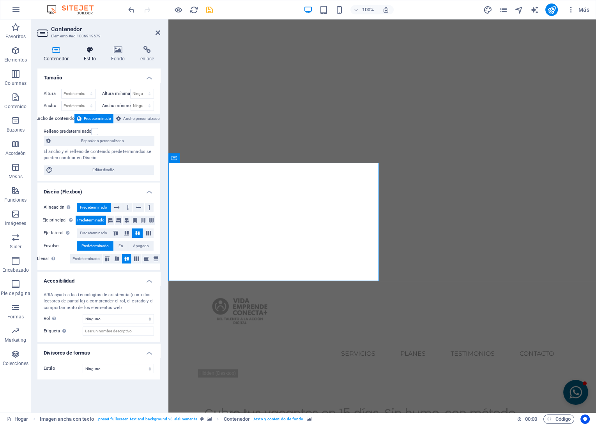
click at [96, 52] on icon at bounding box center [90, 50] width 24 height 8
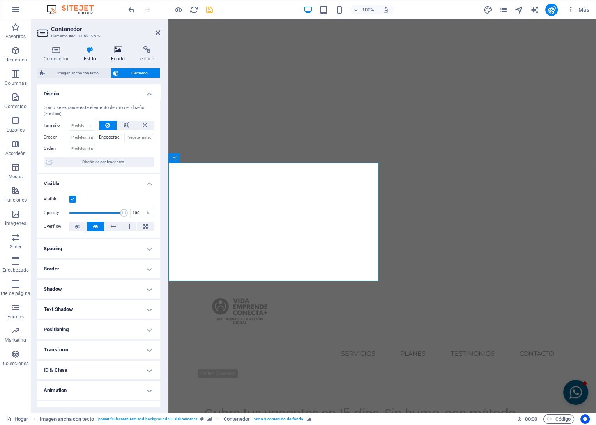
click at [122, 54] on h4 "Fondo" at bounding box center [119, 54] width 29 height 16
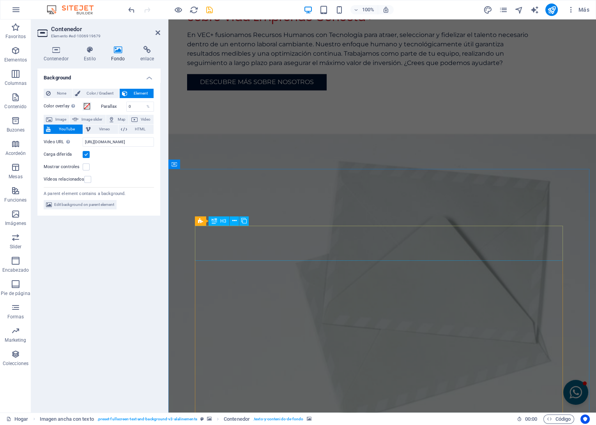
scroll to position [1860, 0]
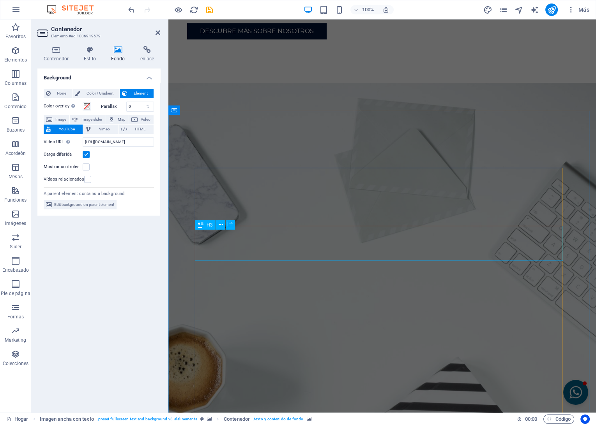
scroll to position [1862, 0]
